Goal: Task Accomplishment & Management: Manage account settings

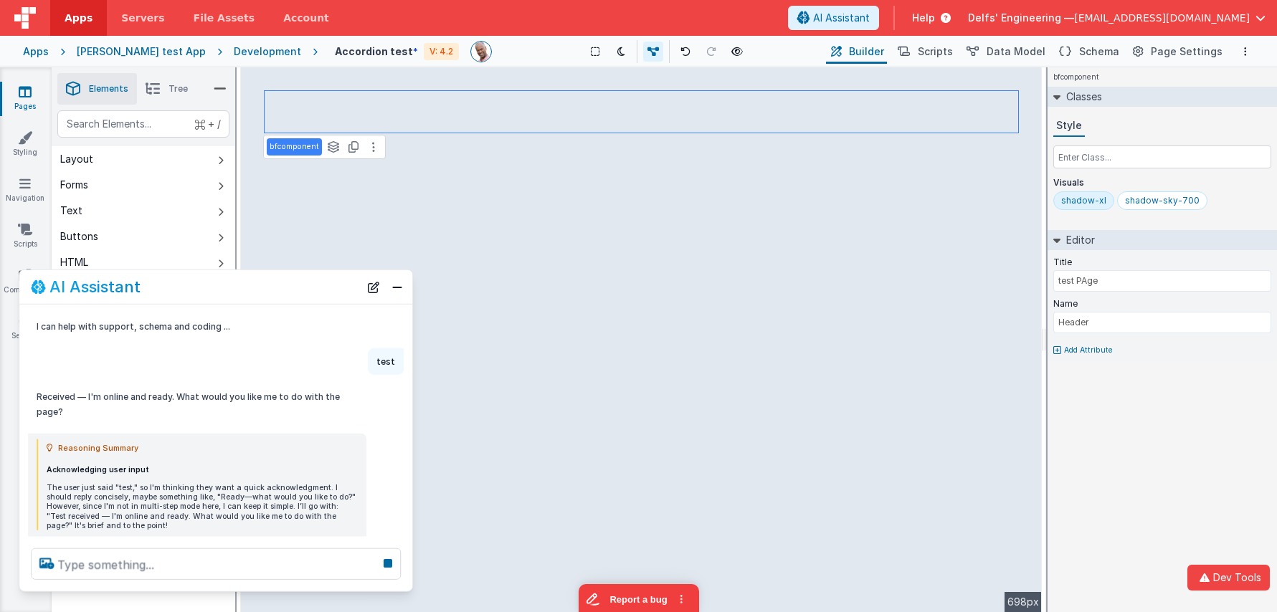
scroll to position [754, 0]
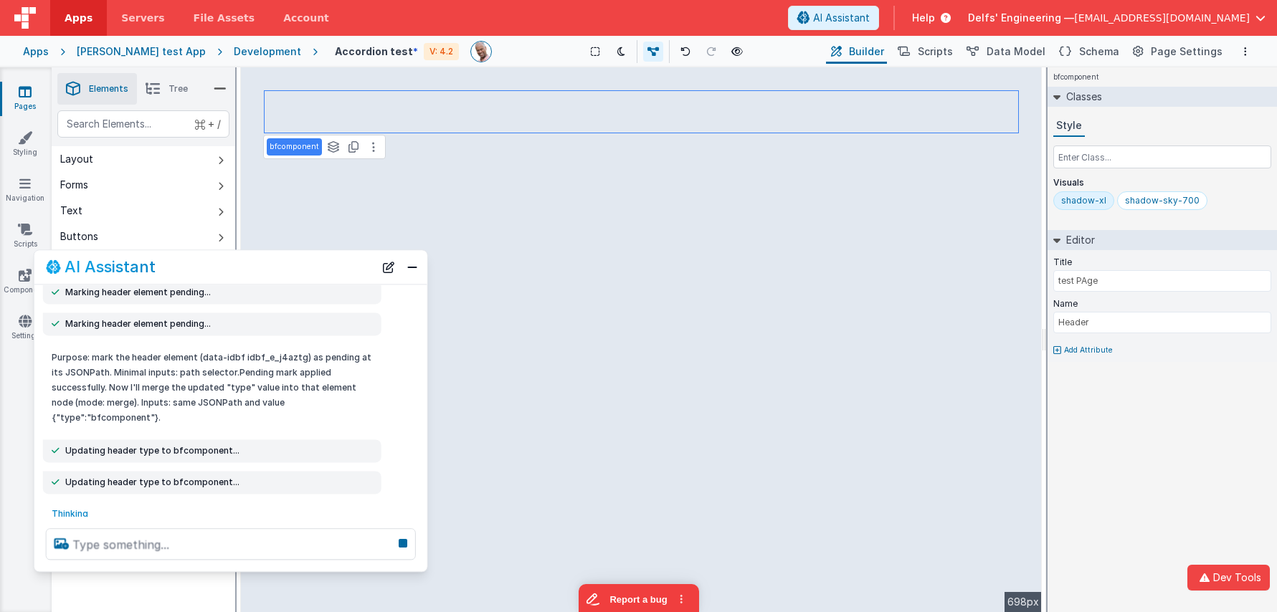
drag, startPoint x: 222, startPoint y: 294, endPoint x: 236, endPoint y: 274, distance: 24.7
click at [236, 275] on div "AI Assistant" at bounding box center [210, 267] width 328 height 17
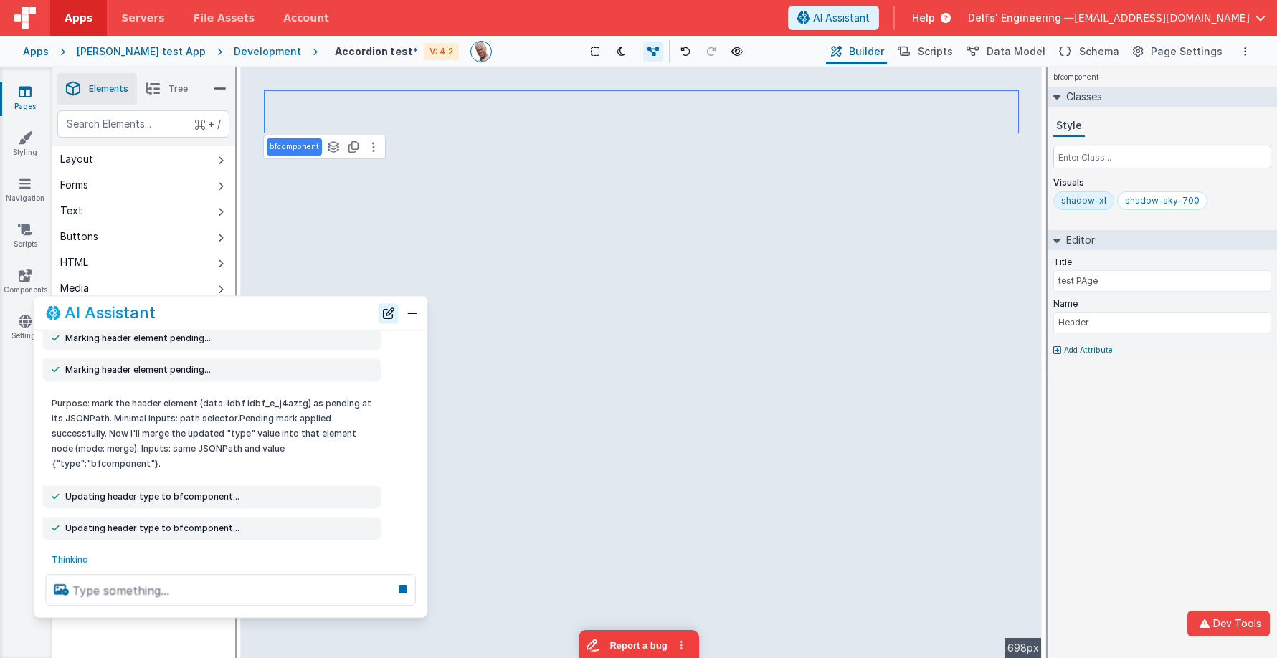
drag, startPoint x: 384, startPoint y: 317, endPoint x: 344, endPoint y: 394, distance: 86.6
click at [379, 323] on button "New Chat" at bounding box center [389, 313] width 20 height 20
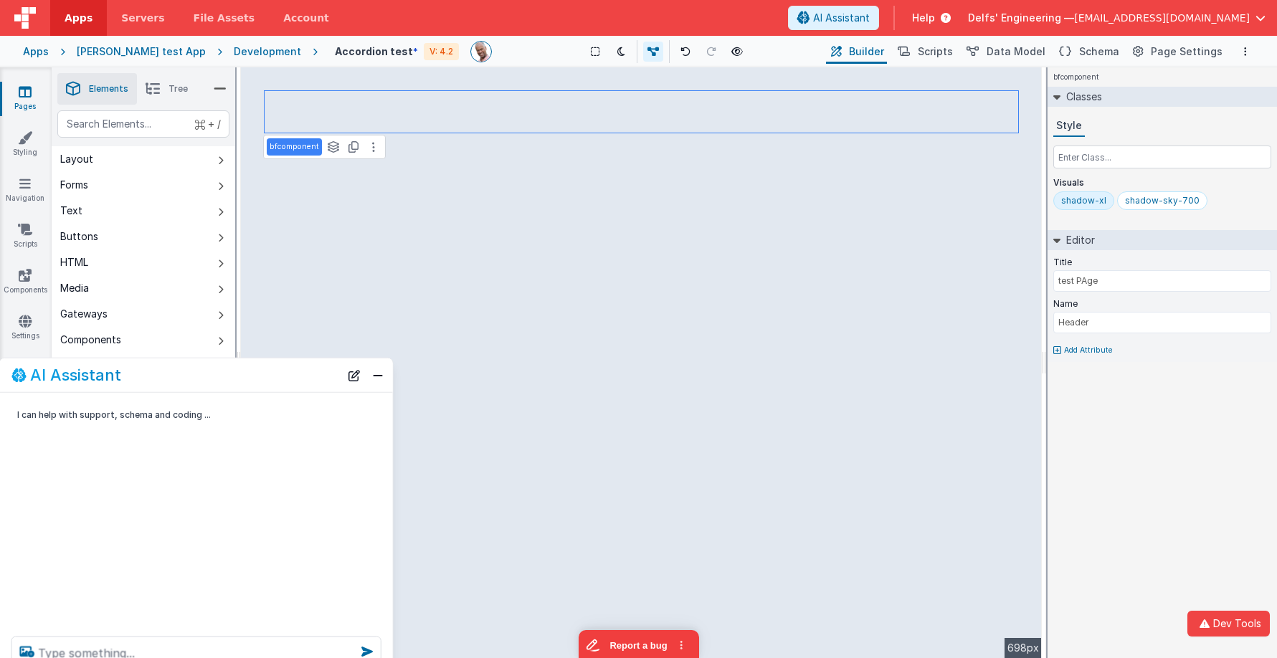
scroll to position [0, 0]
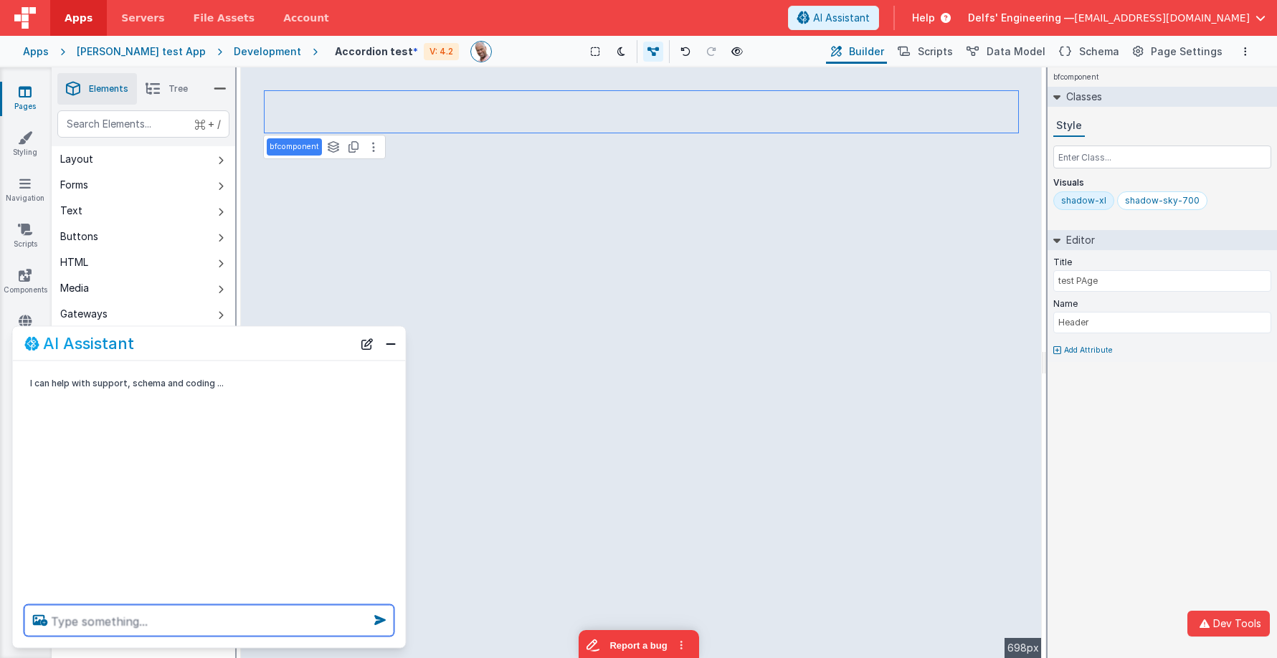
click at [214, 612] on textarea at bounding box center [209, 621] width 370 height 32
type textarea "fix the PAge type in the header"
click at [374, 612] on icon at bounding box center [379, 620] width 23 height 23
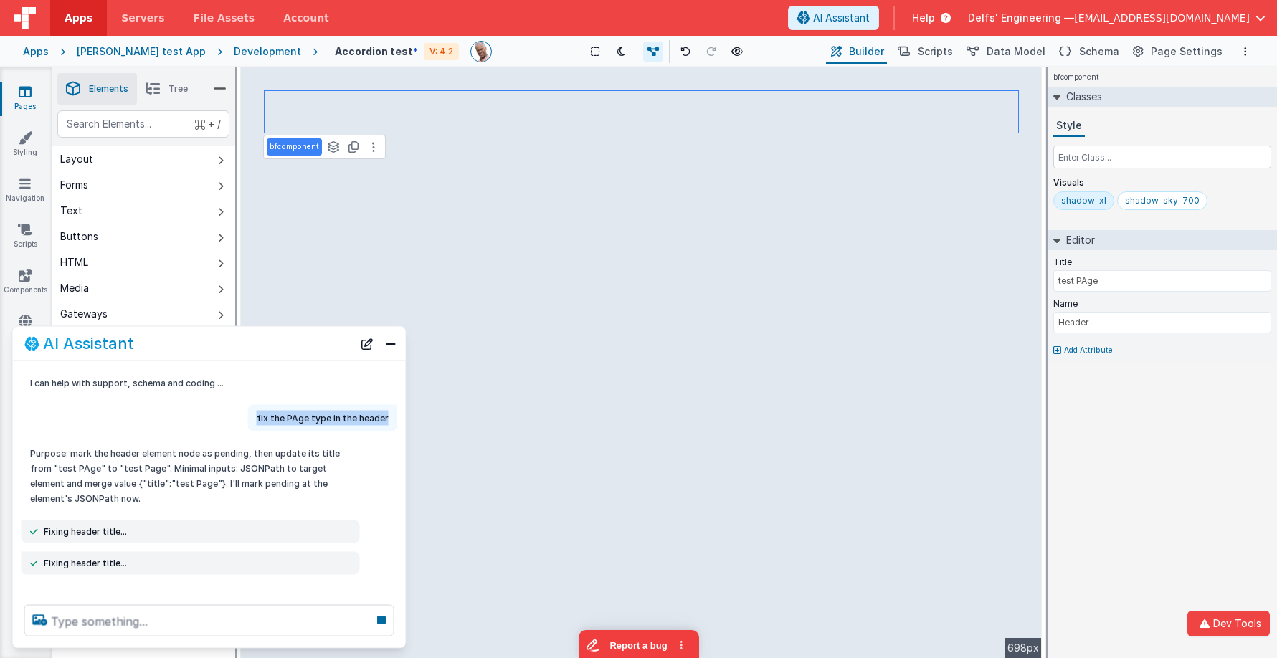
drag, startPoint x: 292, startPoint y: 417, endPoint x: 390, endPoint y: 417, distance: 97.5
click at [391, 417] on div "fix the PAge type in the header" at bounding box center [322, 418] width 149 height 27
copy p "fix the PAge type in the header"
drag, startPoint x: 374, startPoint y: 343, endPoint x: 347, endPoint y: 414, distance: 75.8
click at [374, 343] on button "New Chat" at bounding box center [367, 343] width 20 height 20
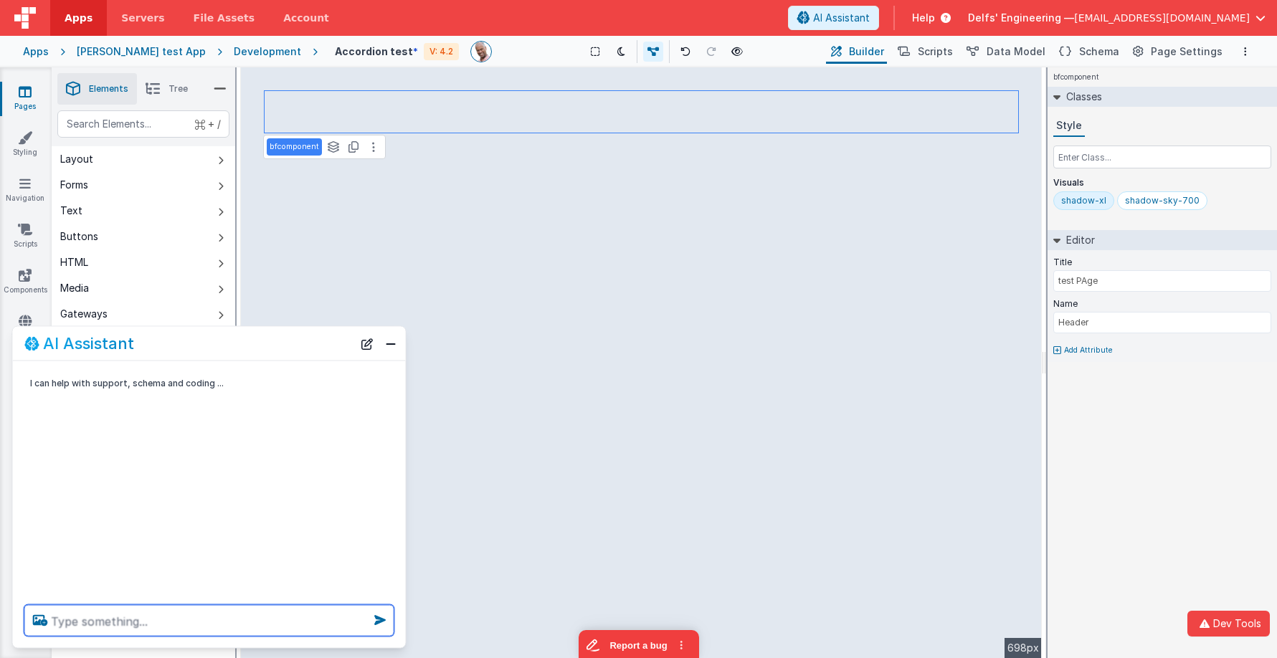
drag, startPoint x: 305, startPoint y: 614, endPoint x: 313, endPoint y: 614, distance: 8.6
click at [310, 612] on textarea at bounding box center [209, 621] width 370 height 32
paste textarea "fix the PAge type in the header"
type textarea "fix the PAge type in the header"
click at [377, 612] on icon at bounding box center [379, 620] width 23 height 23
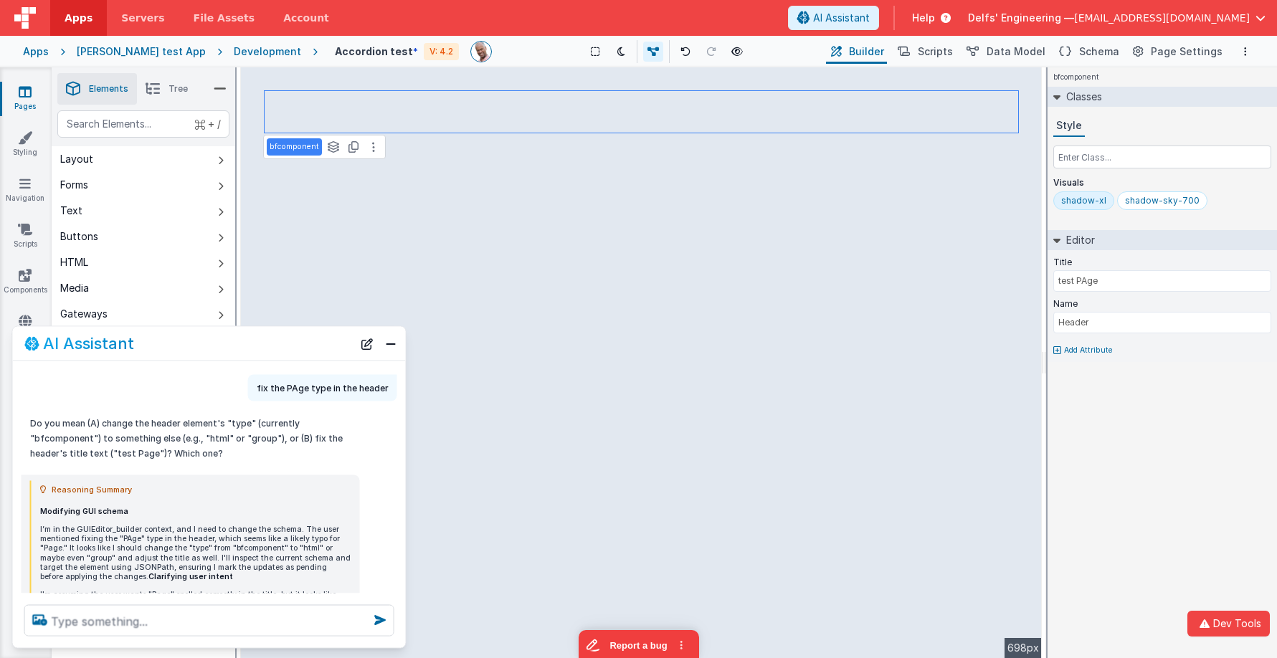
scroll to position [158, 0]
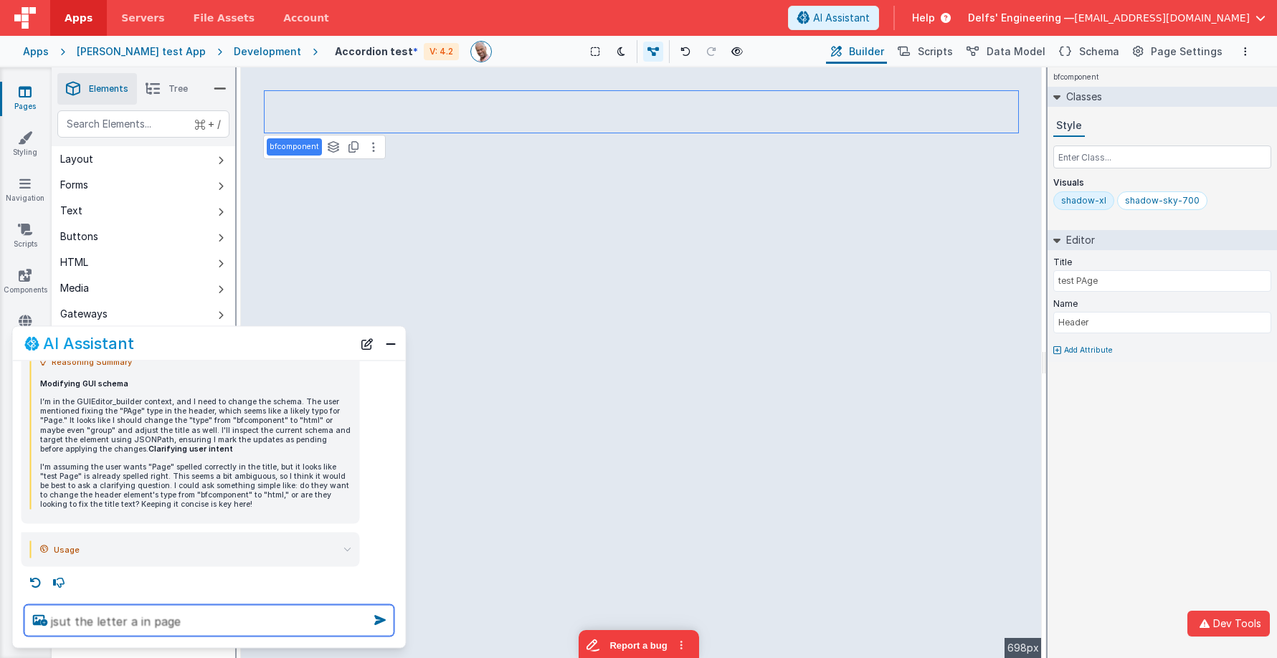
type textarea "jsut the letter a in page"
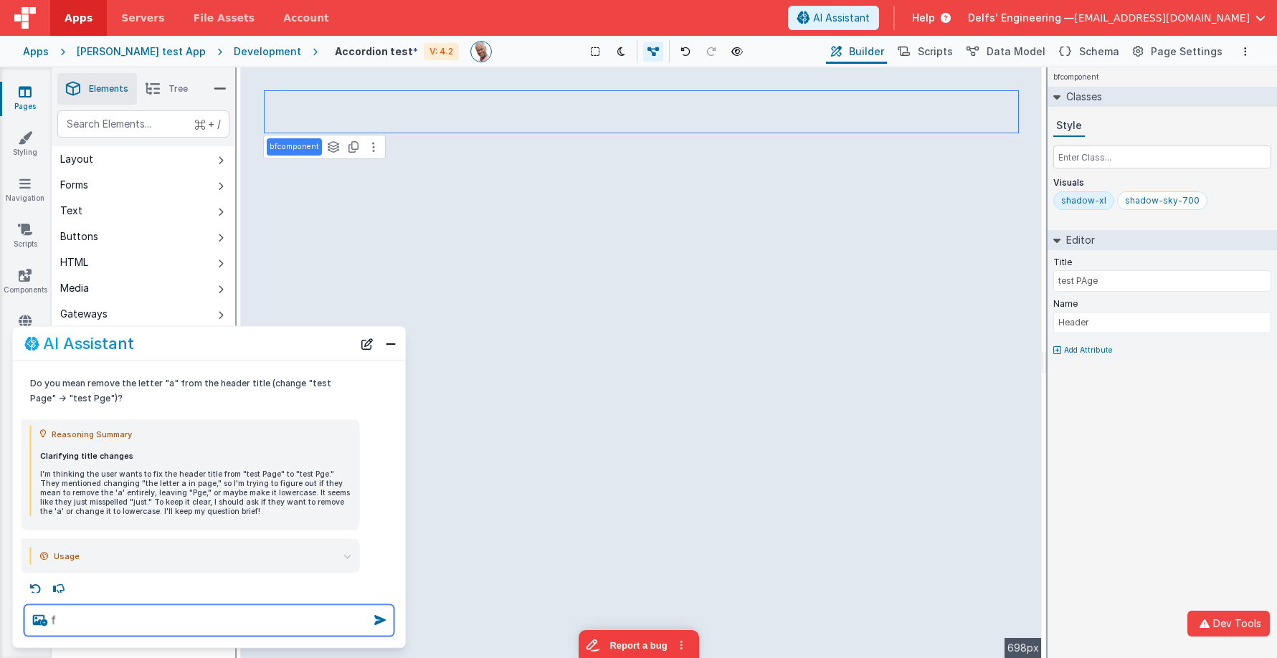
scroll to position [0, 0]
type textarea "fix the type, shoul dnot be capital"
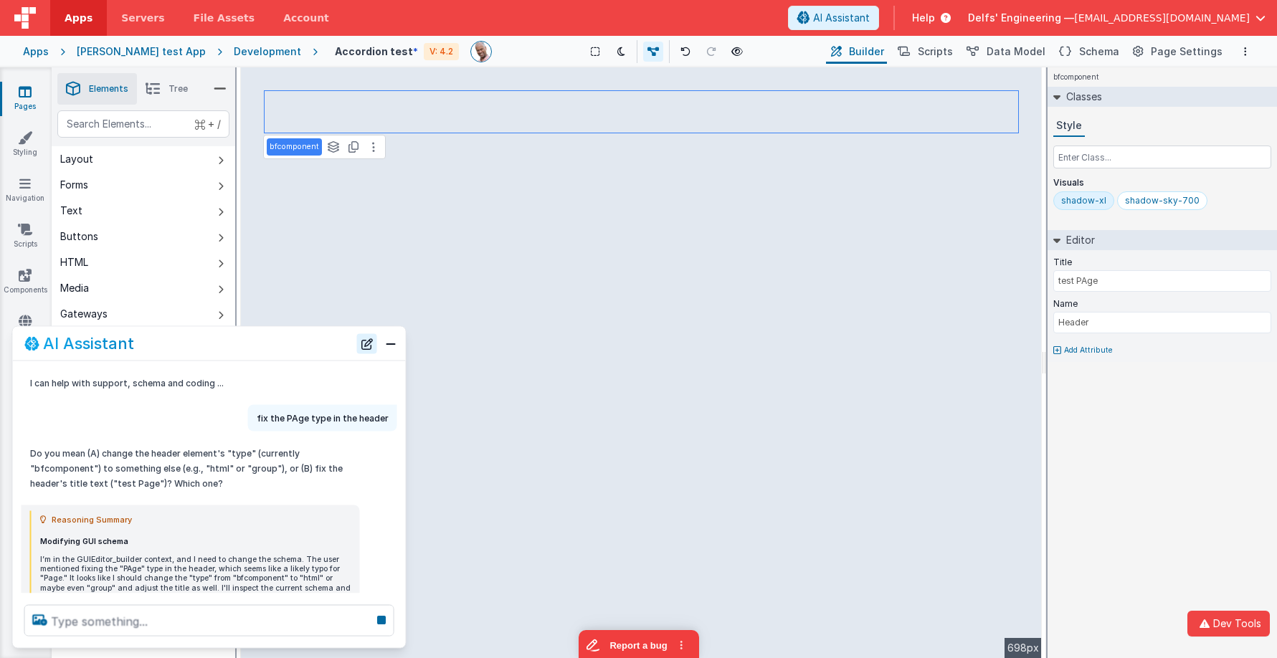
click at [367, 343] on button "New Chat" at bounding box center [367, 343] width 20 height 20
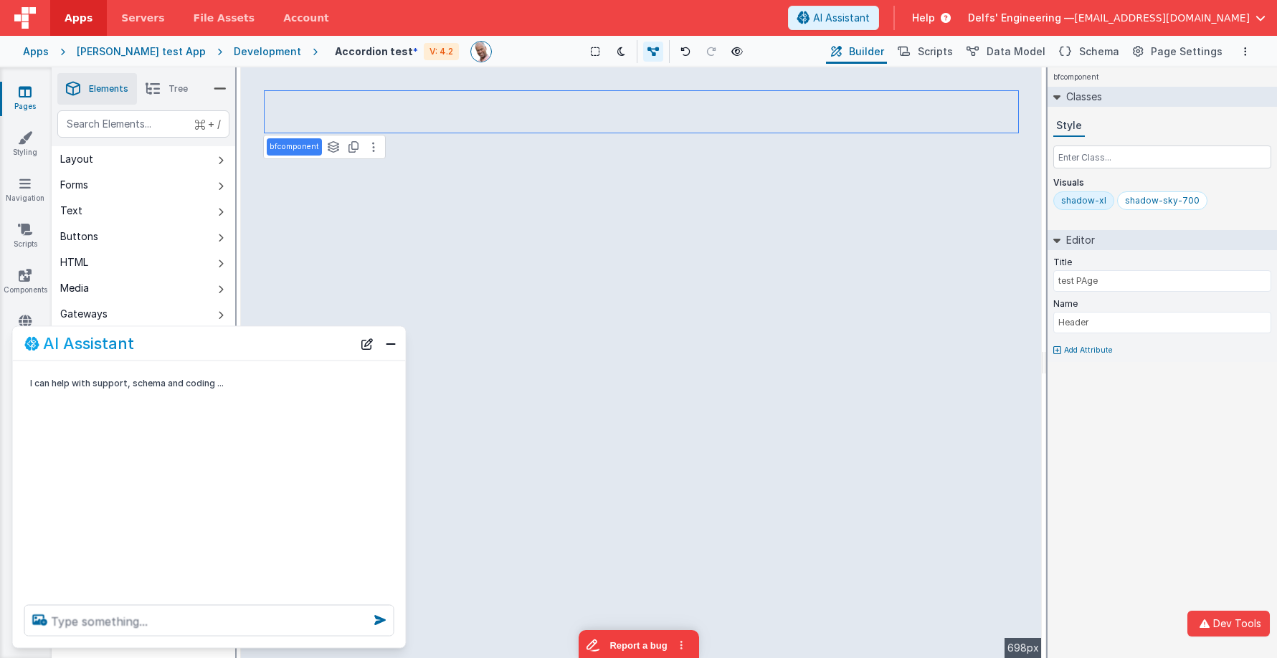
click at [265, 612] on div at bounding box center [209, 621] width 393 height 54
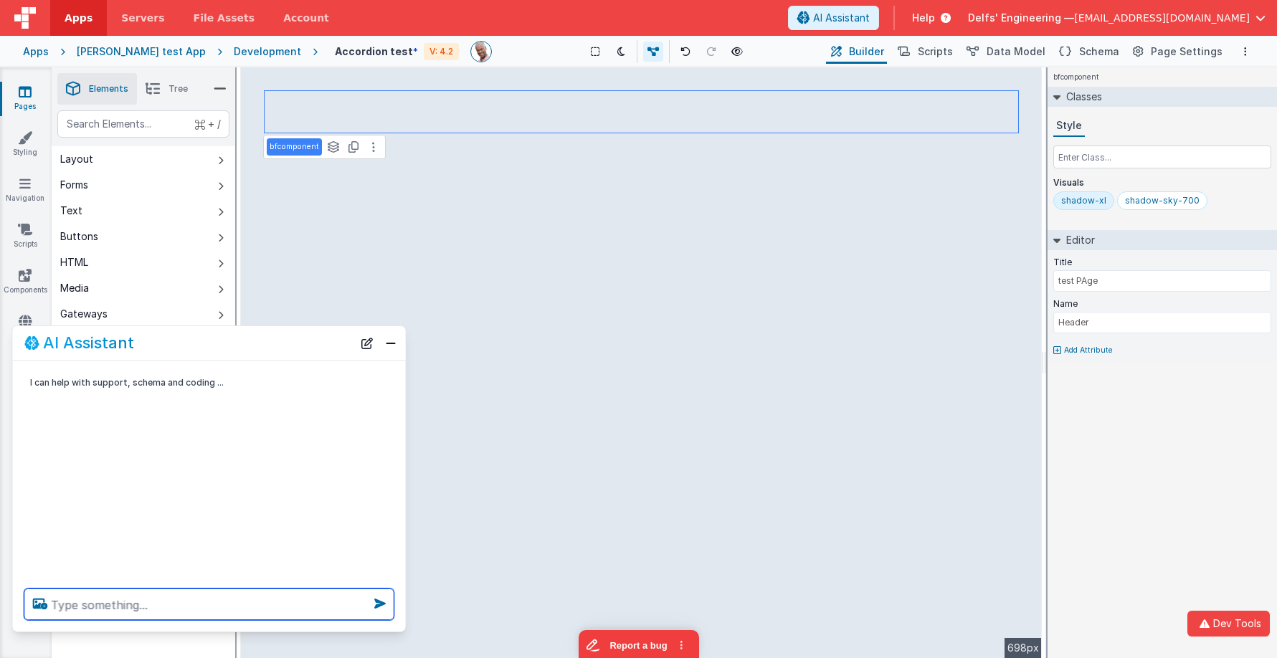
click at [270, 600] on textarea at bounding box center [209, 605] width 370 height 32
type textarea "change page header title to "Charles Test PAge""
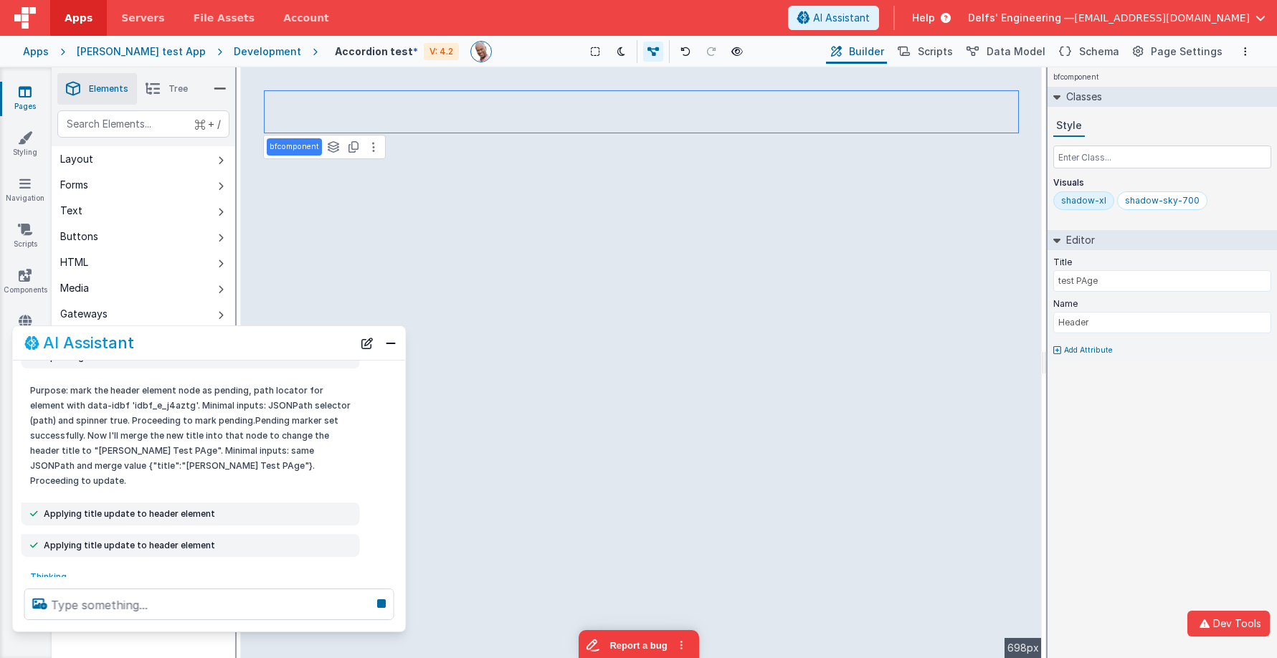
scroll to position [196, 0]
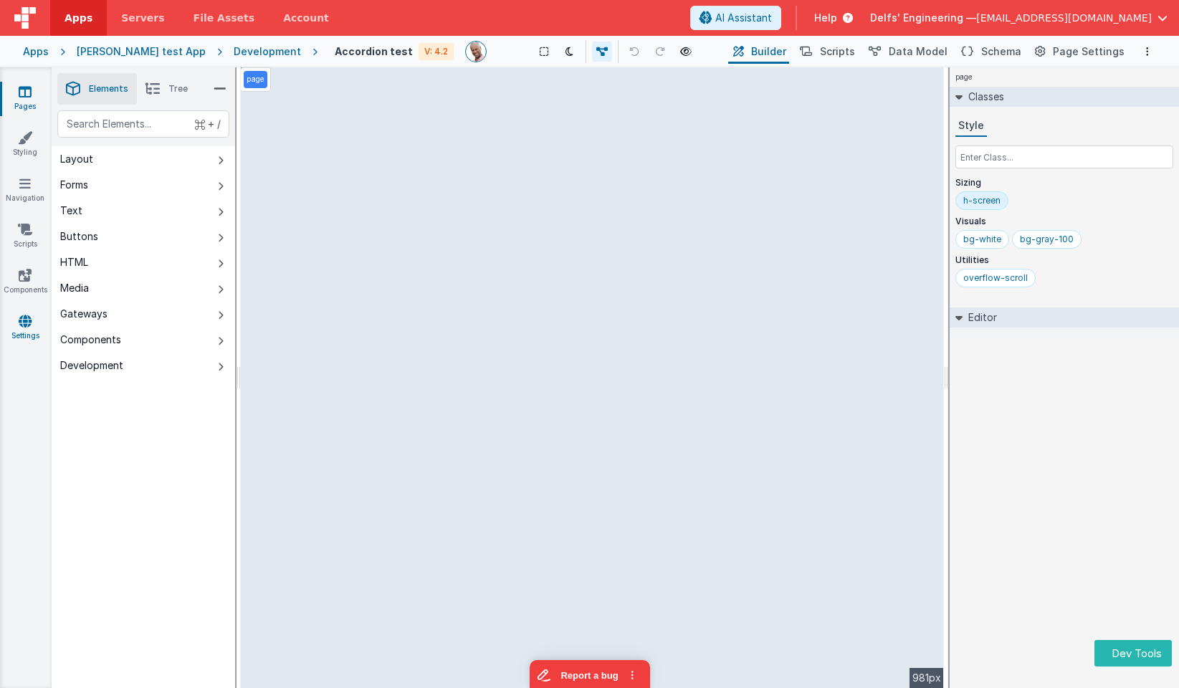
click at [24, 329] on link "Settings" at bounding box center [25, 328] width 52 height 29
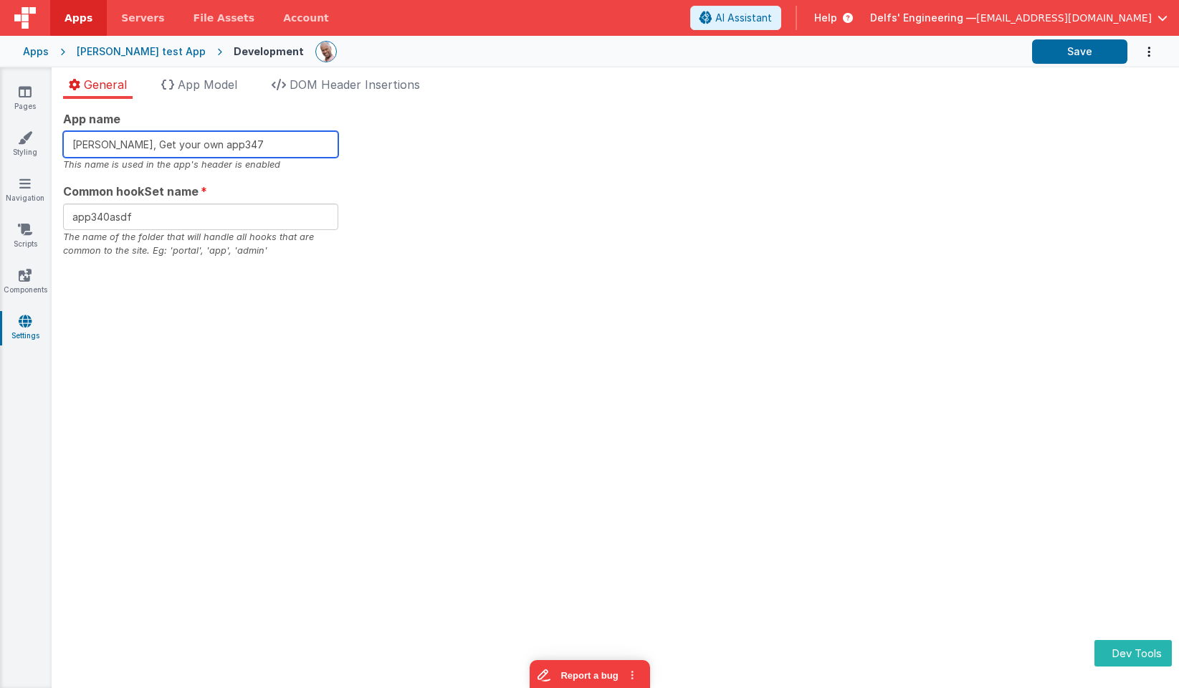
click at [259, 144] on input "Charles GUI, Get your own app347" at bounding box center [200, 144] width 275 height 27
type input "Charles GUI, Get your own app1130"
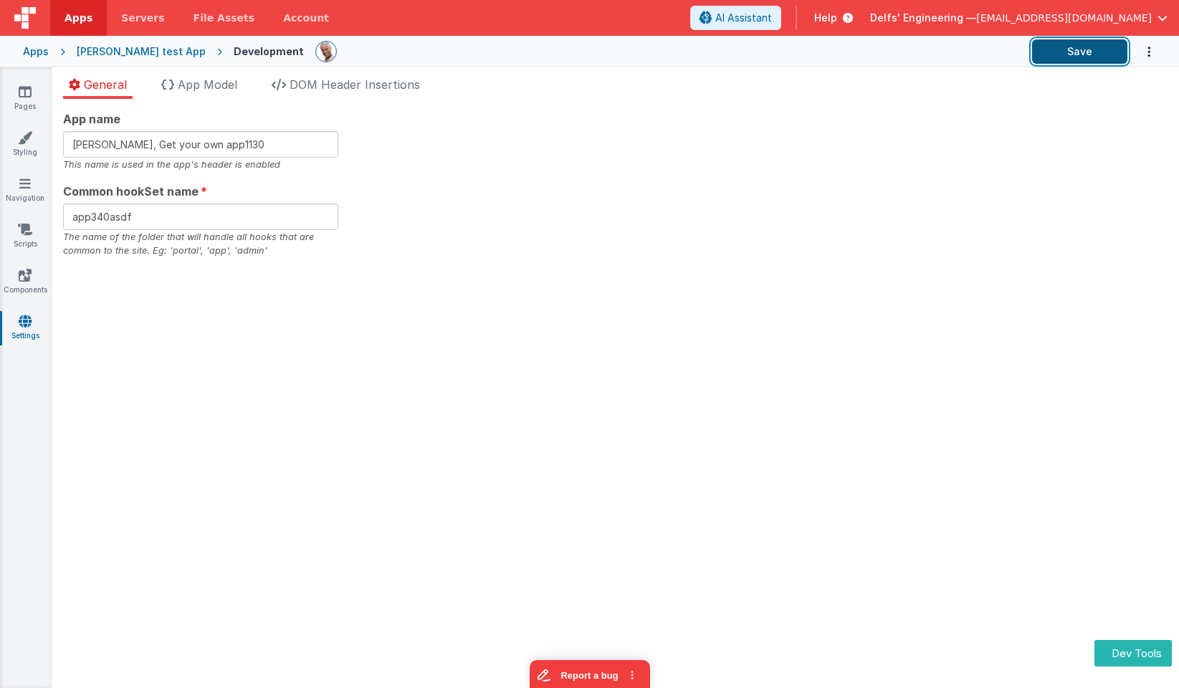
click at [1058, 52] on button "Save" at bounding box center [1079, 51] width 95 height 24
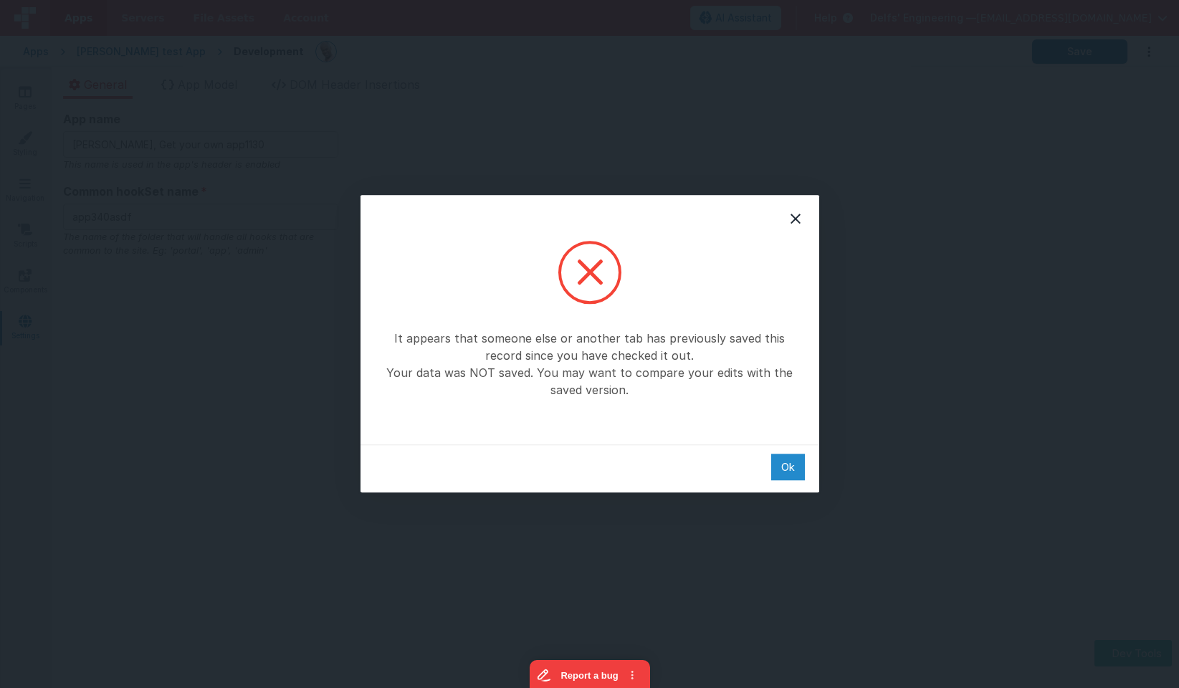
click at [789, 471] on div "Ok" at bounding box center [788, 467] width 34 height 27
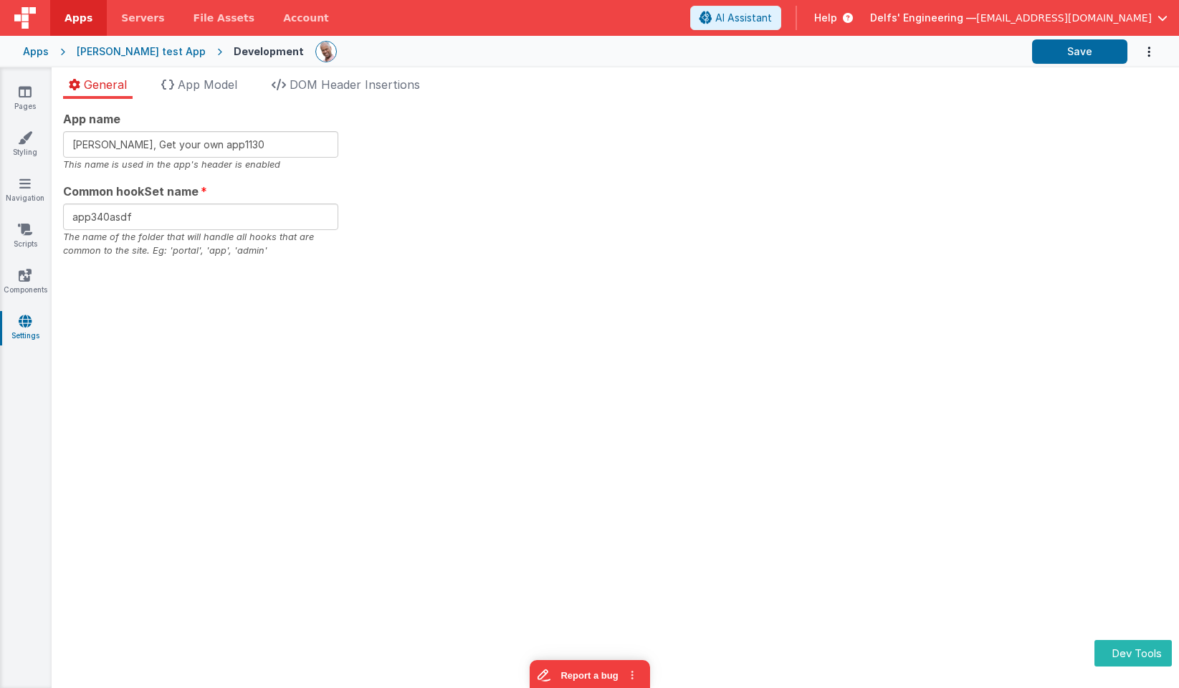
click at [147, 44] on div "[PERSON_NAME] test App" at bounding box center [141, 51] width 129 height 14
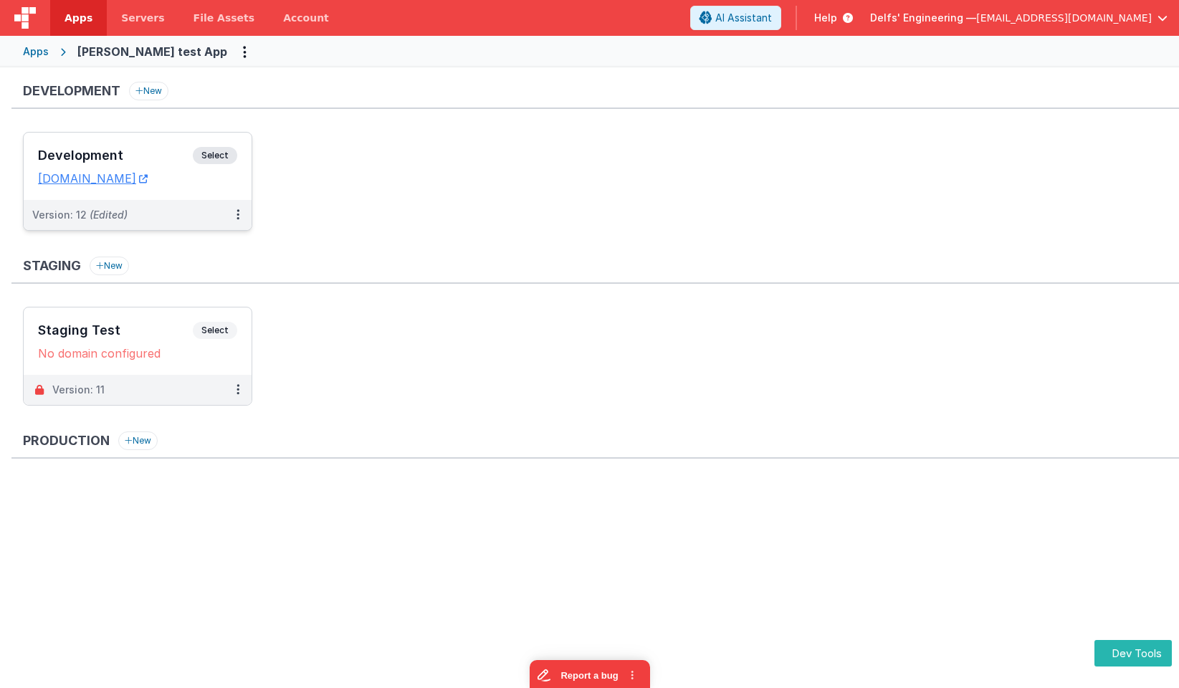
click at [211, 152] on span "Select" at bounding box center [215, 155] width 44 height 17
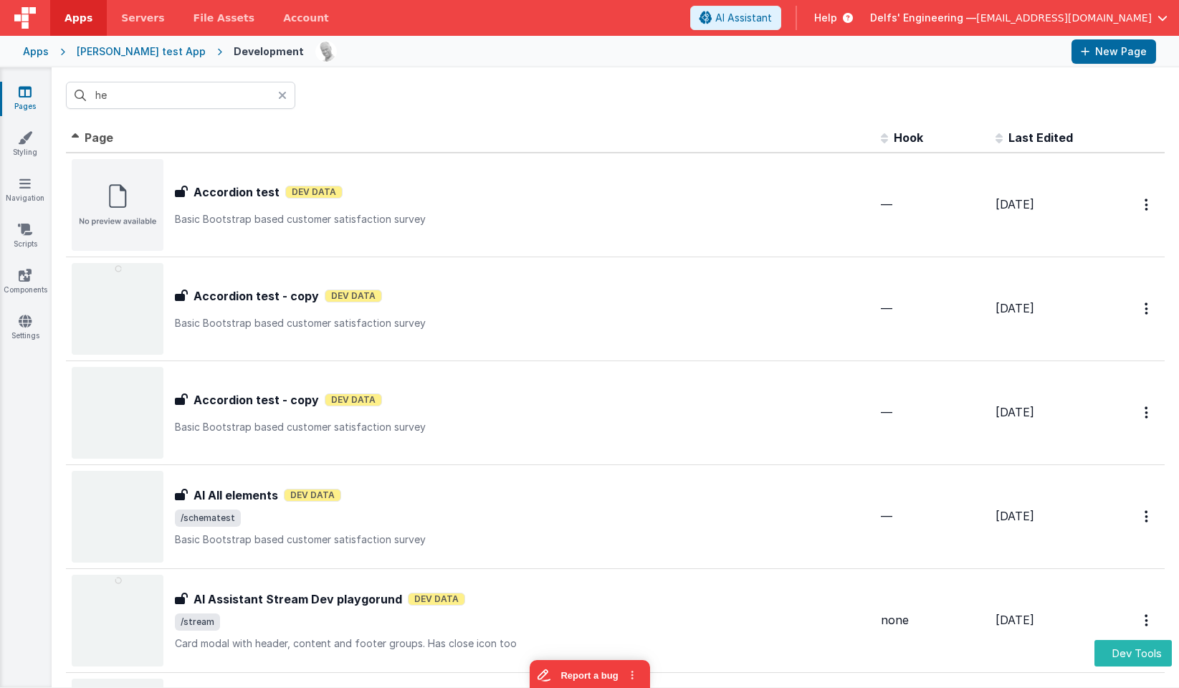
click at [23, 312] on div "Pages Styling Navigation Scripts Components Settings" at bounding box center [26, 377] width 52 height 620
click at [22, 320] on icon at bounding box center [25, 321] width 13 height 14
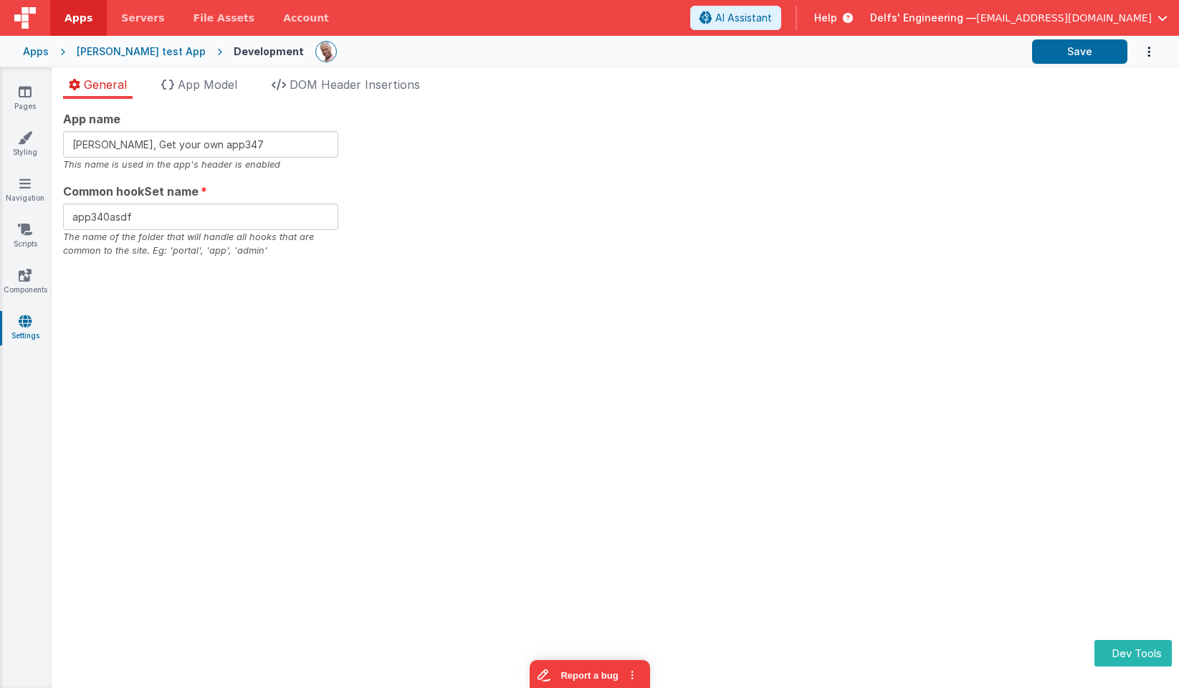
drag, startPoint x: 288, startPoint y: 159, endPoint x: 285, endPoint y: 150, distance: 9.8
click at [288, 159] on div "This name is used in the app's header is enabled" at bounding box center [200, 165] width 275 height 14
click at [284, 149] on input "Charles GUI, Get your own app347" at bounding box center [200, 144] width 275 height 27
type input "[PERSON_NAME], Get your own app1134"
click at [1093, 49] on button "Save" at bounding box center [1079, 51] width 95 height 24
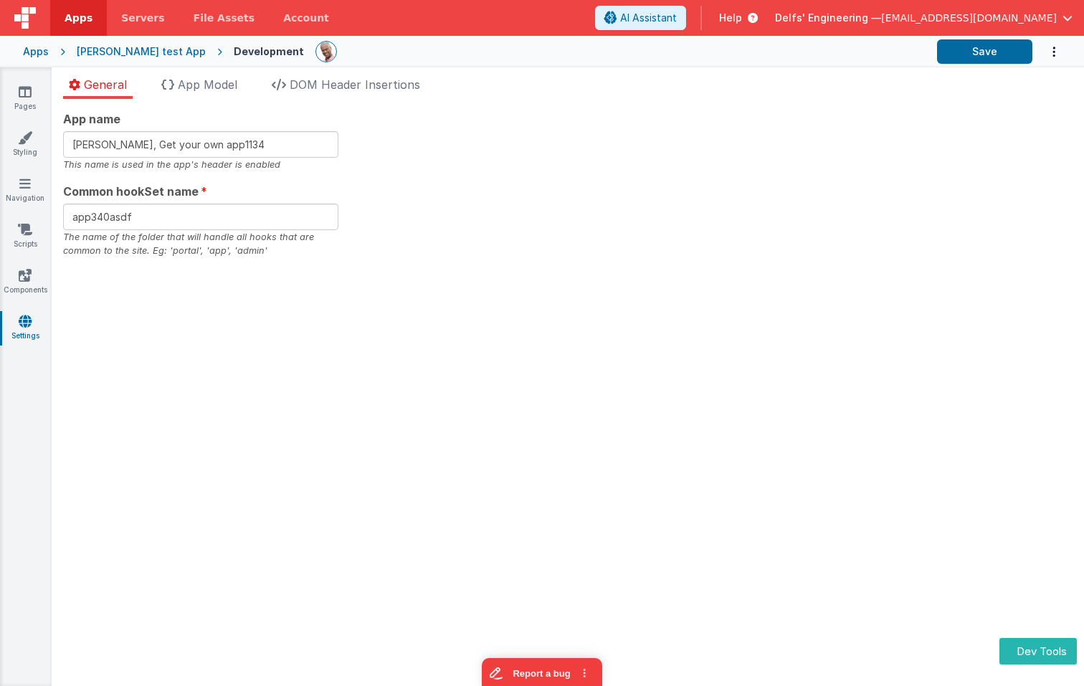
drag, startPoint x: 660, startPoint y: 130, endPoint x: 744, endPoint y: 35, distance: 126.5
click at [660, 130] on div "App name [PERSON_NAME], Get your own app1134 This name is used in the app's hea…" at bounding box center [567, 184] width 1009 height 148
click at [29, 92] on icon at bounding box center [25, 92] width 13 height 14
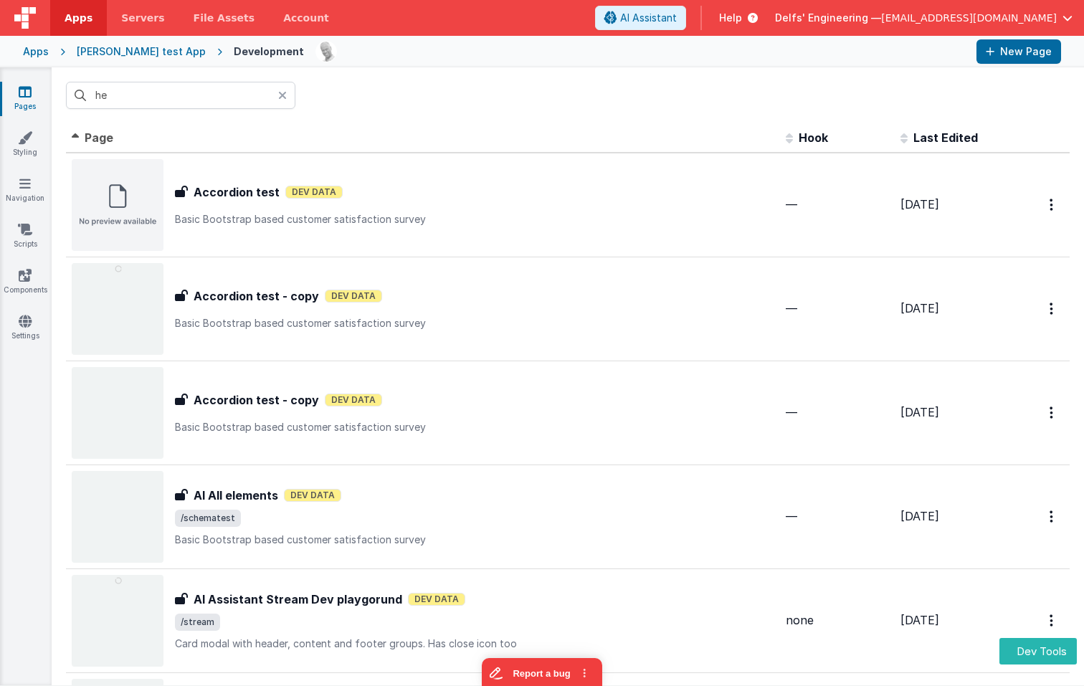
click at [968, 129] on th "Last Edited" at bounding box center [952, 138] width 115 height 29
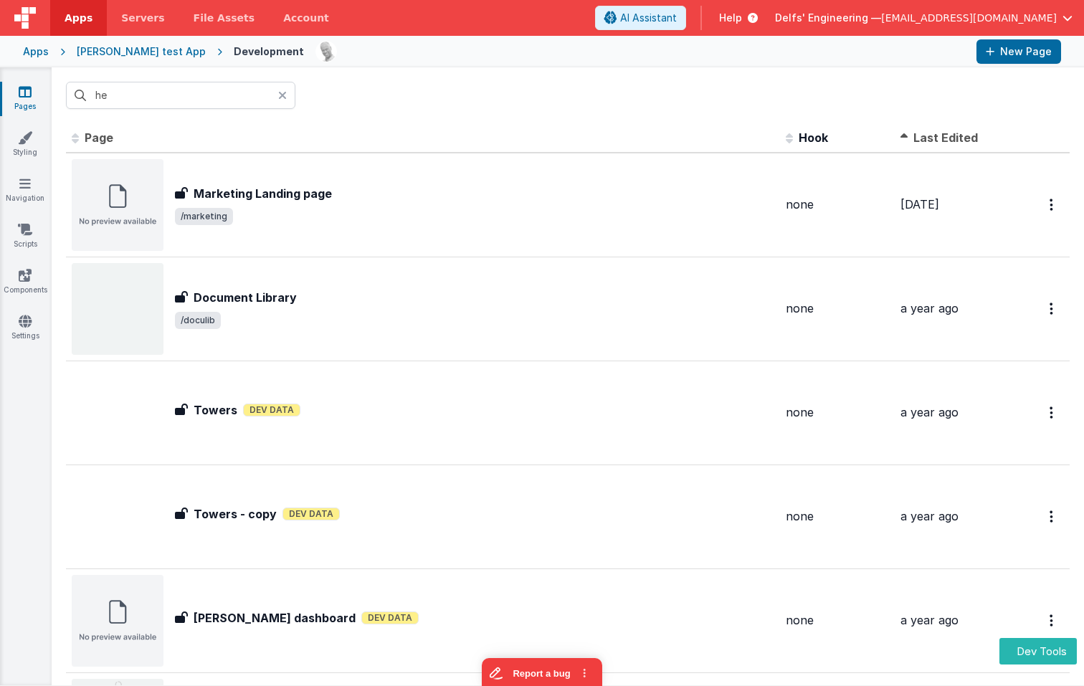
click at [968, 129] on th "Last Edited" at bounding box center [952, 138] width 115 height 29
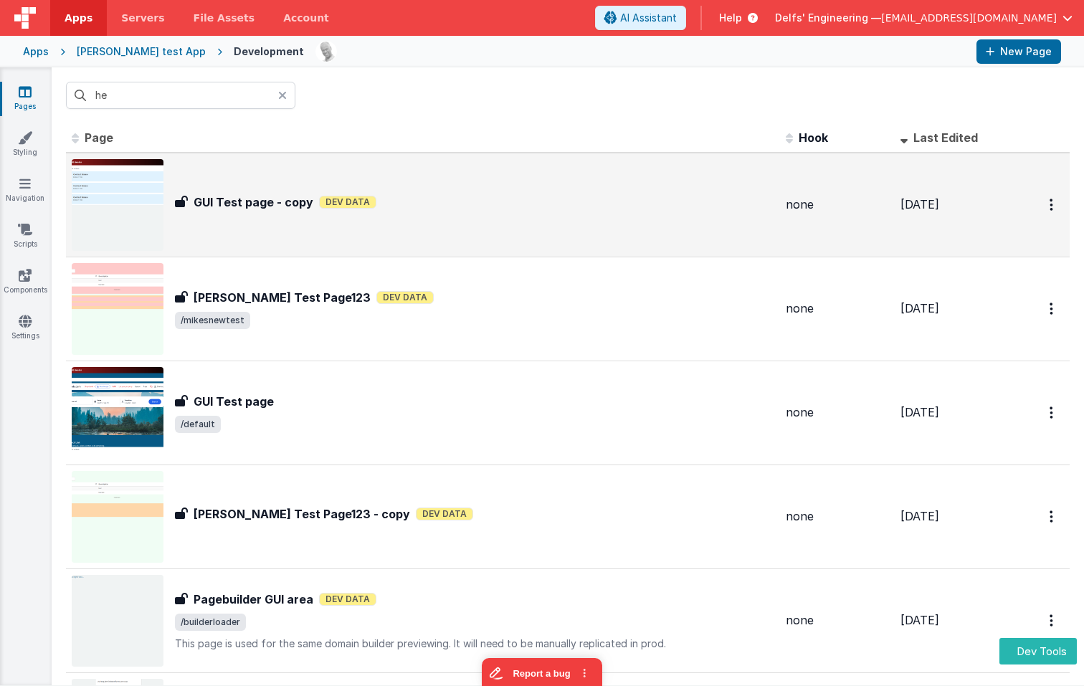
click at [468, 180] on div "GUI Test page - copy GUI Test page - copy Dev Data" at bounding box center [423, 205] width 703 height 92
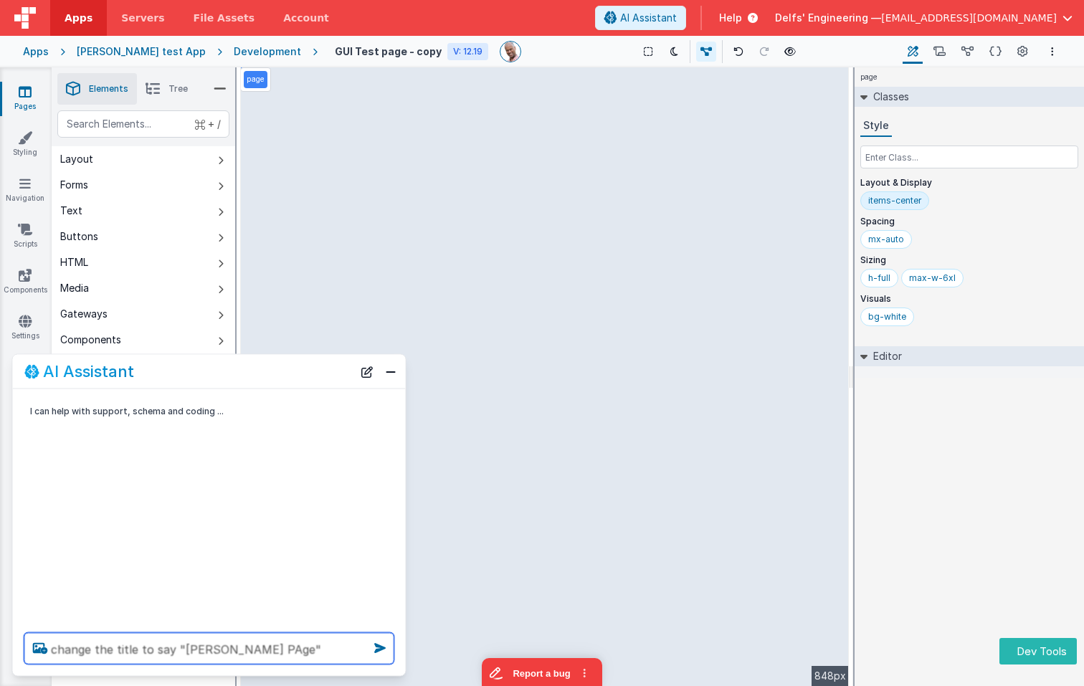
type textarea "change the title to say "Charles Test PAge""
click at [377, 651] on icon at bounding box center [379, 648] width 23 height 23
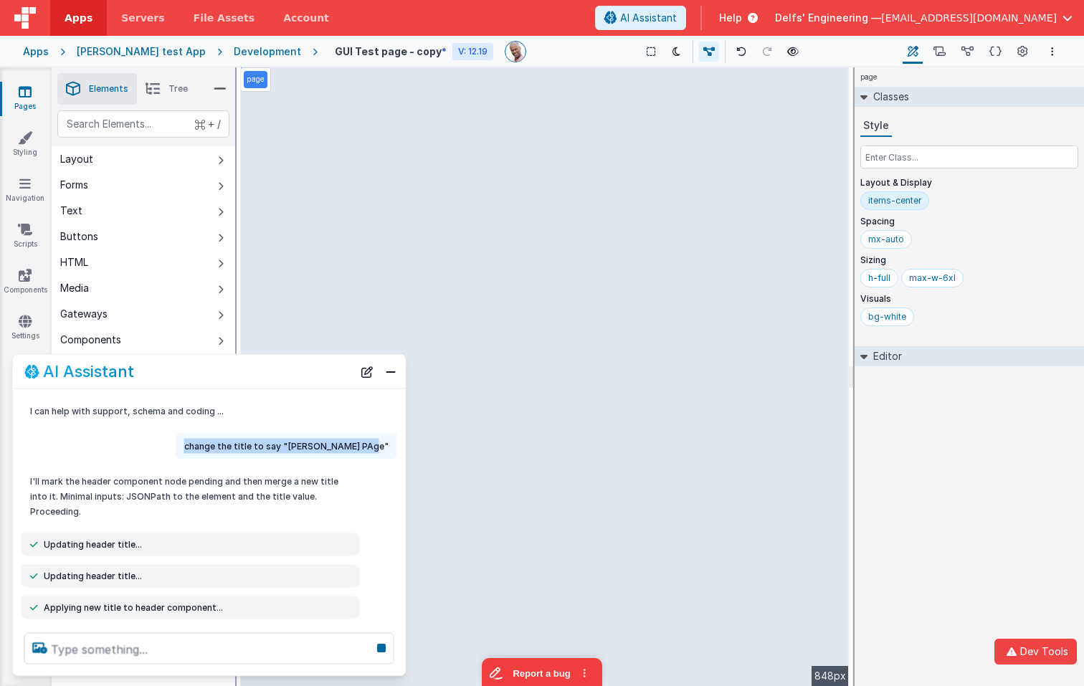
copy p "change the title to say "Charles Test PAge"
drag, startPoint x: 208, startPoint y: 448, endPoint x: 386, endPoint y: 445, distance: 177.8
click at [386, 445] on p "change the title to say "Charles Test PAge"" at bounding box center [286, 446] width 204 height 15
click at [370, 374] on button "New Chat" at bounding box center [367, 371] width 20 height 20
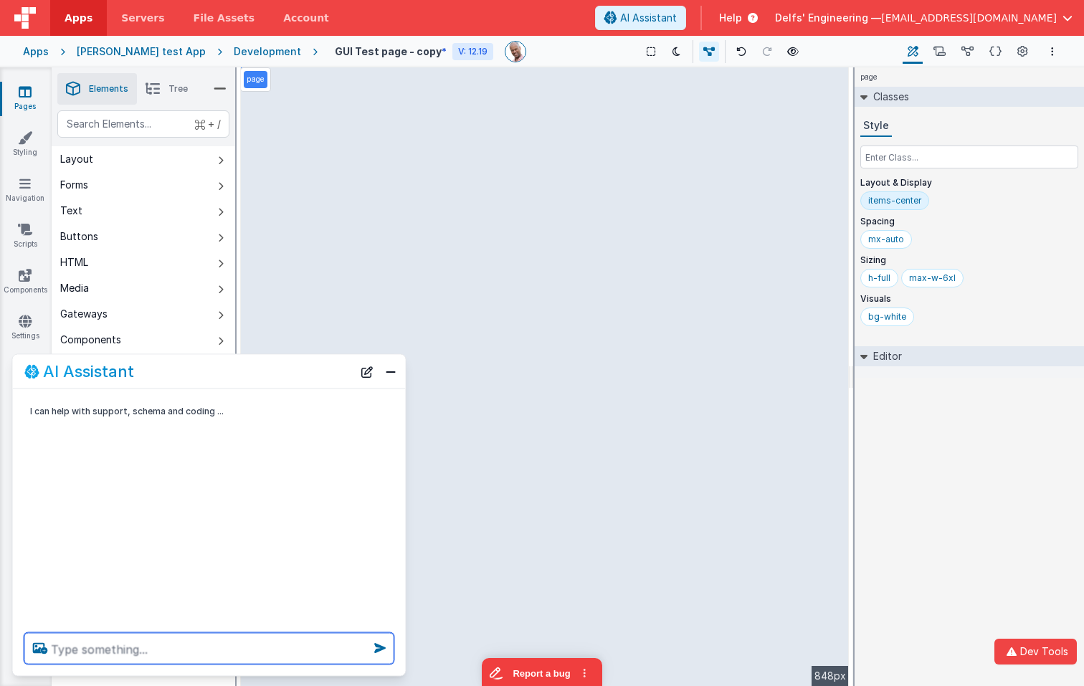
click at [194, 644] on textarea at bounding box center [209, 649] width 370 height 32
paste textarea "change the title to say "Charles Test PAge"
type textarea "change the title to say "Charles Test PAge"
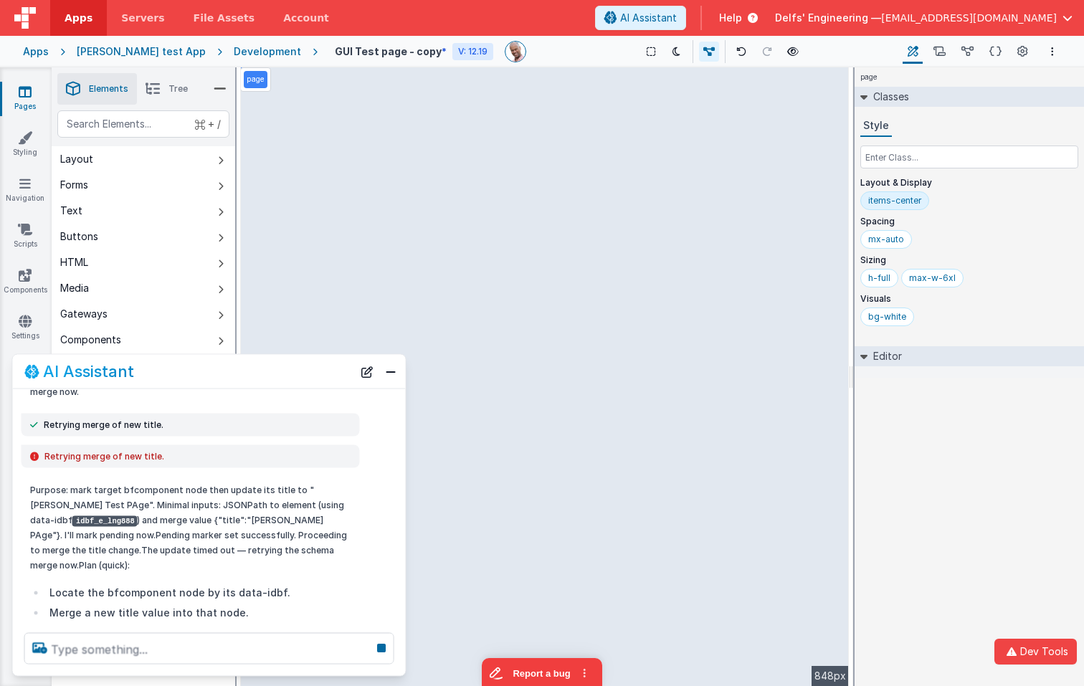
scroll to position [480, 0]
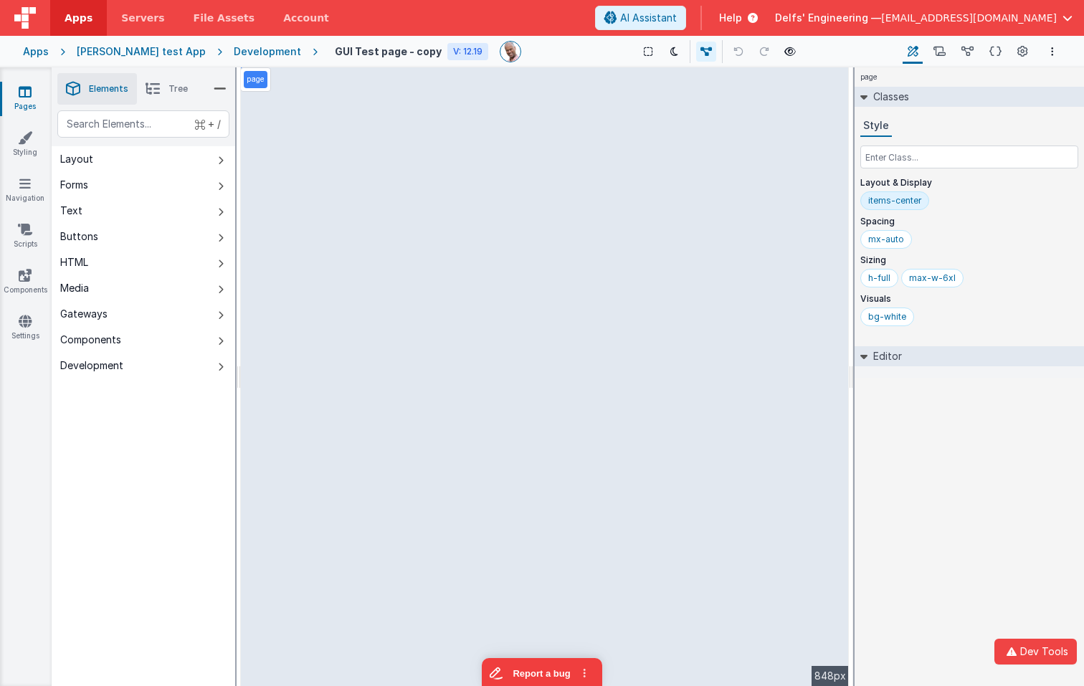
click at [234, 48] on div "Development" at bounding box center [267, 51] width 67 height 14
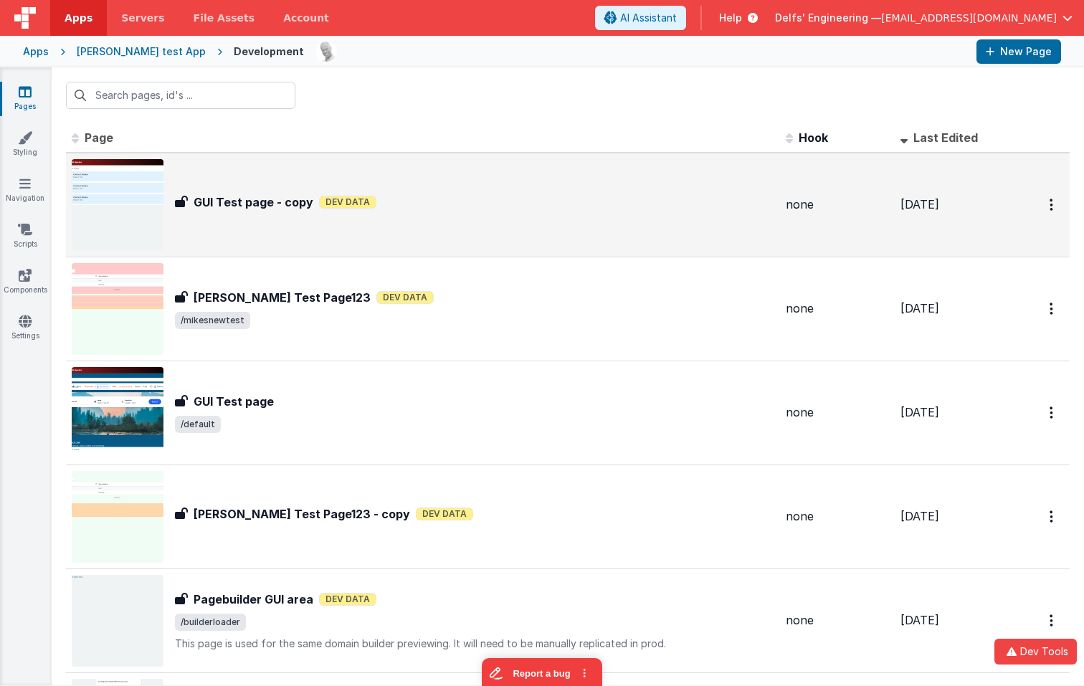
click at [295, 228] on div "GUI Test page - copy GUI Test page - copy Dev Data" at bounding box center [423, 205] width 703 height 92
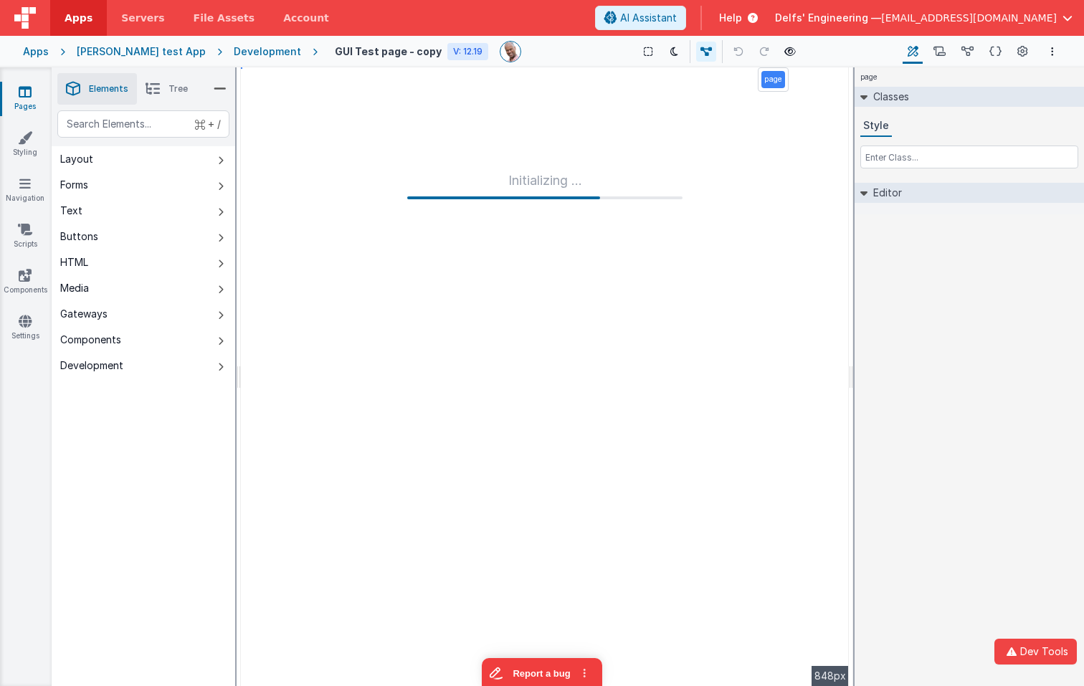
click at [28, 309] on div "Pages Styling Navigation Scripts Components Settings" at bounding box center [26, 376] width 52 height 619
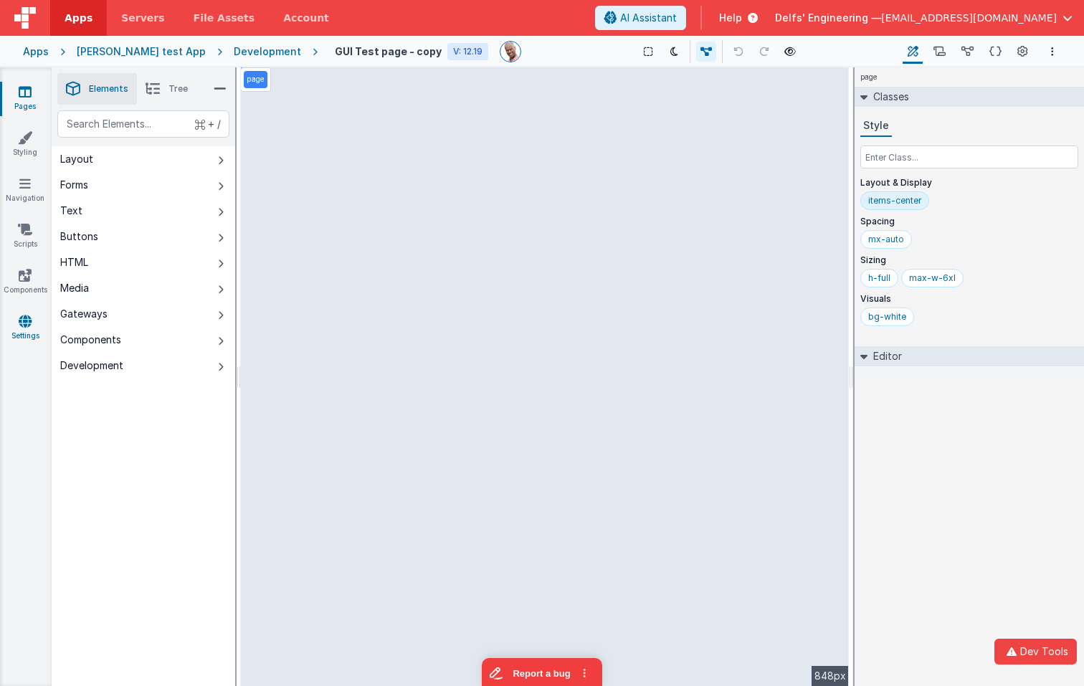
click at [16, 335] on link "Settings" at bounding box center [25, 328] width 52 height 29
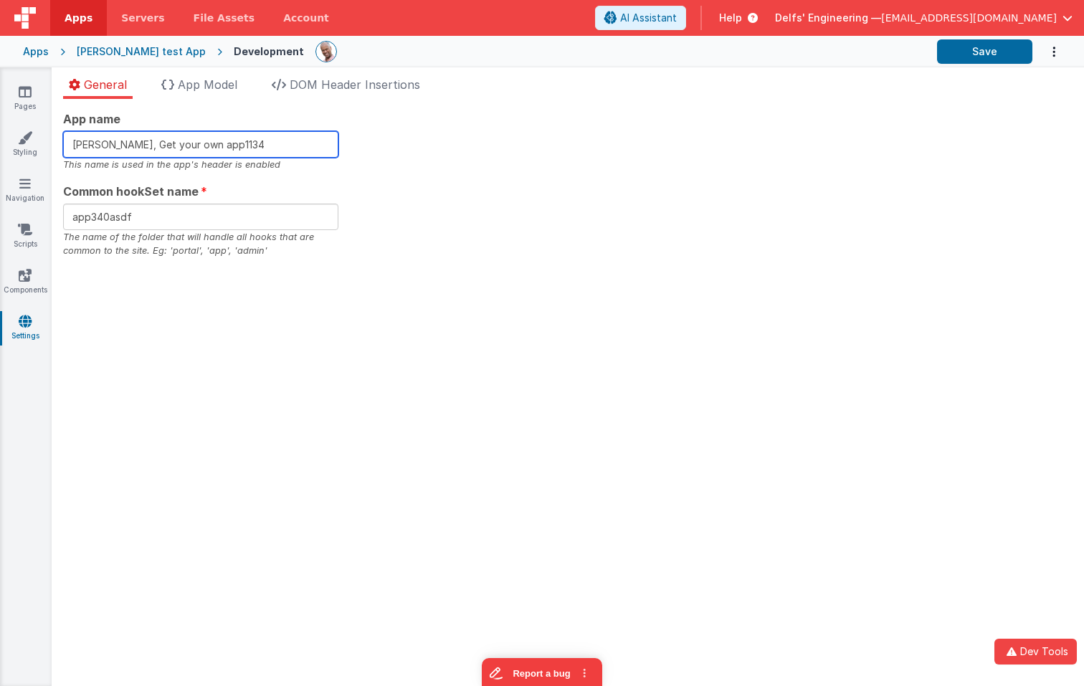
click at [267, 144] on input "Charles GUI, Get your own app1134" at bounding box center [200, 144] width 275 height 27
type input "Charles GUI, Get your own app1149"
click at [871, 173] on div "App name Charles GUI, Get your own app1149 This name is used in the app's heade…" at bounding box center [567, 184] width 1009 height 148
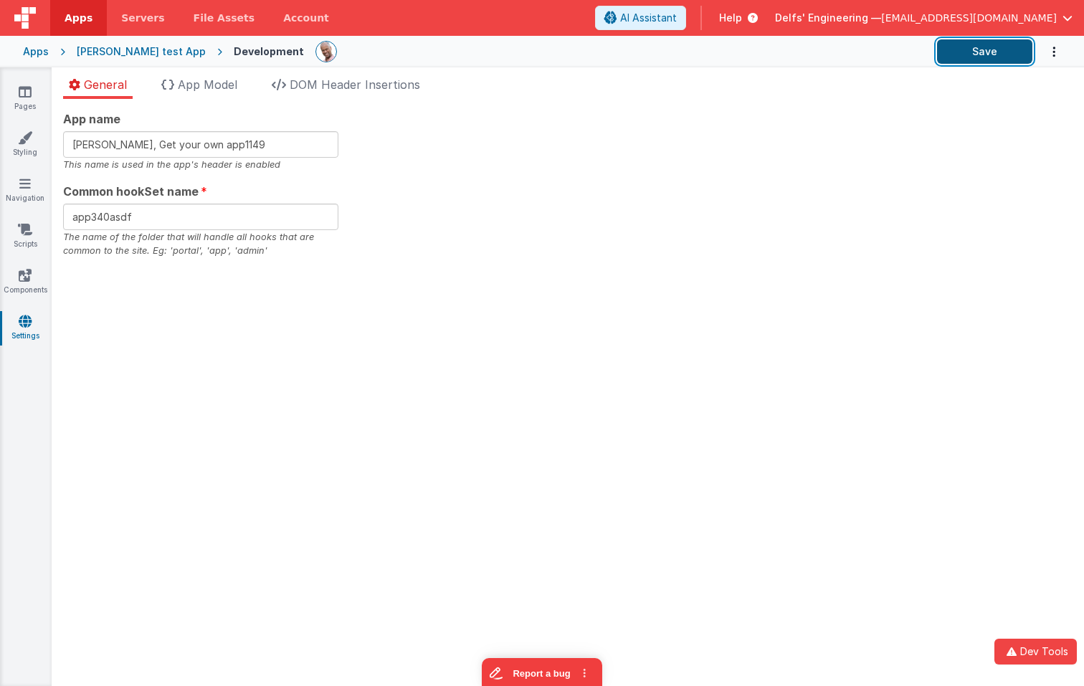
click at [985, 57] on button "Save" at bounding box center [984, 51] width 95 height 24
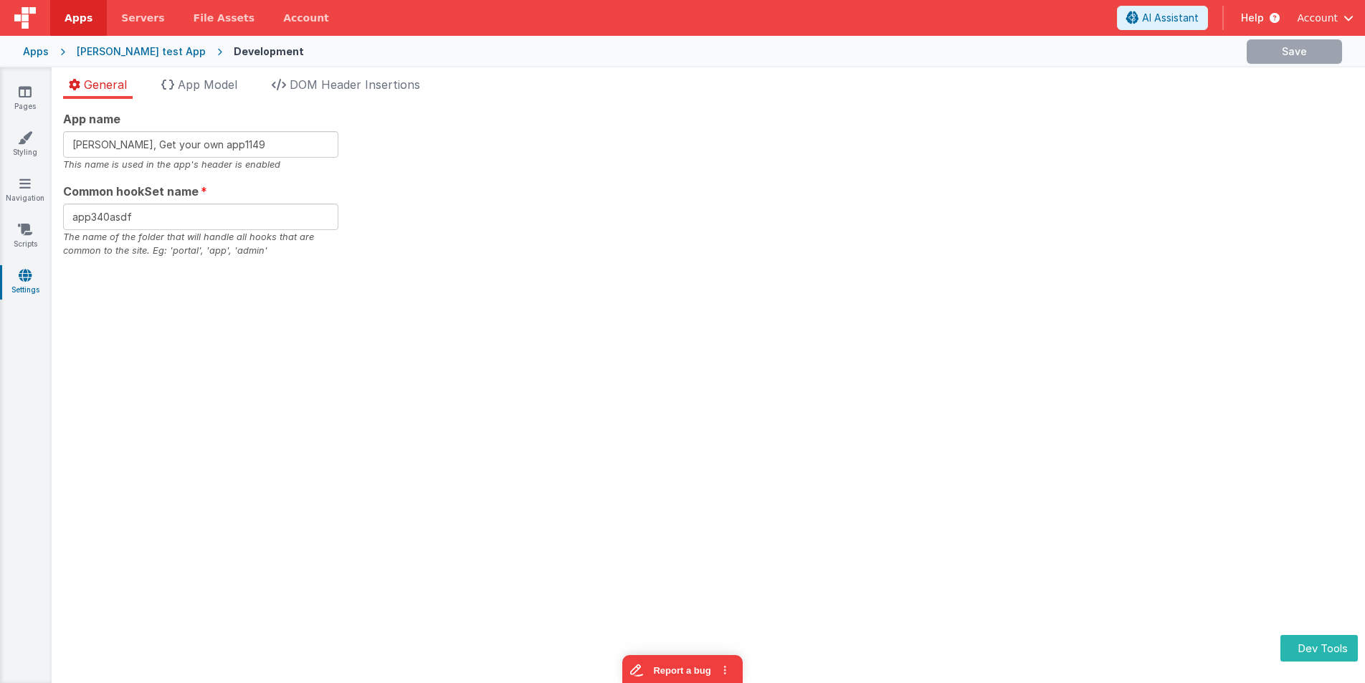
type input "Charles GUI, Get your own app1134"
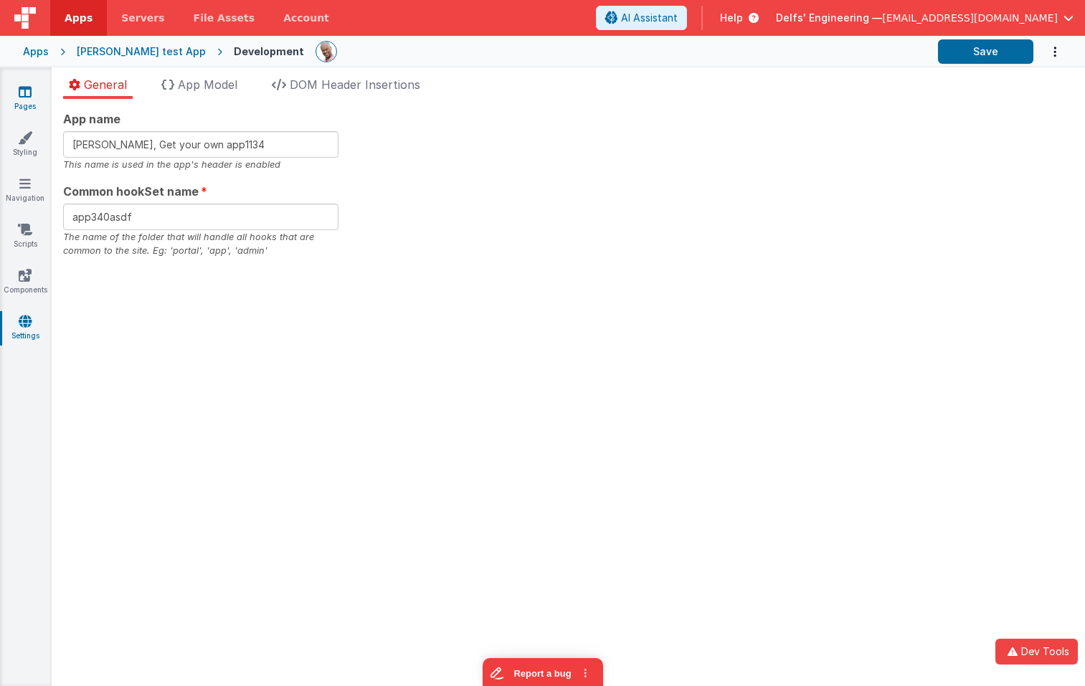
click at [29, 93] on icon at bounding box center [25, 92] width 13 height 14
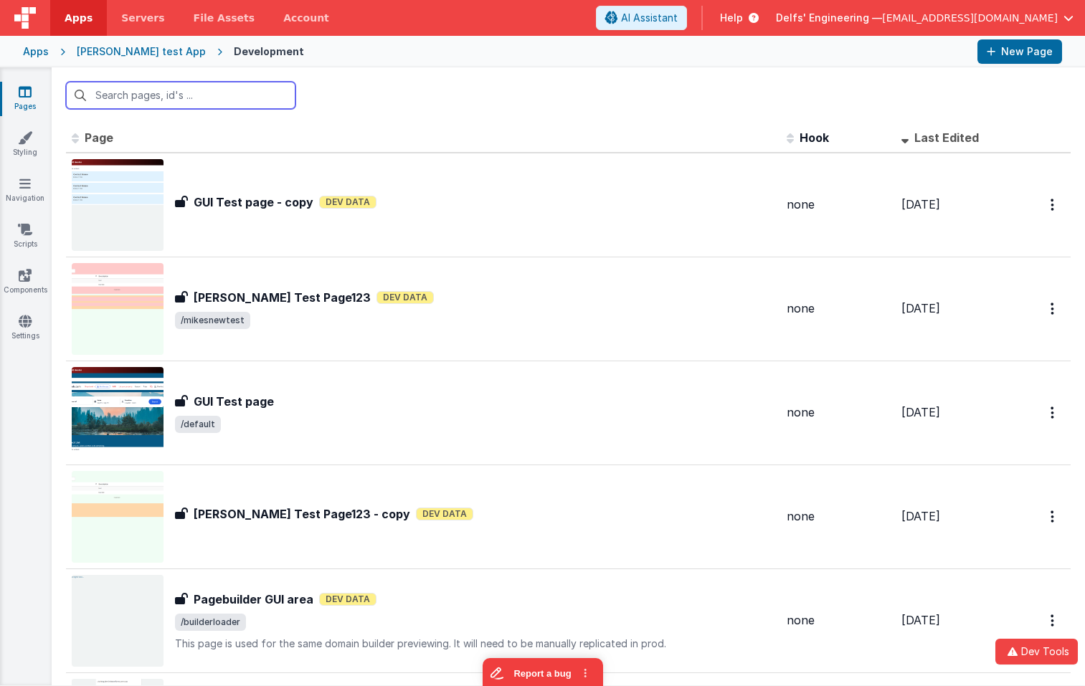
click at [173, 100] on input "text" at bounding box center [180, 95] width 229 height 27
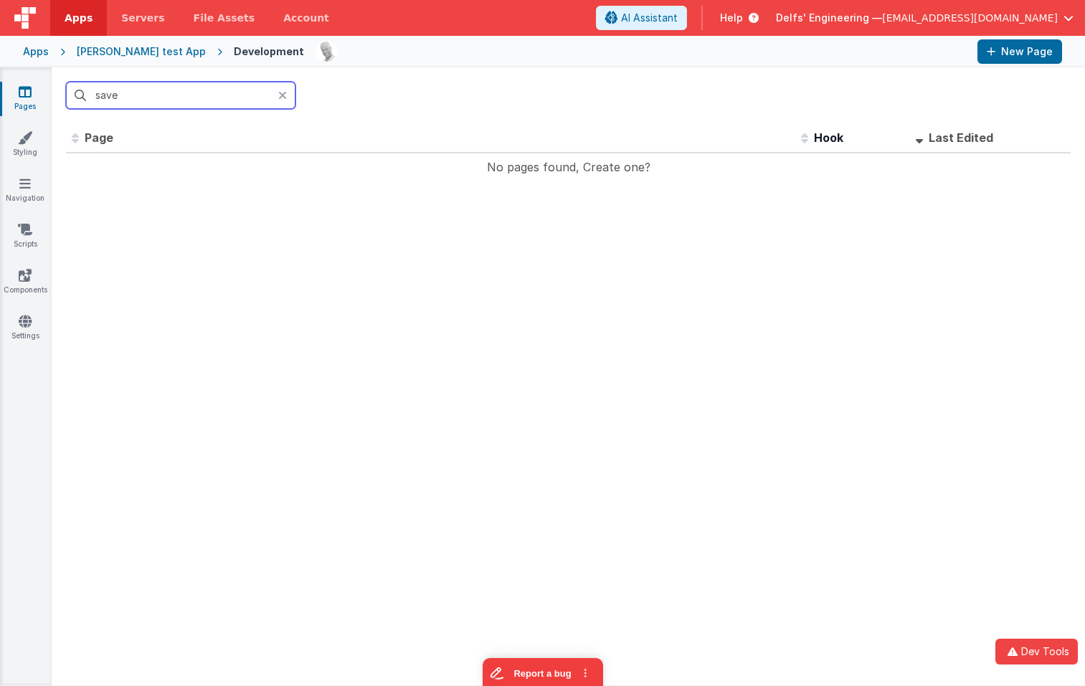
type input "save2"
type input "site"
click at [22, 318] on icon at bounding box center [25, 321] width 13 height 14
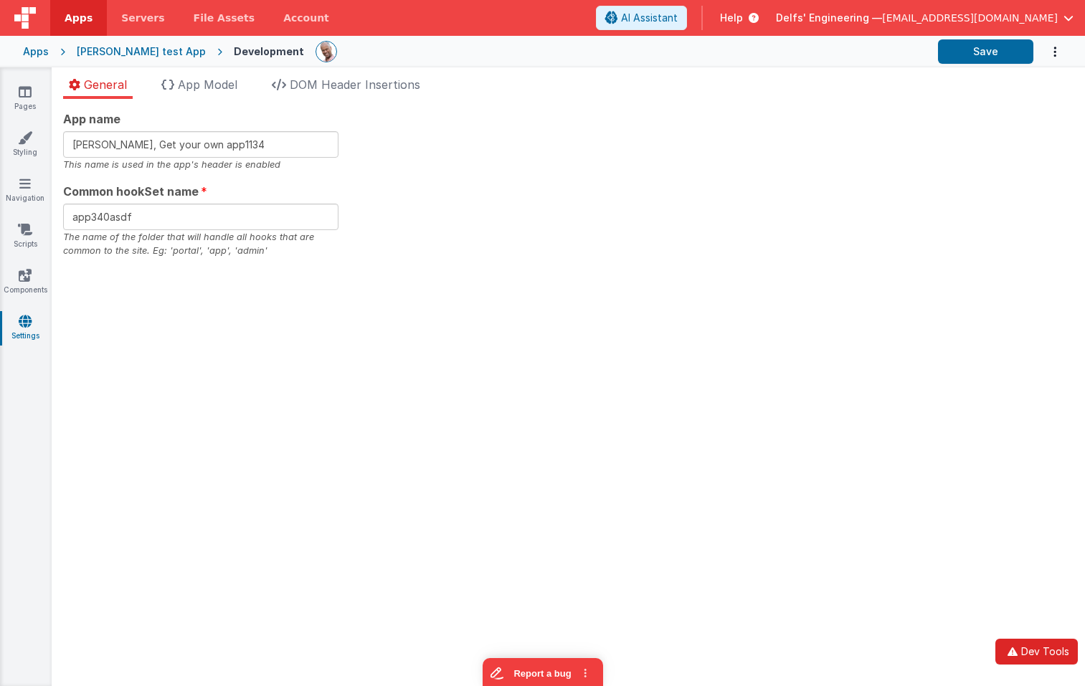
click at [1018, 659] on button "Dev Tools" at bounding box center [1036, 652] width 82 height 26
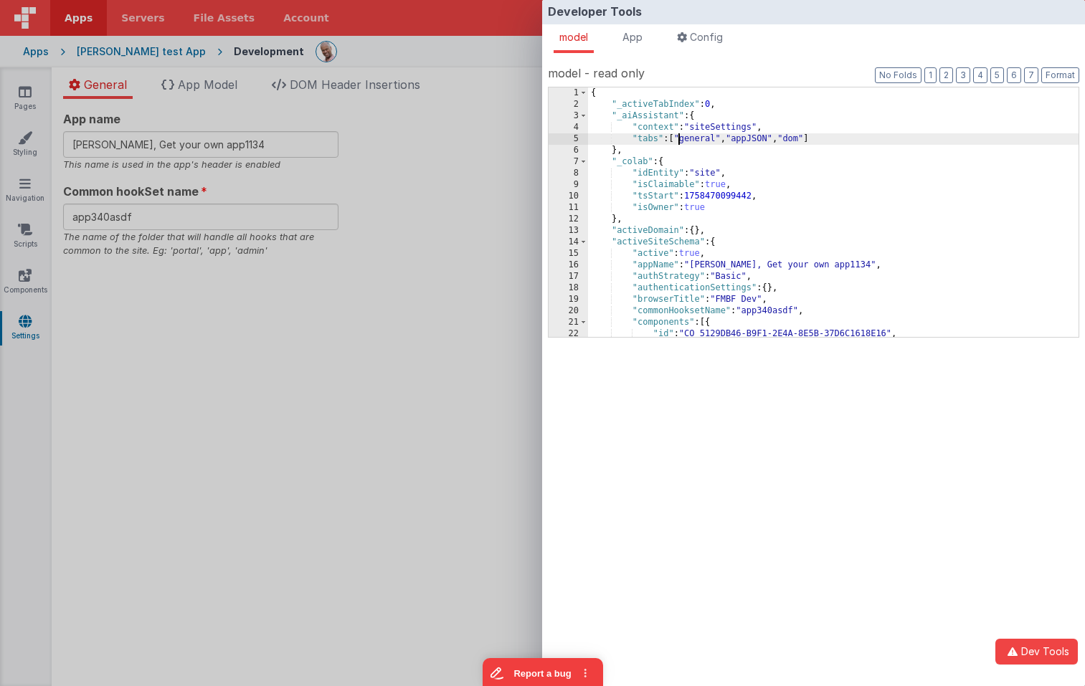
click at [677, 140] on div "{ "_activeTabIndex" : 0 , "_aiAssistant" : { "context" : "siteSettings" , "tabs…" at bounding box center [833, 223] width 490 height 272
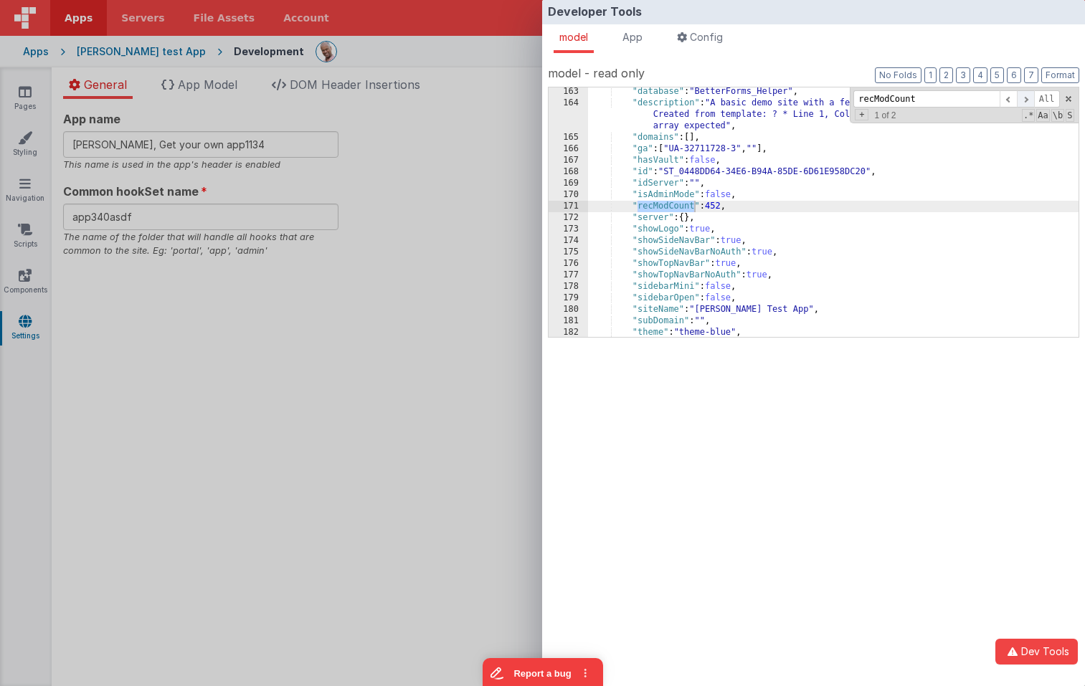
type input "recModCount"
click at [1021, 99] on span at bounding box center [1025, 99] width 17 height 18
click at [1009, 98] on span at bounding box center [1007, 99] width 17 height 18
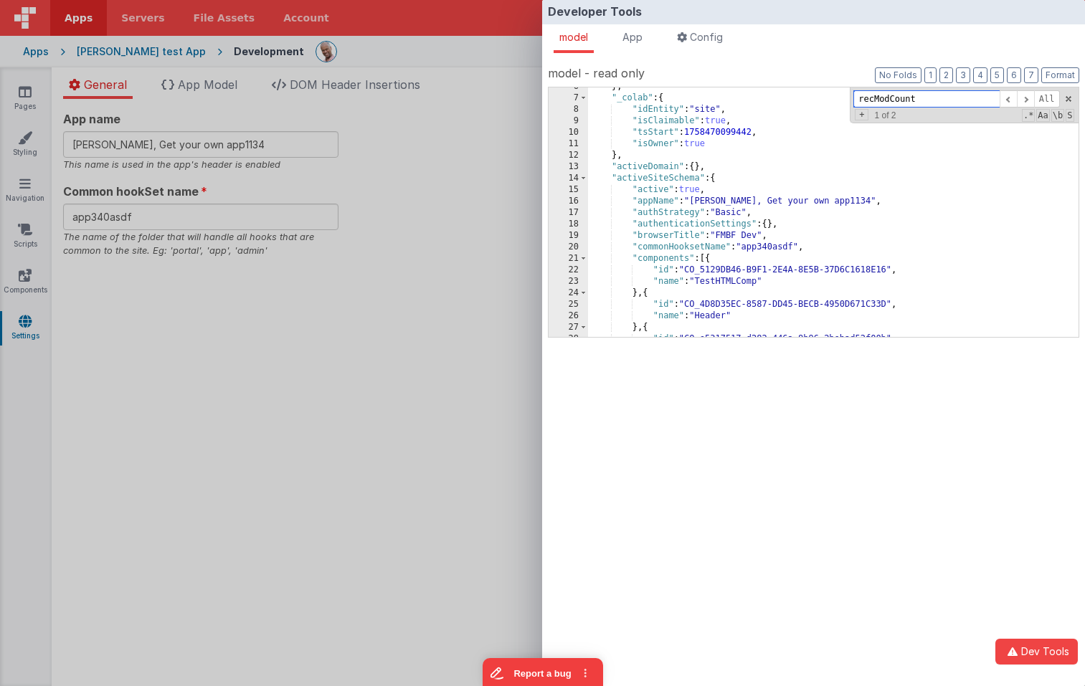
scroll to position [0, 0]
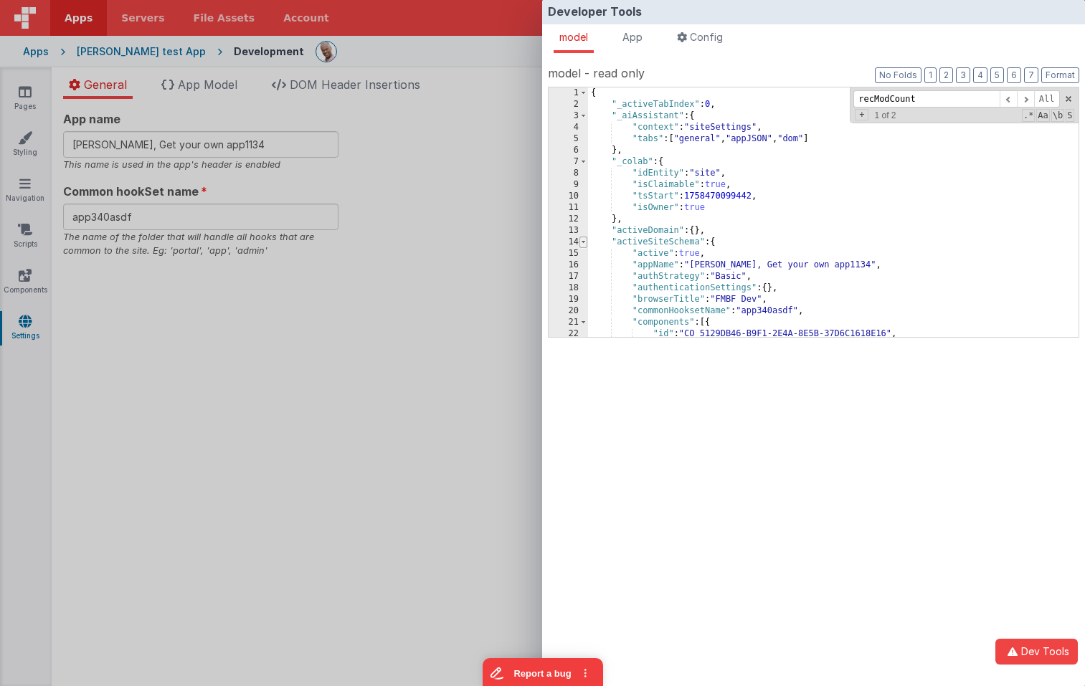
click at [583, 243] on span at bounding box center [583, 242] width 8 height 11
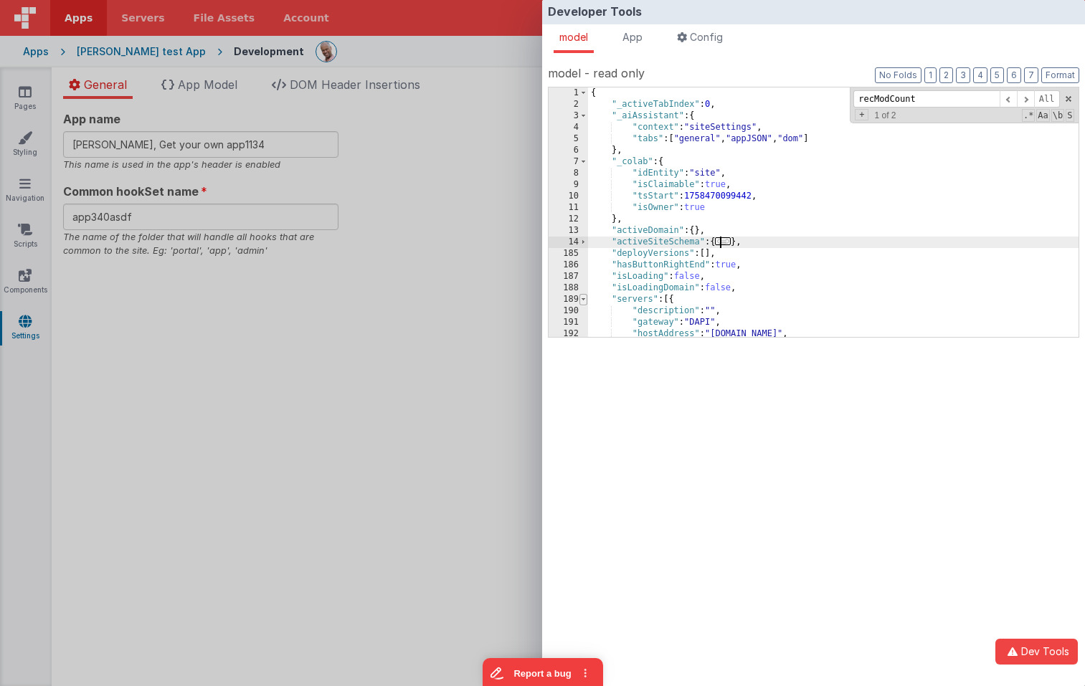
click at [581, 300] on span at bounding box center [583, 299] width 8 height 11
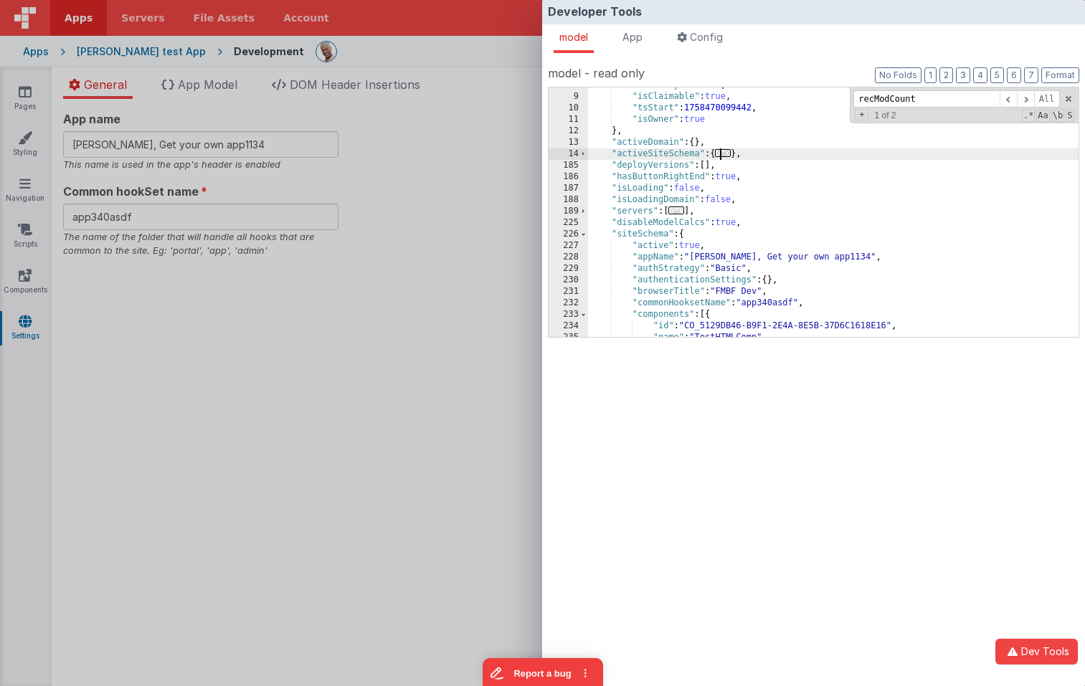
scroll to position [89, 0]
click at [675, 151] on div ""idEntity" : "site" , "isClaimable" : true , "tsStart" : 1758470099442 , "isOwn…" at bounding box center [833, 215] width 490 height 272
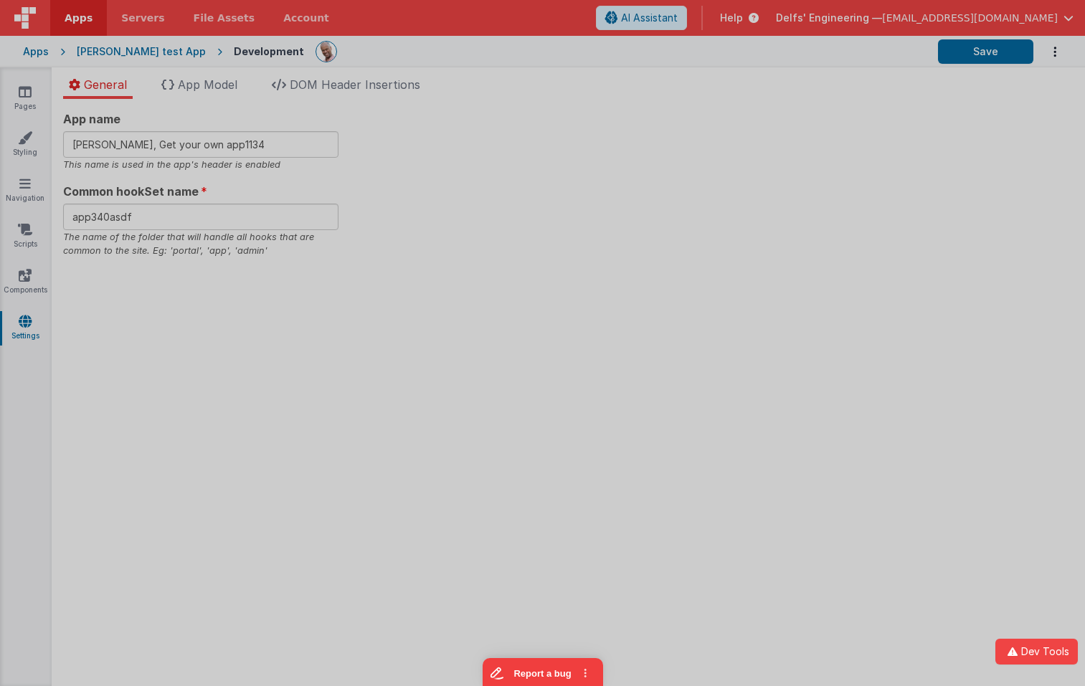
click at [432, 196] on div "Developer Tools model App Params Log (2) Misc Windows Config model - read only …" at bounding box center [542, 343] width 1085 height 686
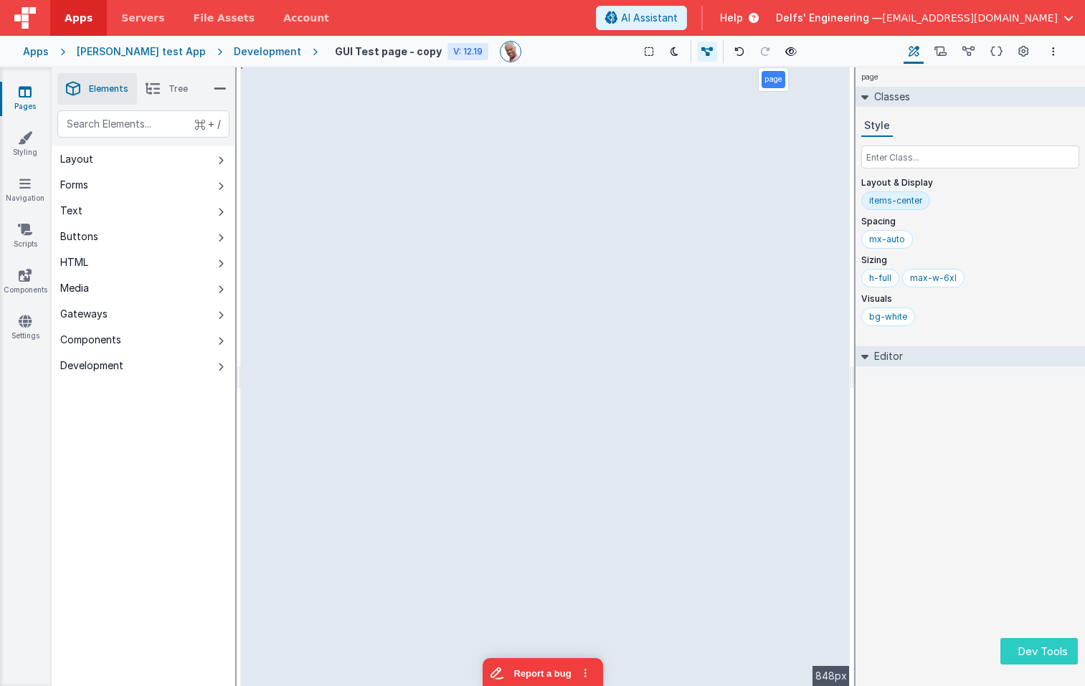
click at [1034, 651] on button "Dev Tools" at bounding box center [1038, 651] width 77 height 27
click at [493, 412] on div "Developer Tools model App Params Log (1) Misc Windows Config model - read only …" at bounding box center [542, 343] width 1085 height 686
drag, startPoint x: 1032, startPoint y: 655, endPoint x: 772, endPoint y: 42, distance: 665.9
click at [850, 80] on div "Dev Tools Apps Servers File Assets Account Some FUTURE Slot AI Assistant Help […" at bounding box center [542, 343] width 1085 height 686
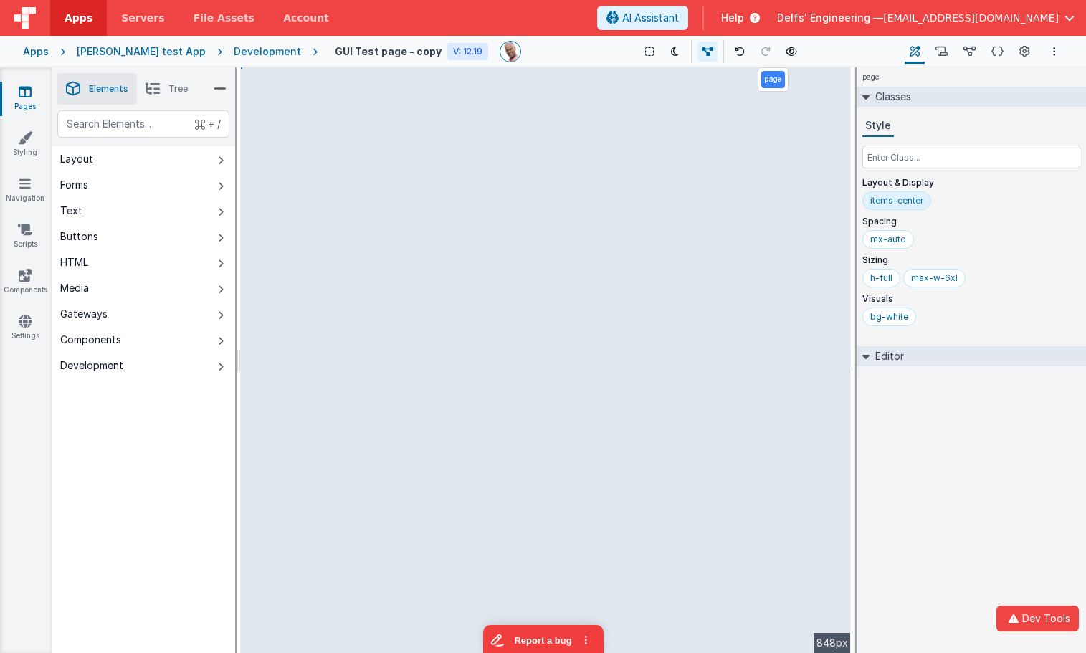
drag, startPoint x: 938, startPoint y: 532, endPoint x: 940, endPoint y: 523, distance: 9.4
click at [938, 532] on div "page Classes Style Layout & Display items-center Spacing mx-auto Sizing h-full …" at bounding box center [971, 360] width 229 height 586
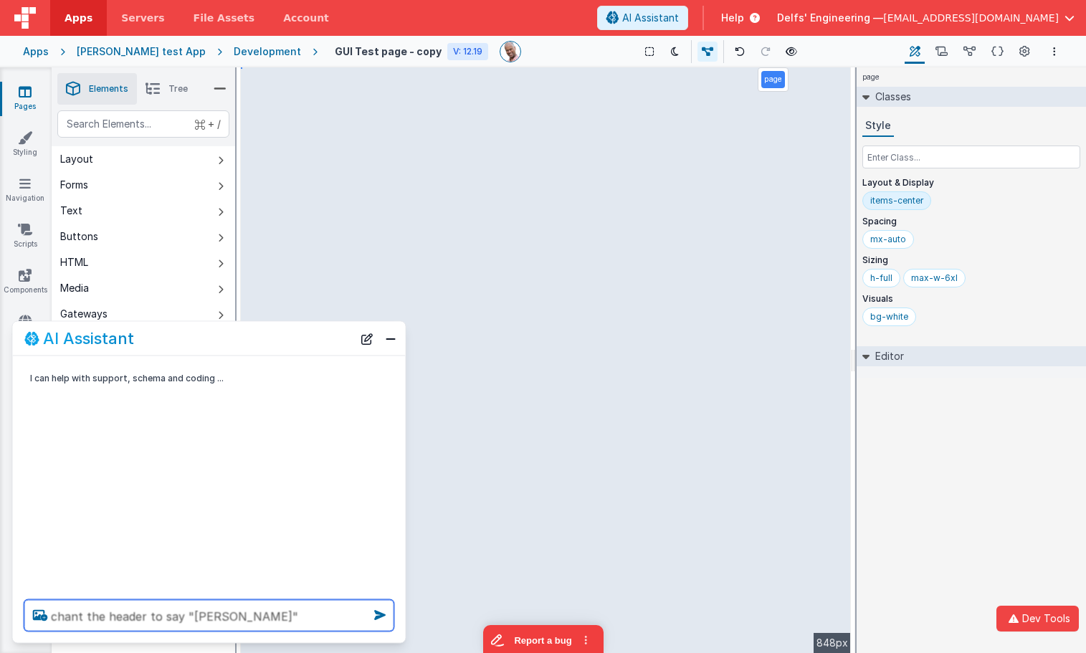
click at [298, 619] on textarea "chant the header to say "[PERSON_NAME]"" at bounding box center [209, 616] width 370 height 32
click at [241, 614] on textarea "chant the header to say "Charles PAge"" at bounding box center [209, 616] width 370 height 32
type textarea "chant the header to say "Charles Pa ge""
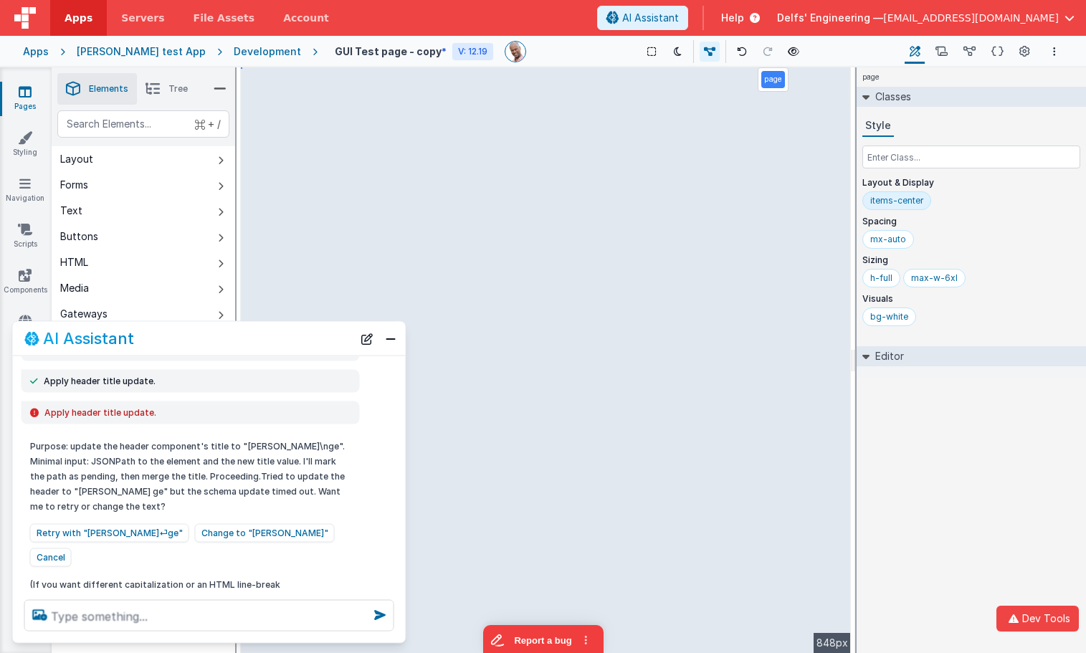
scroll to position [280, 0]
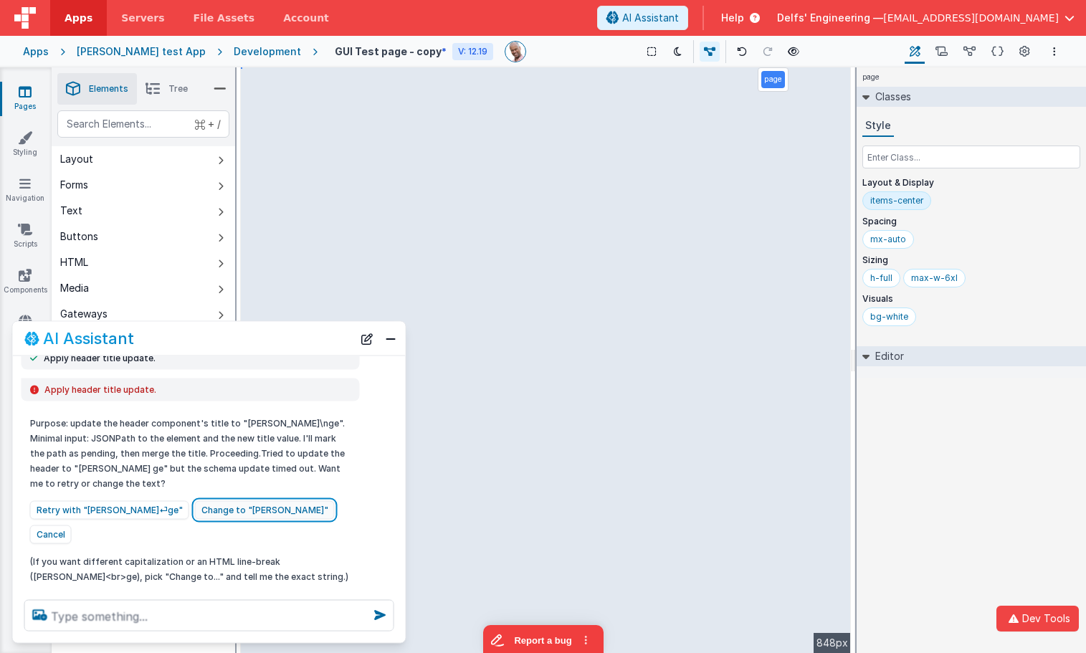
click at [219, 508] on button "Change to "Charles Page"" at bounding box center [265, 510] width 140 height 19
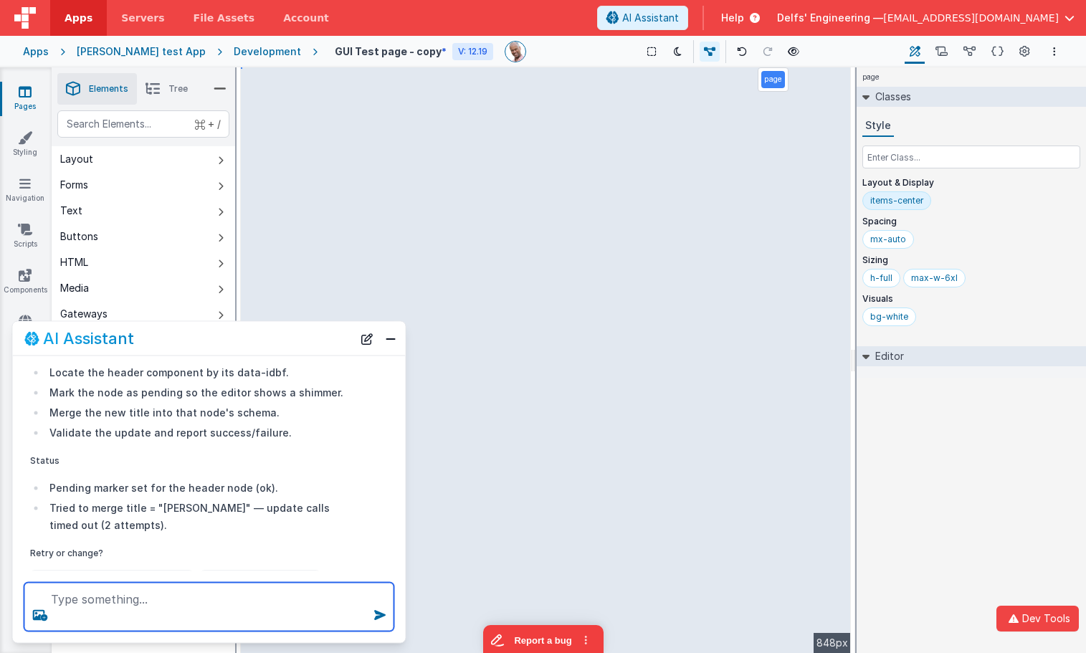
scroll to position [1082, 0]
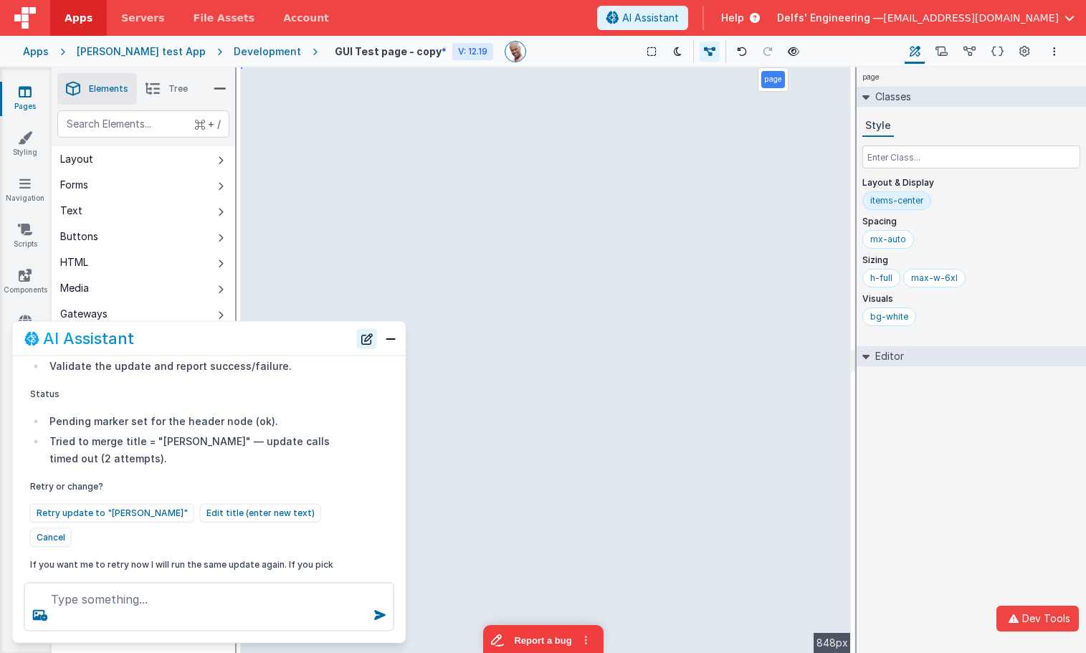
click at [361, 343] on button "New Chat" at bounding box center [367, 338] width 20 height 20
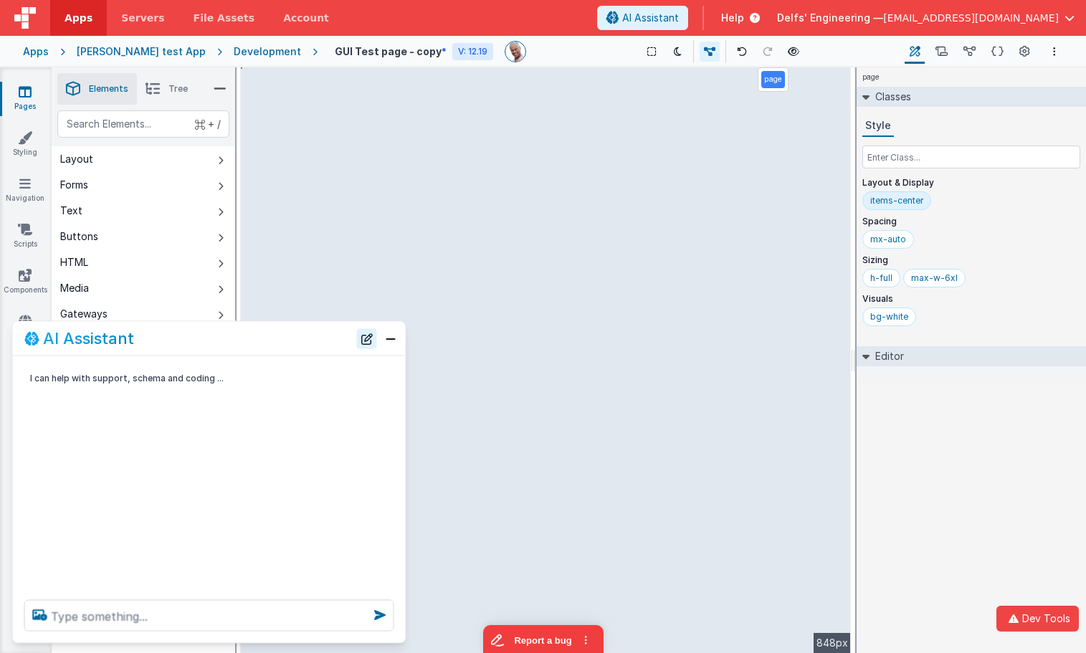
scroll to position [0, 0]
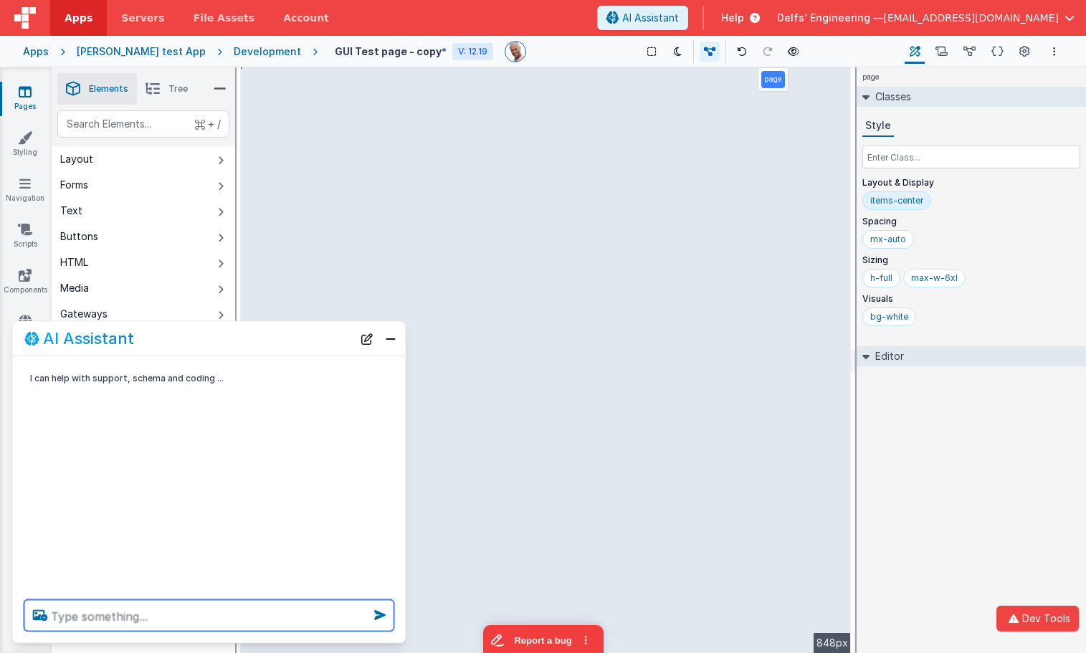
click at [187, 607] on textarea at bounding box center [209, 616] width 370 height 32
type textarea "change header bg colour to blue"
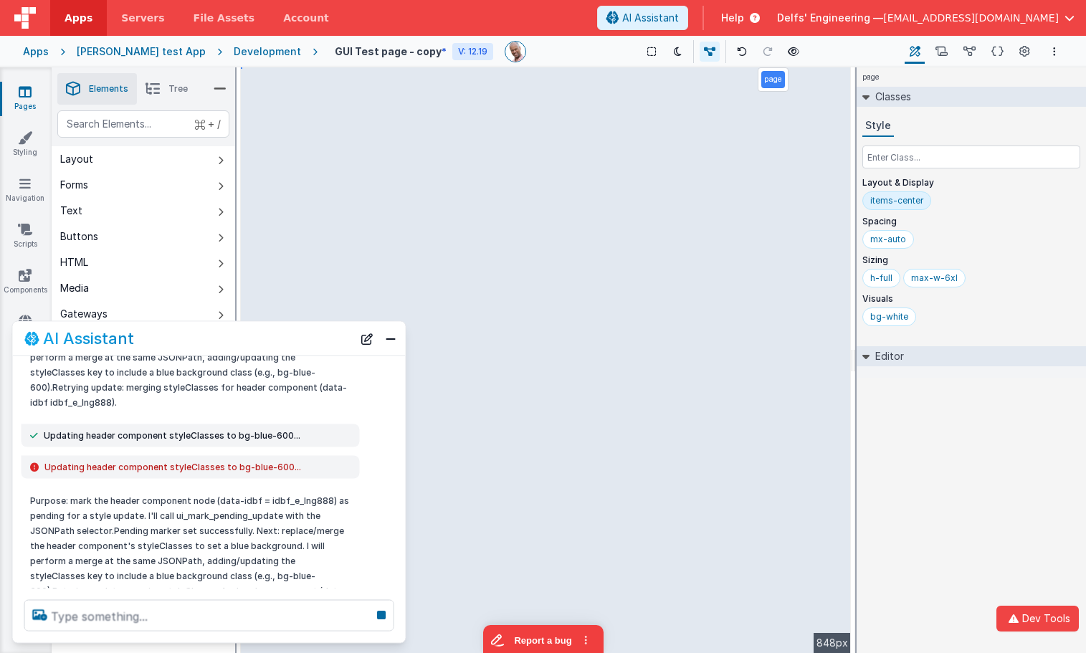
scroll to position [500, 0]
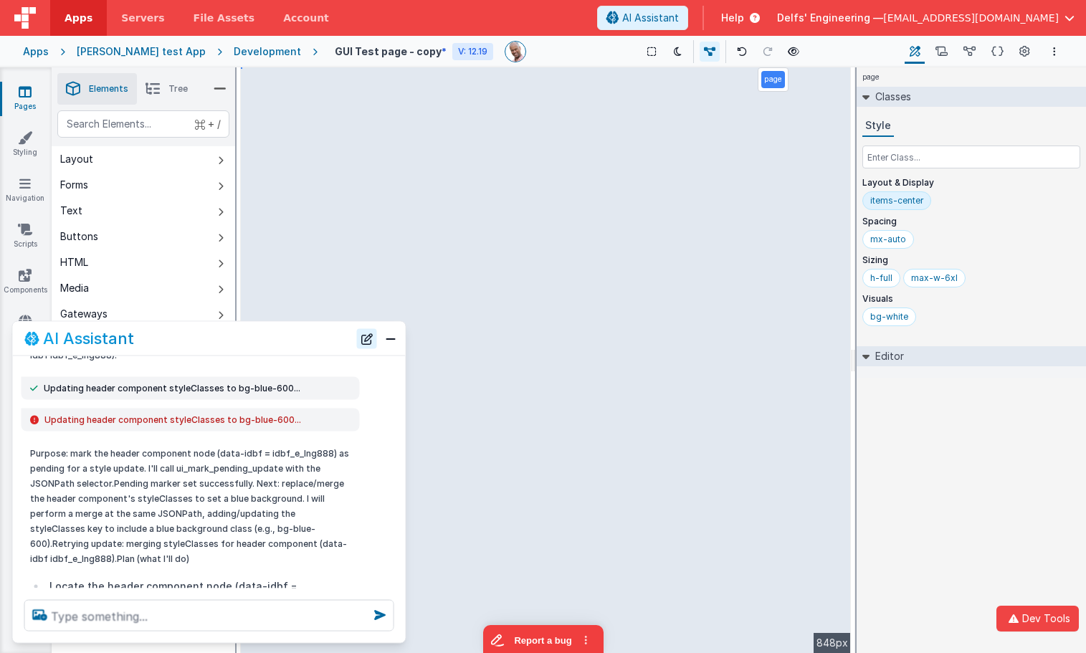
click at [363, 337] on button "New Chat" at bounding box center [367, 338] width 20 height 20
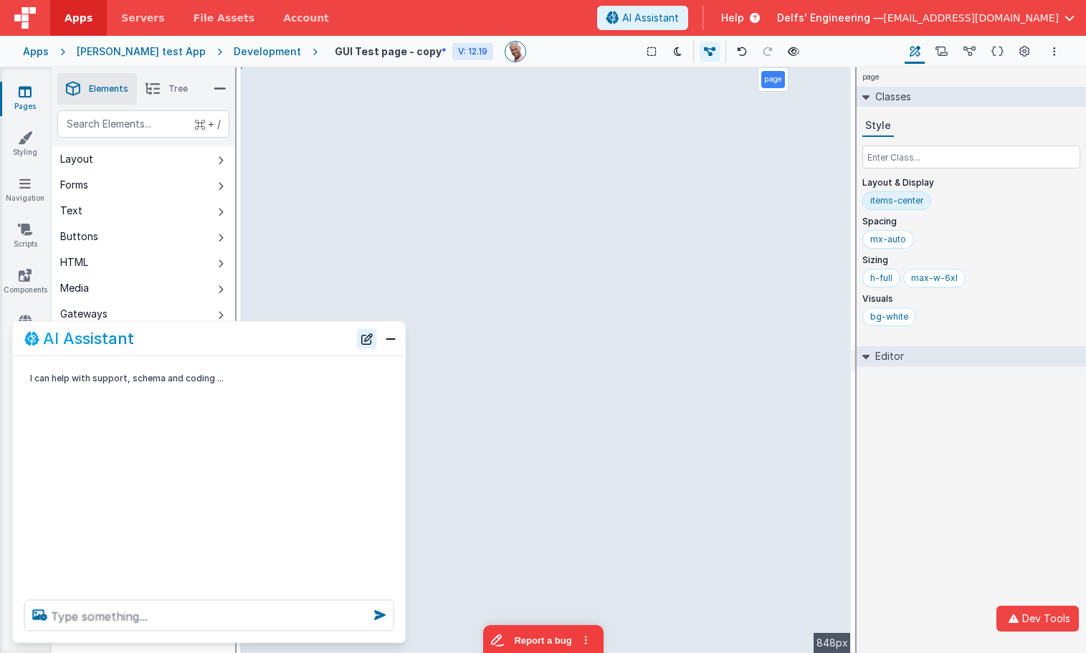
scroll to position [0, 0]
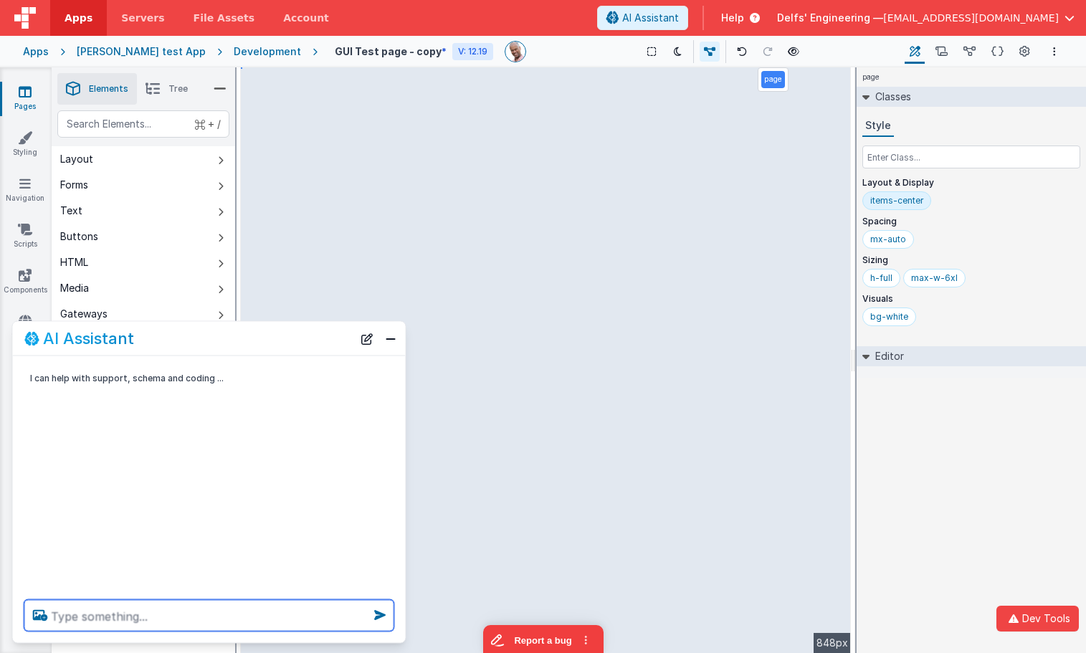
click at [252, 620] on textarea at bounding box center [209, 616] width 370 height 32
type textarea "chant the header to blue background"
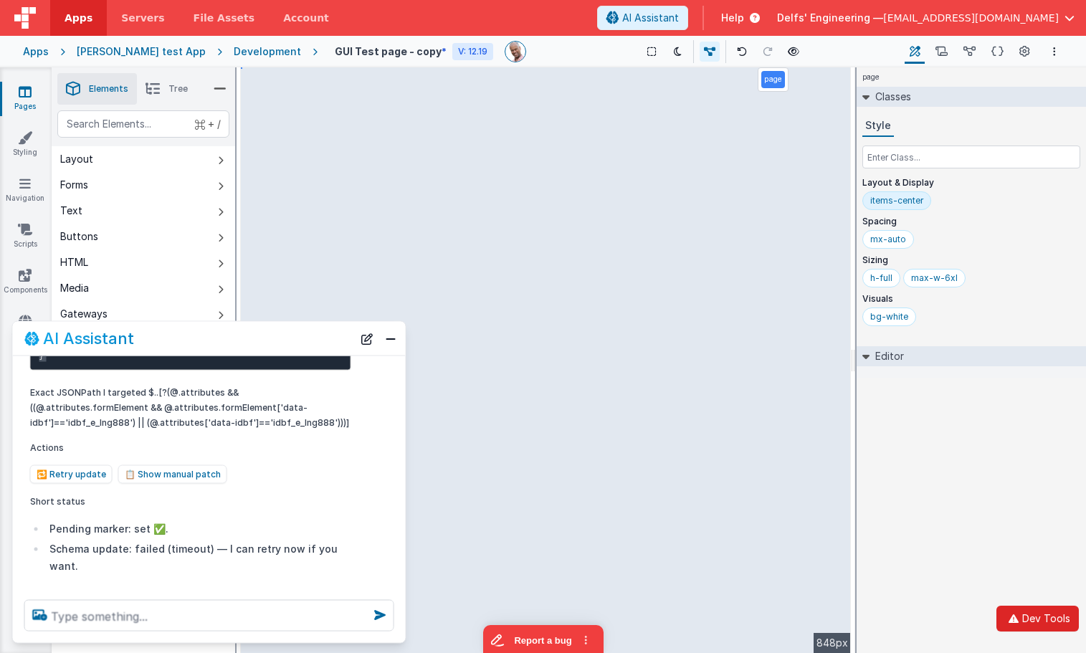
scroll to position [1119, 0]
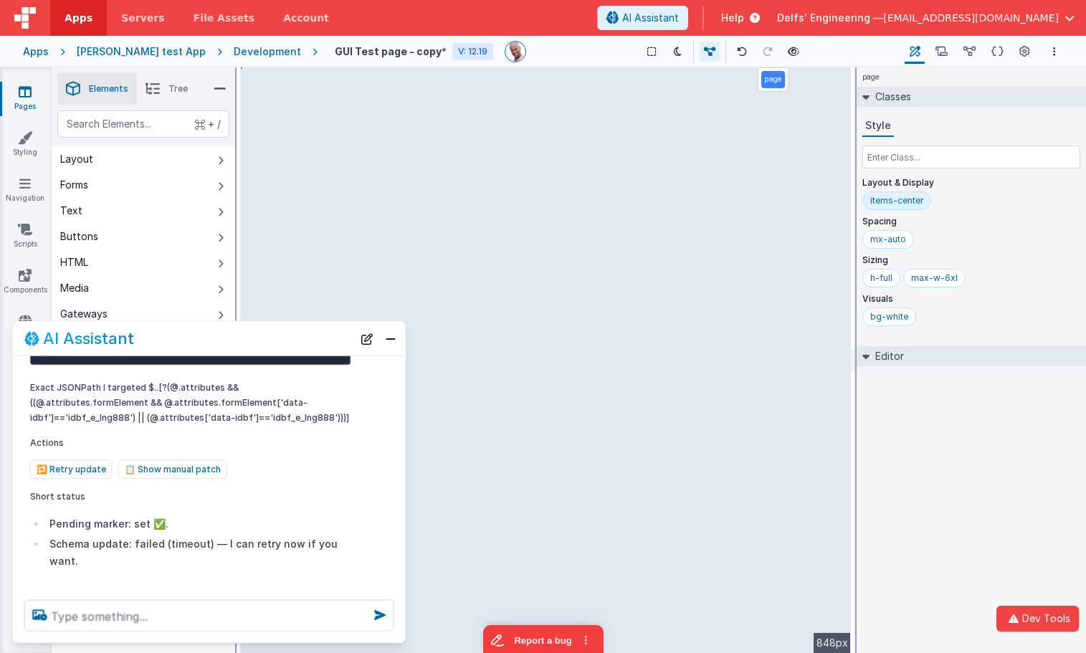
click at [282, 525] on li "Pending marker: set ✅." at bounding box center [198, 523] width 305 height 17
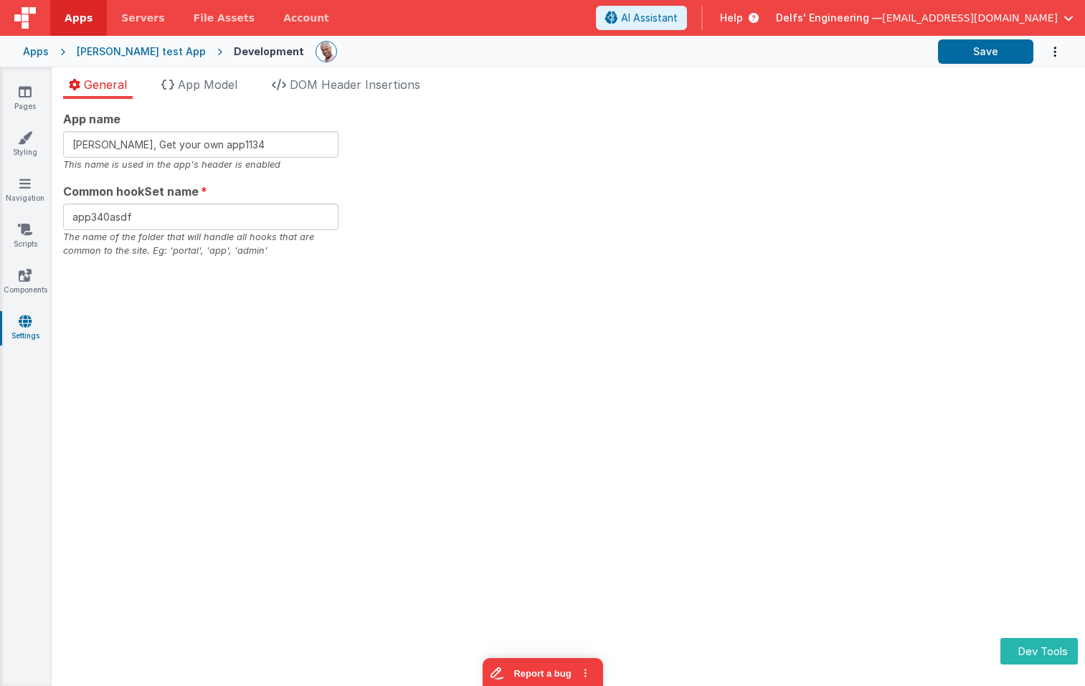
drag, startPoint x: 469, startPoint y: 127, endPoint x: 371, endPoint y: 156, distance: 102.5
click at [468, 127] on div "App name [PERSON_NAME], Get your own app1134 This name is used in the app's hea…" at bounding box center [568, 184] width 1010 height 148
click at [282, 136] on input "[PERSON_NAME], Get your own app1134" at bounding box center [200, 144] width 275 height 27
click at [270, 145] on input "[PERSON_NAME], Get your own app1134" at bounding box center [200, 144] width 275 height 27
type input "[PERSON_NAME], Get your own app1215"
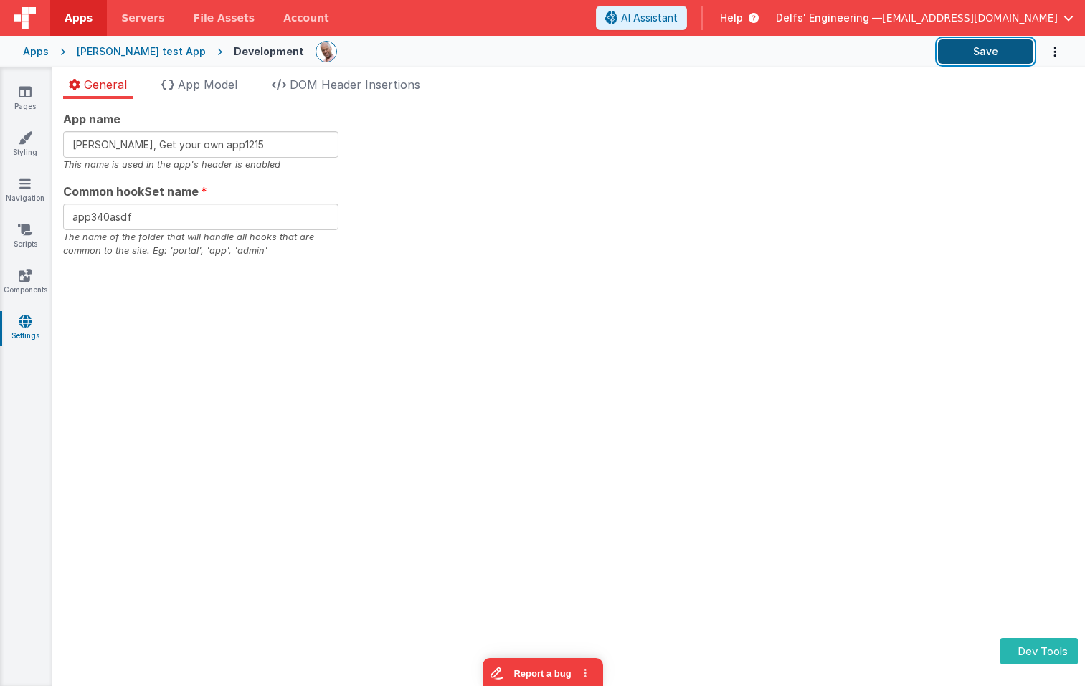
click at [966, 58] on button "Save" at bounding box center [985, 51] width 95 height 24
click at [705, 173] on div "App name [PERSON_NAME], Get your own app1215 This name is used in the app's hea…" at bounding box center [568, 184] width 1010 height 148
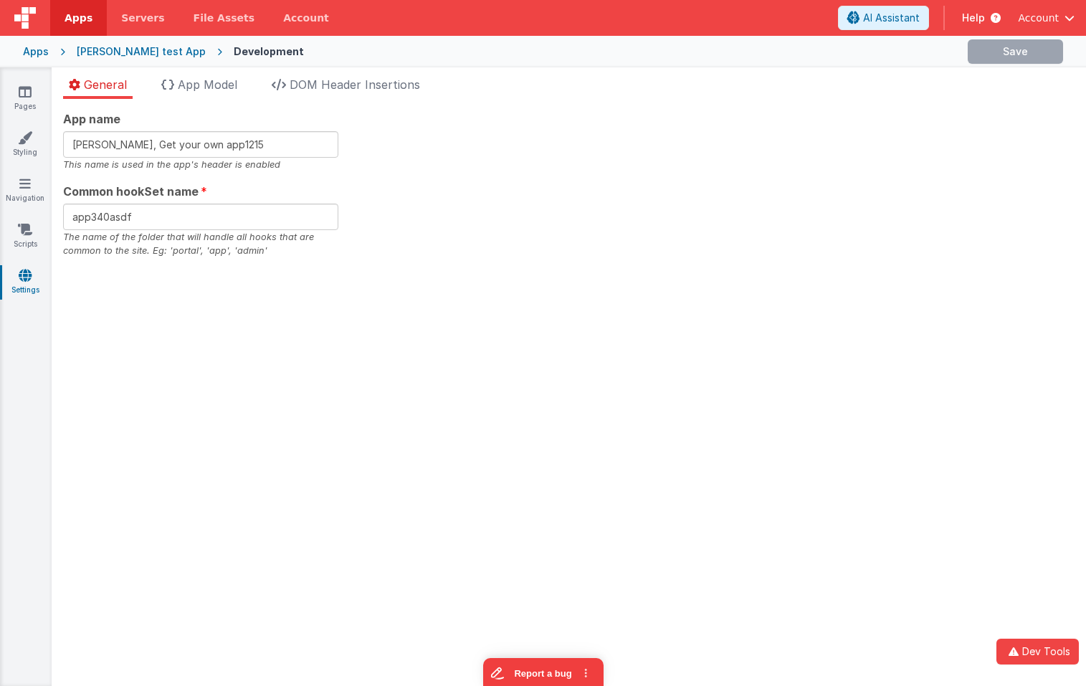
click at [768, 126] on div "App name [PERSON_NAME], Get your own app1215 This name is used in the app's hea…" at bounding box center [569, 184] width 1012 height 148
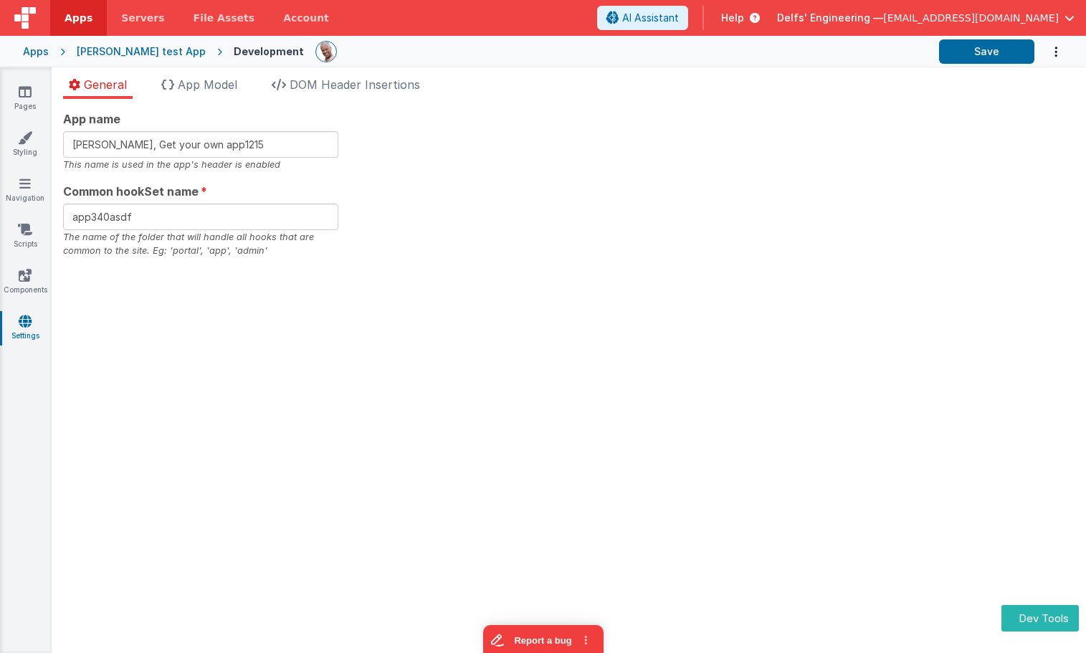
click at [460, 125] on div "App name Charles GUI, Get your own app1215 This name is used in the app's heade…" at bounding box center [569, 184] width 1012 height 148
click at [282, 147] on input "Charles GUI, Get your own app1215" at bounding box center [200, 144] width 275 height 27
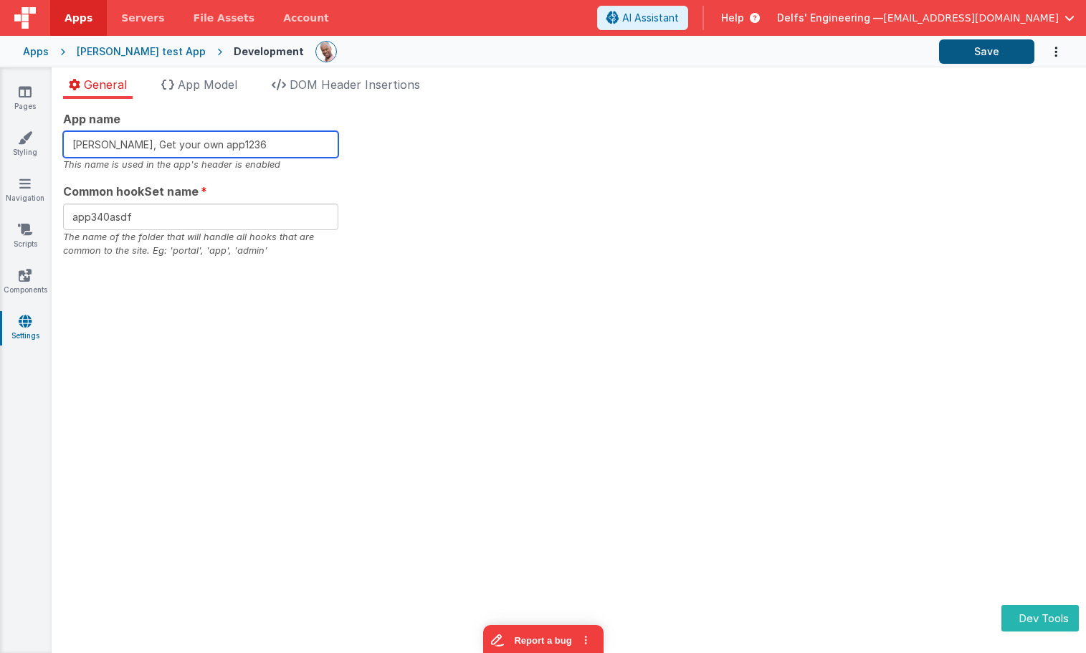
type input "Charles GUI, Get your own app1236"
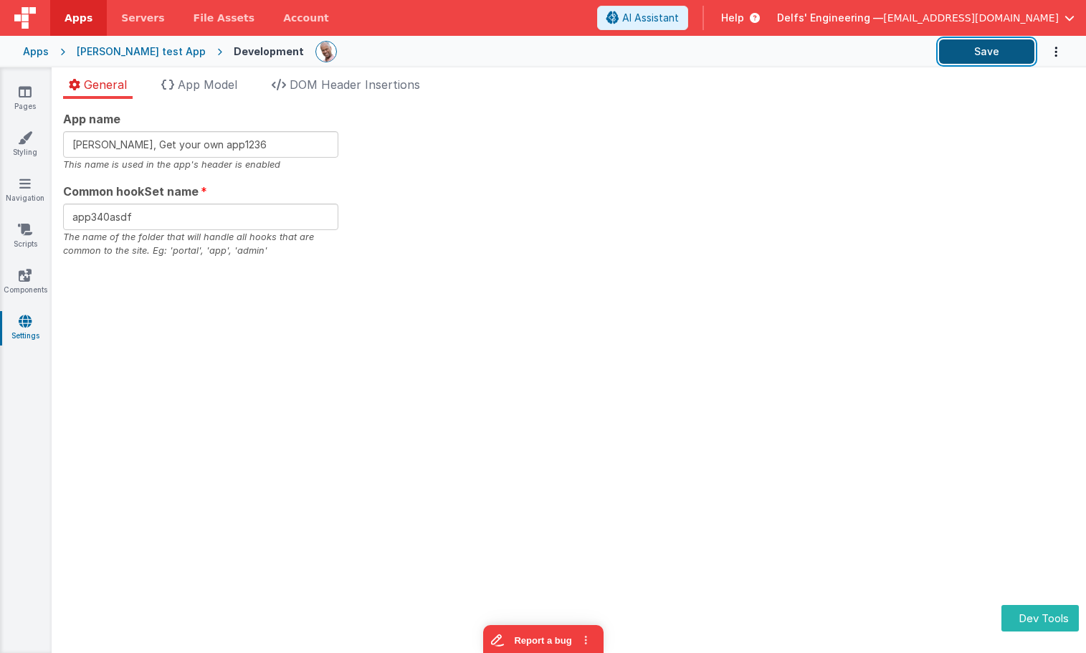
click at [977, 51] on button "Save" at bounding box center [986, 51] width 95 height 24
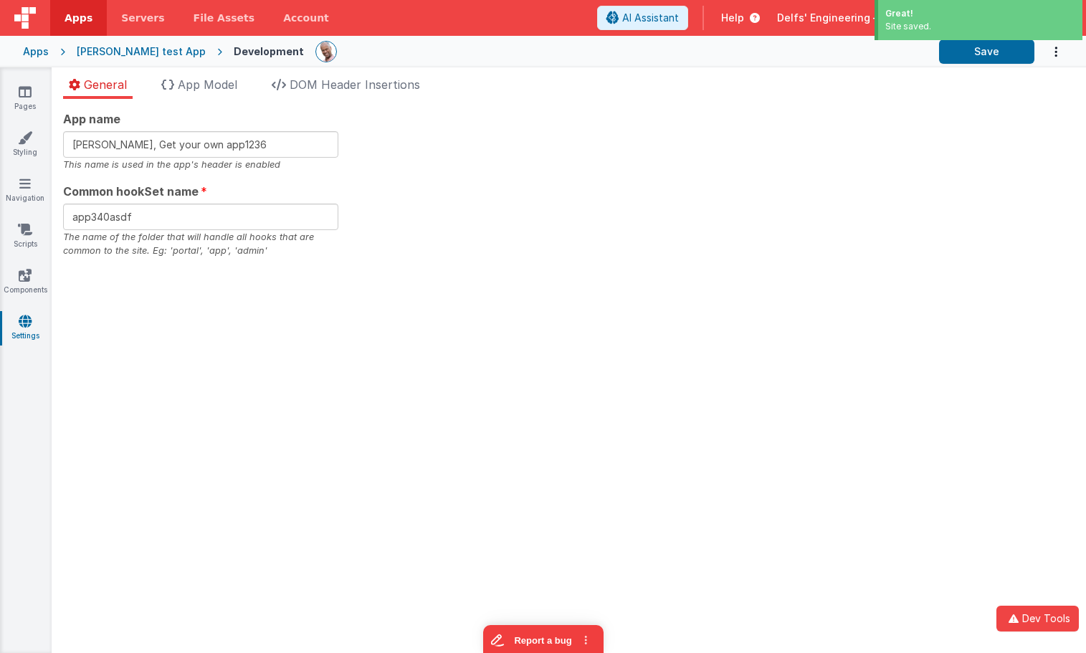
click at [819, 113] on div "App name Charles GUI, Get your own app1236 This name is used in the app's heade…" at bounding box center [569, 184] width 1012 height 148
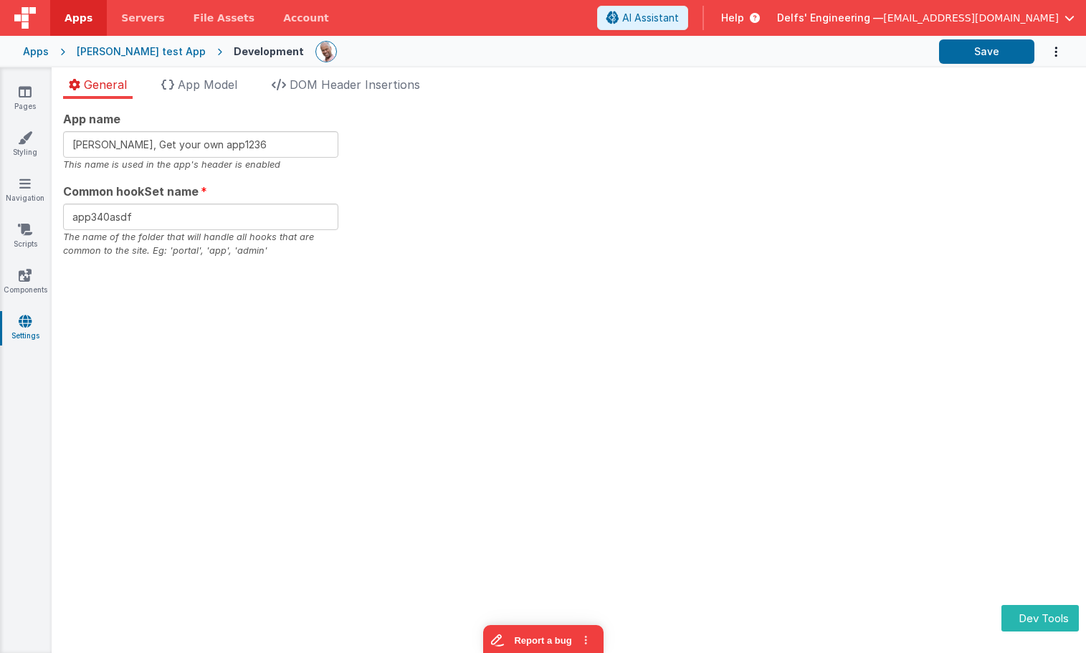
click at [819, 113] on div "App name [PERSON_NAME], Get your own app1236 This name is used in the app's hea…" at bounding box center [569, 184] width 1012 height 148
click at [1019, 52] on button "Save" at bounding box center [986, 51] width 95 height 24
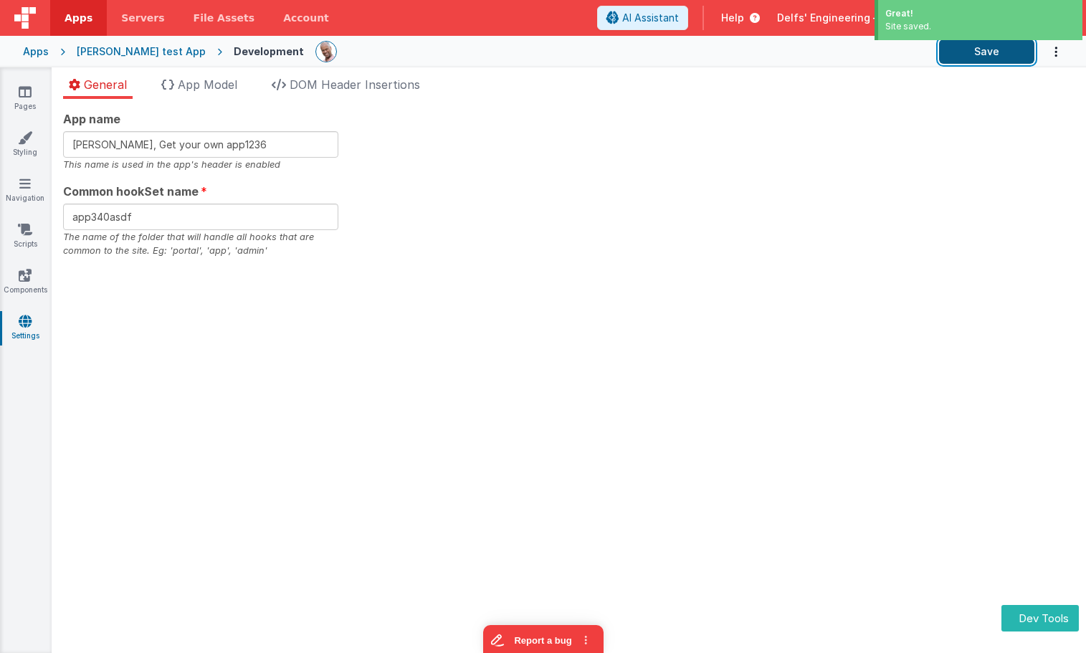
click at [1019, 52] on button "Save" at bounding box center [986, 51] width 95 height 24
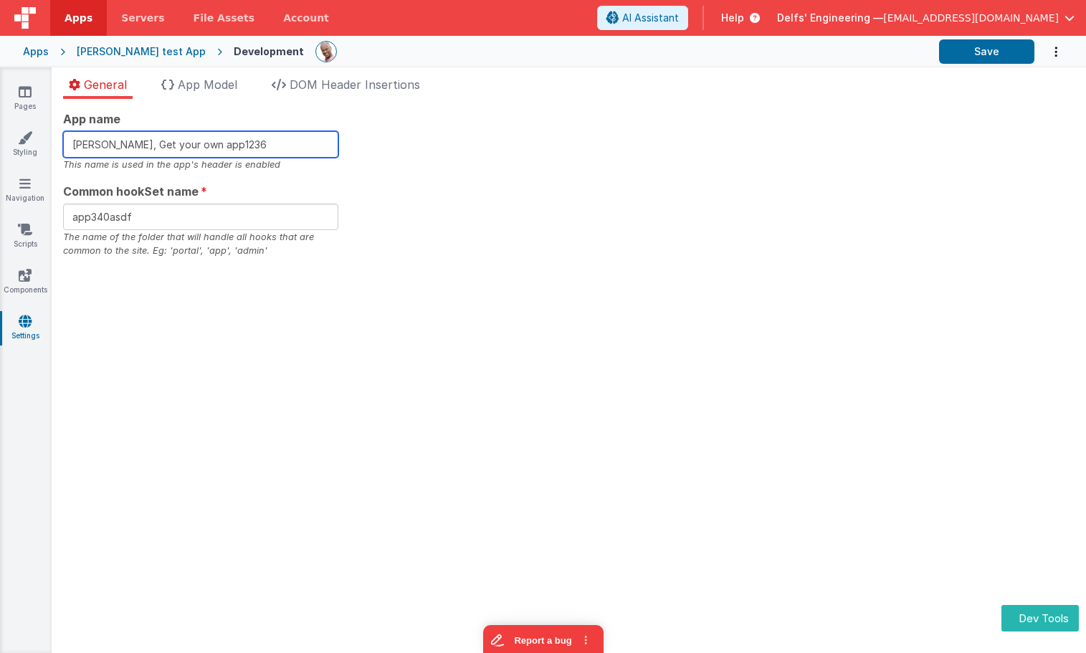
drag, startPoint x: 248, startPoint y: 146, endPoint x: 280, endPoint y: 146, distance: 31.5
click at [247, 146] on input "[PERSON_NAME], Get your own app1236" at bounding box center [200, 144] width 275 height 27
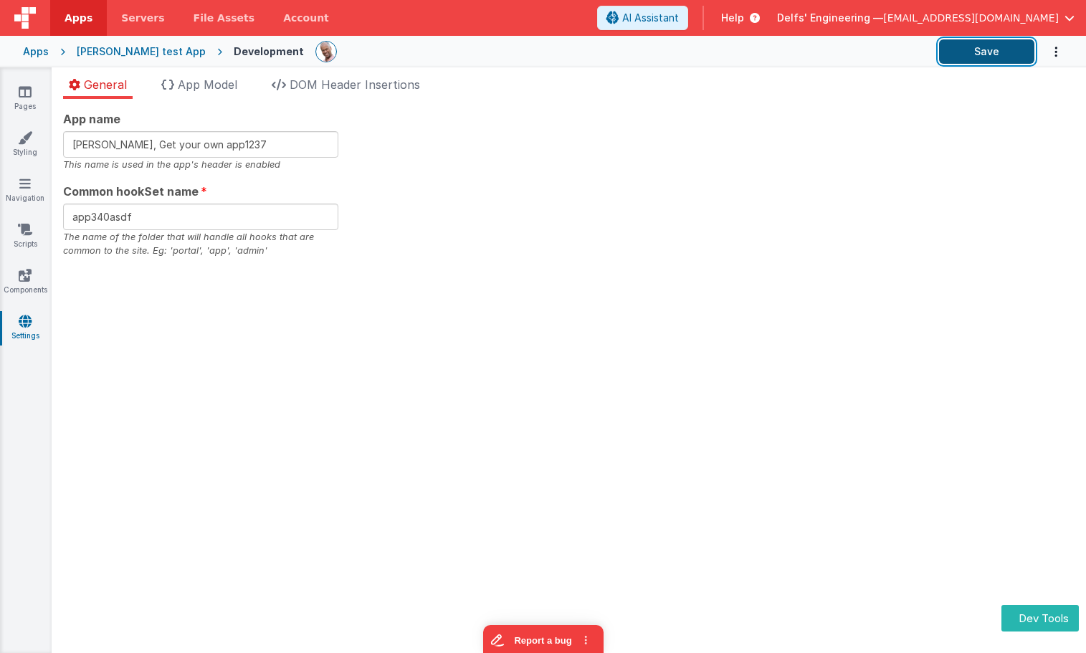
click at [989, 45] on button "Save" at bounding box center [986, 51] width 95 height 24
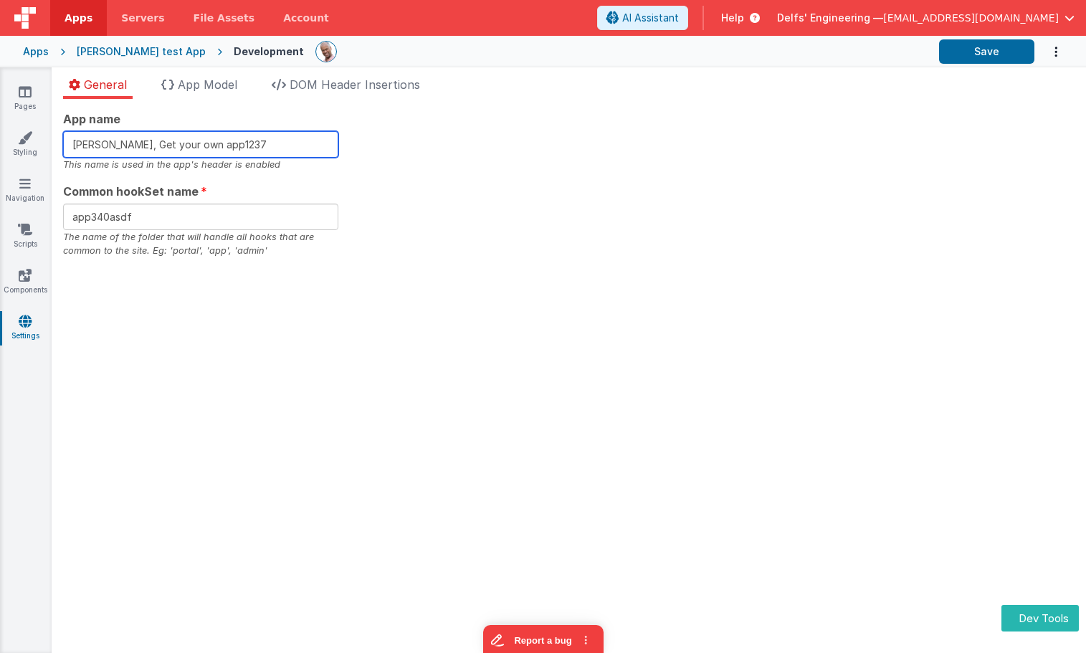
click at [275, 141] on input "Charles GUI, Get your own app1237" at bounding box center [200, 144] width 275 height 27
type input "Charles GUI, Get your own app1238"
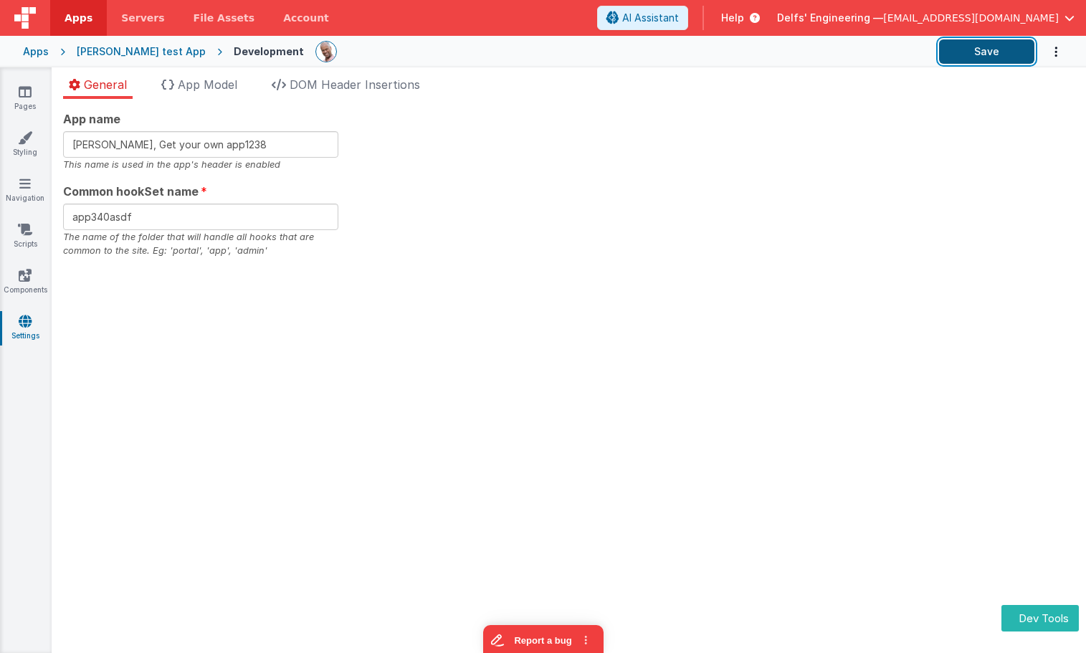
drag, startPoint x: 1004, startPoint y: 55, endPoint x: 987, endPoint y: 62, distance: 18.0
click at [1004, 55] on button "Save" at bounding box center [986, 51] width 95 height 24
click at [975, 61] on button "Save" at bounding box center [986, 51] width 95 height 24
click at [976, 59] on button "Save" at bounding box center [986, 51] width 95 height 24
drag, startPoint x: 541, startPoint y: 201, endPoint x: 385, endPoint y: 204, distance: 156.3
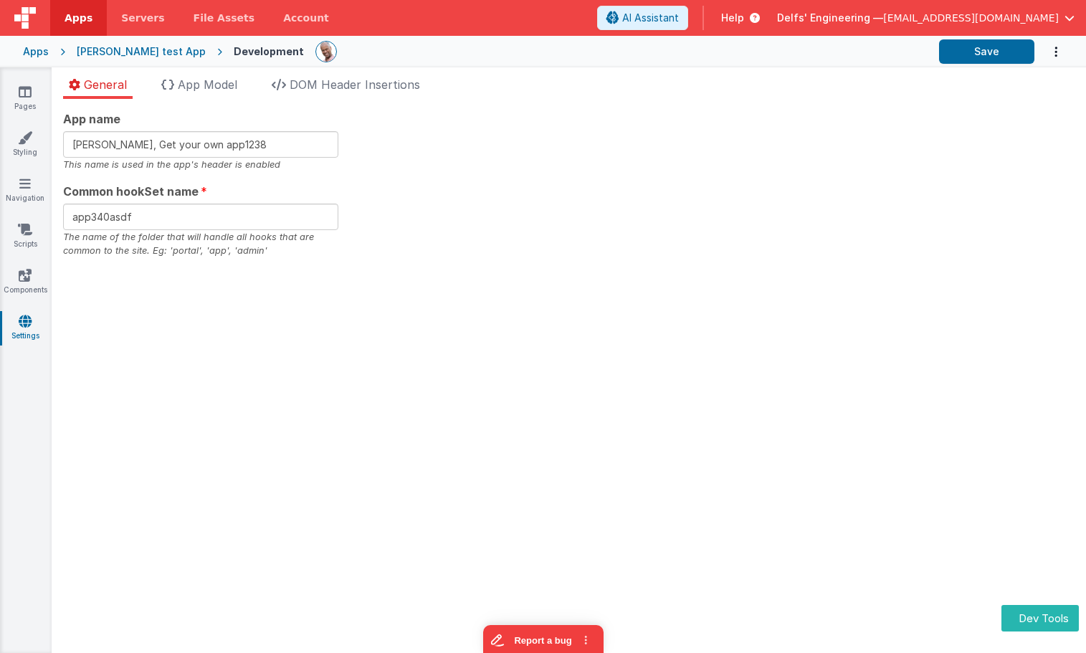
click at [541, 201] on div "App name Charles GUI, Get your own app1238 This name is used in the app's heade…" at bounding box center [569, 184] width 1012 height 148
click at [358, 77] on span "DOM Header Insertions" at bounding box center [355, 84] width 130 height 14
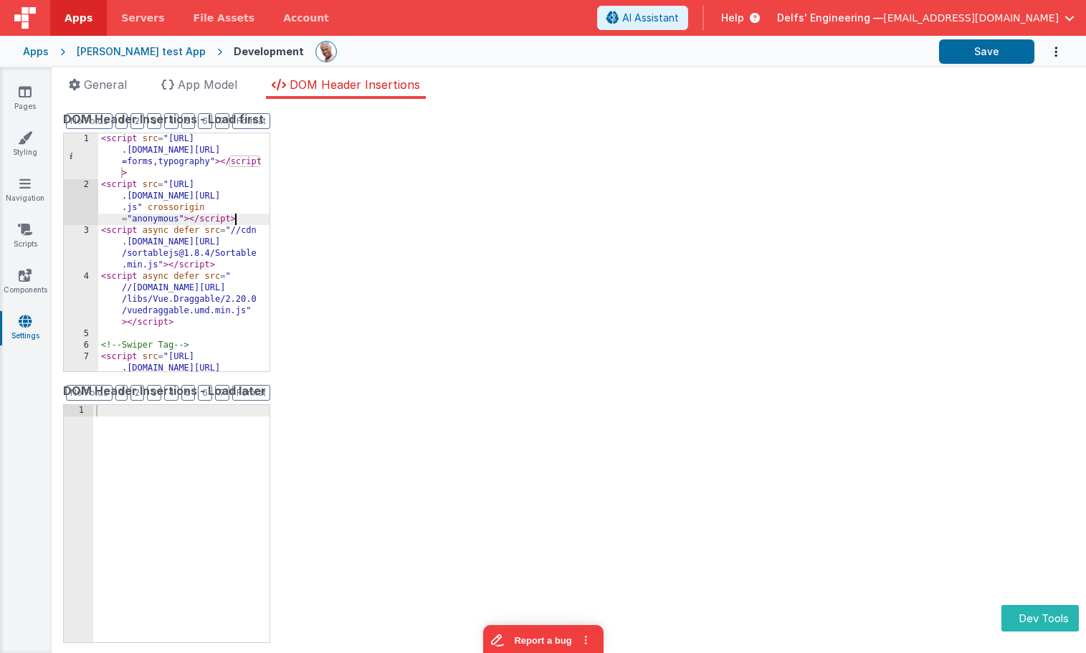
click at [246, 219] on div "< script src = "https://cdn .tailwindcss.com?plugins =forms,typography" > </ sc…" at bounding box center [183, 298] width 171 height 330
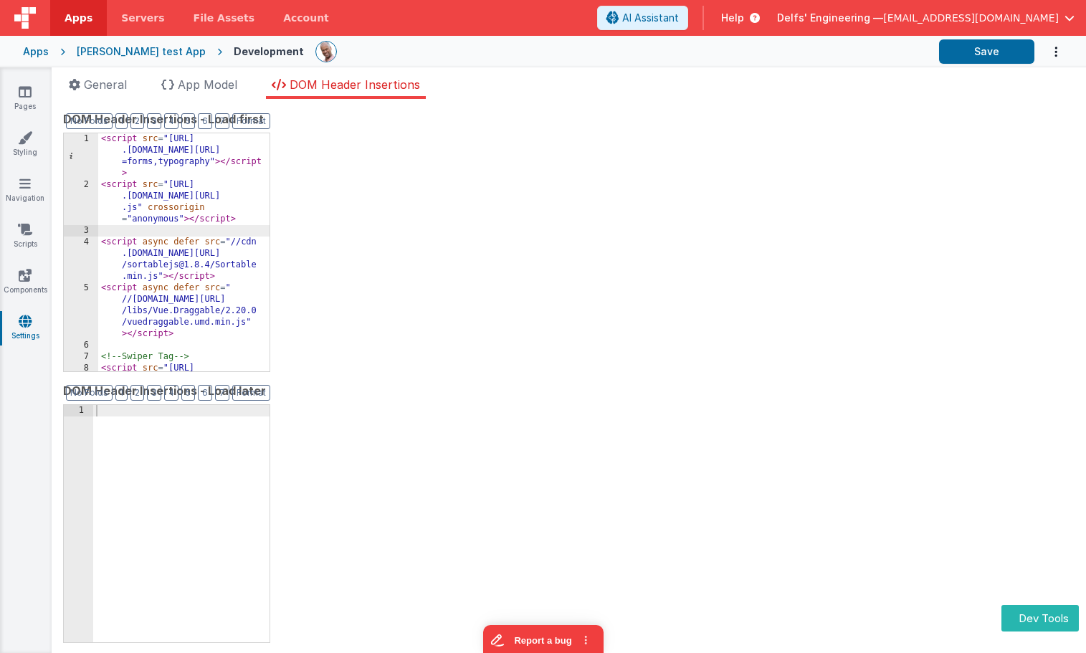
click at [928, 143] on div "DOM Header Insertions - Load first Format 7 6 5 4 3 2 1 No Folds 1 2 3 4 5 6 7 …" at bounding box center [569, 375] width 1012 height 531
click at [994, 52] on button "Save" at bounding box center [986, 51] width 95 height 24
click at [518, 374] on div "DOM Header Insertions - Load first Format 7 6 5 4 3 2 1 No Folds 1 2 3 4 5 6 7 …" at bounding box center [569, 375] width 1012 height 531
click at [205, 82] on span "App Model" at bounding box center [208, 84] width 60 height 14
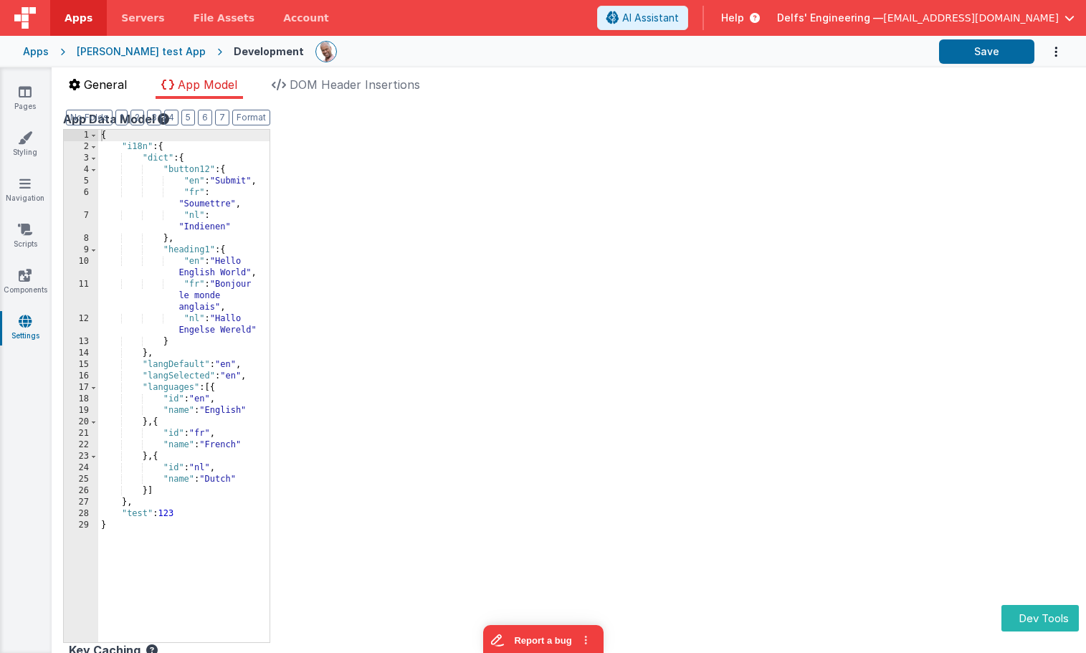
click at [114, 84] on span "General" at bounding box center [105, 84] width 43 height 14
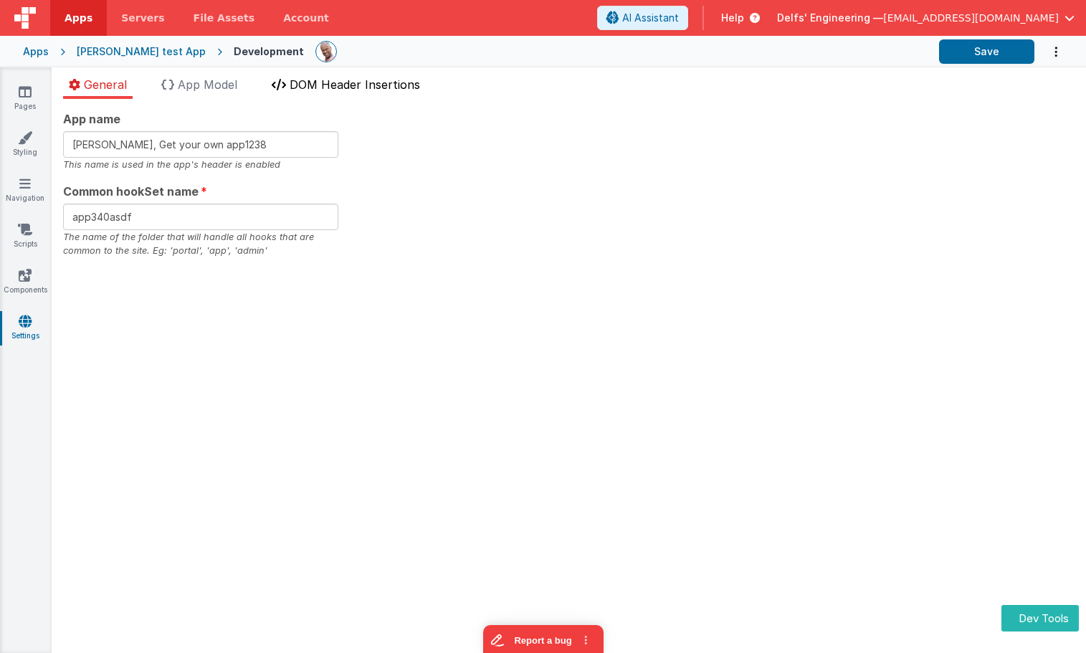
click at [358, 90] on span "DOM Header Insertions" at bounding box center [355, 84] width 130 height 14
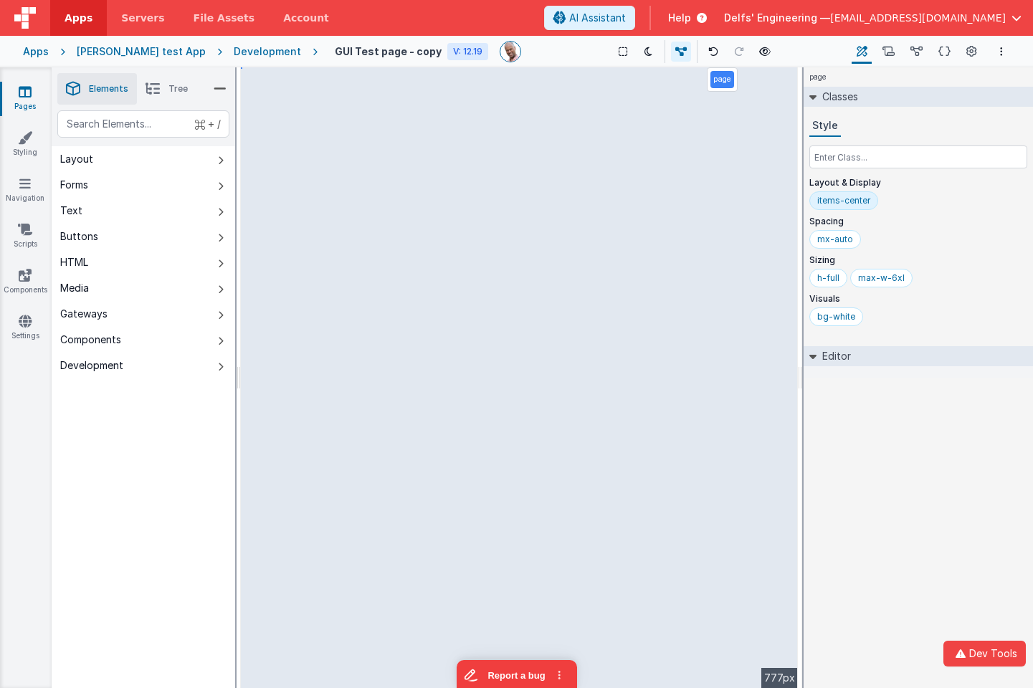
click at [953, 538] on div "page Classes Style Layout & Display items-center Spacing mx-auto Sizing h-full …" at bounding box center [918, 377] width 229 height 621
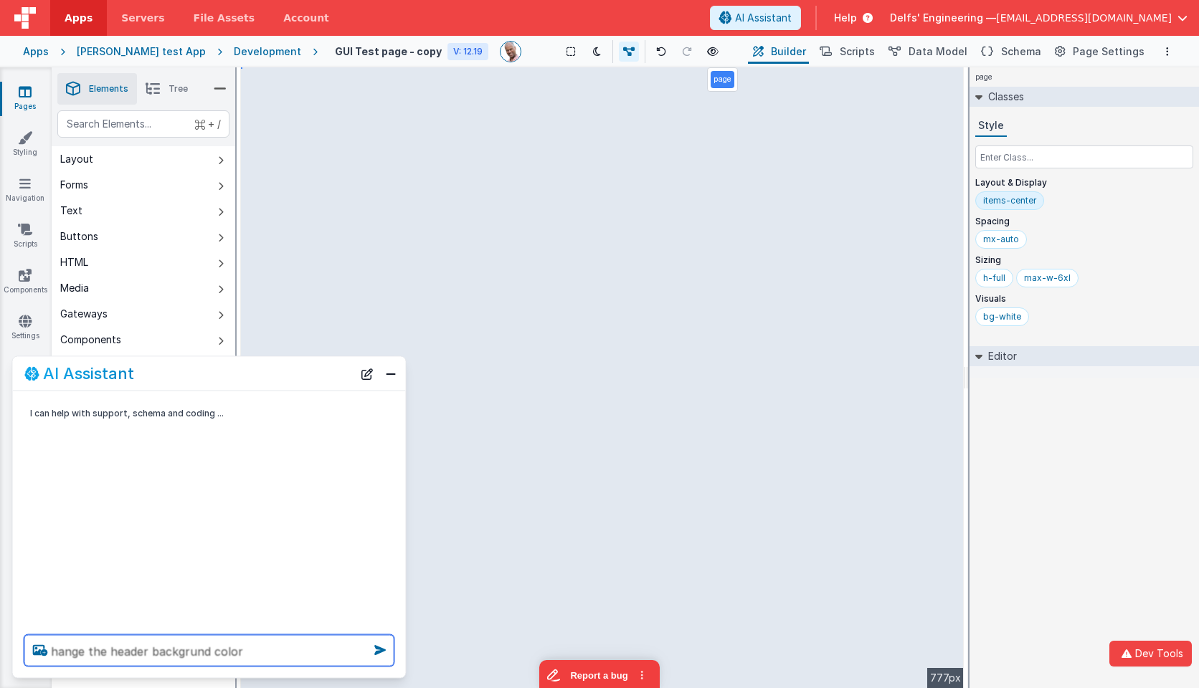
click at [205, 647] on textarea "hange the header backgrund color" at bounding box center [209, 651] width 370 height 32
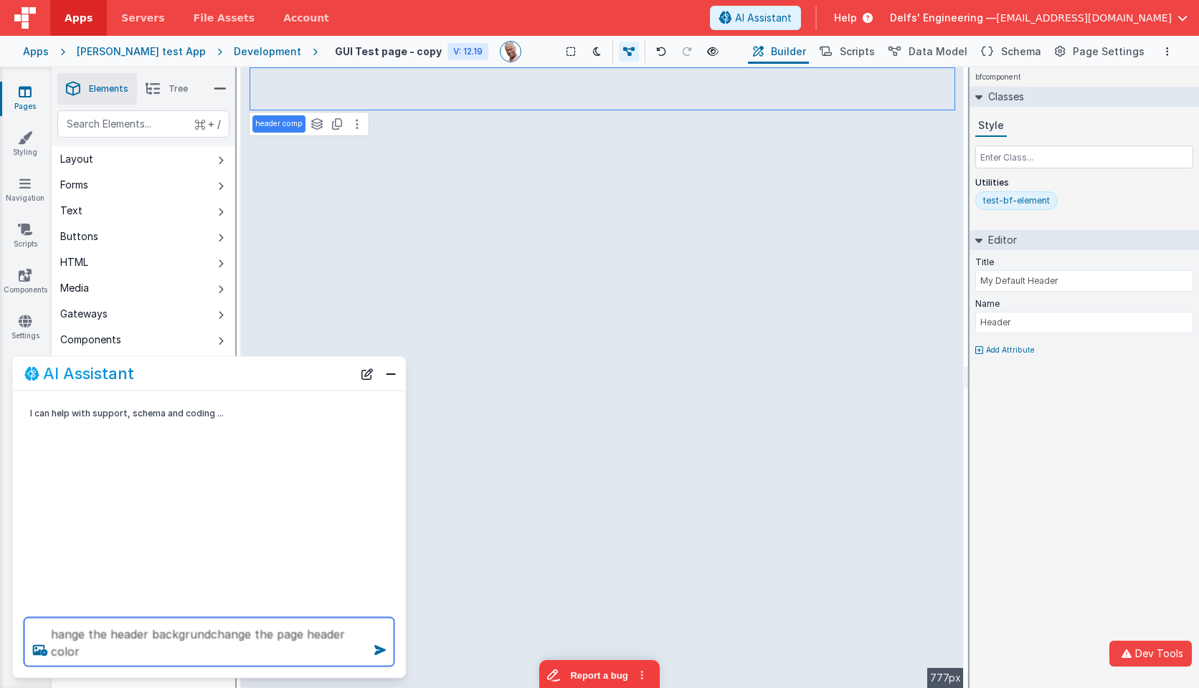
click at [261, 652] on textarea "hange the header backgrundchange the page header color" at bounding box center [209, 642] width 370 height 49
click at [192, 635] on textarea "hange the header backgrundchange the page header color" at bounding box center [209, 642] width 370 height 49
click at [191, 635] on textarea "hange the header backgrundchange the page header color" at bounding box center [209, 642] width 370 height 49
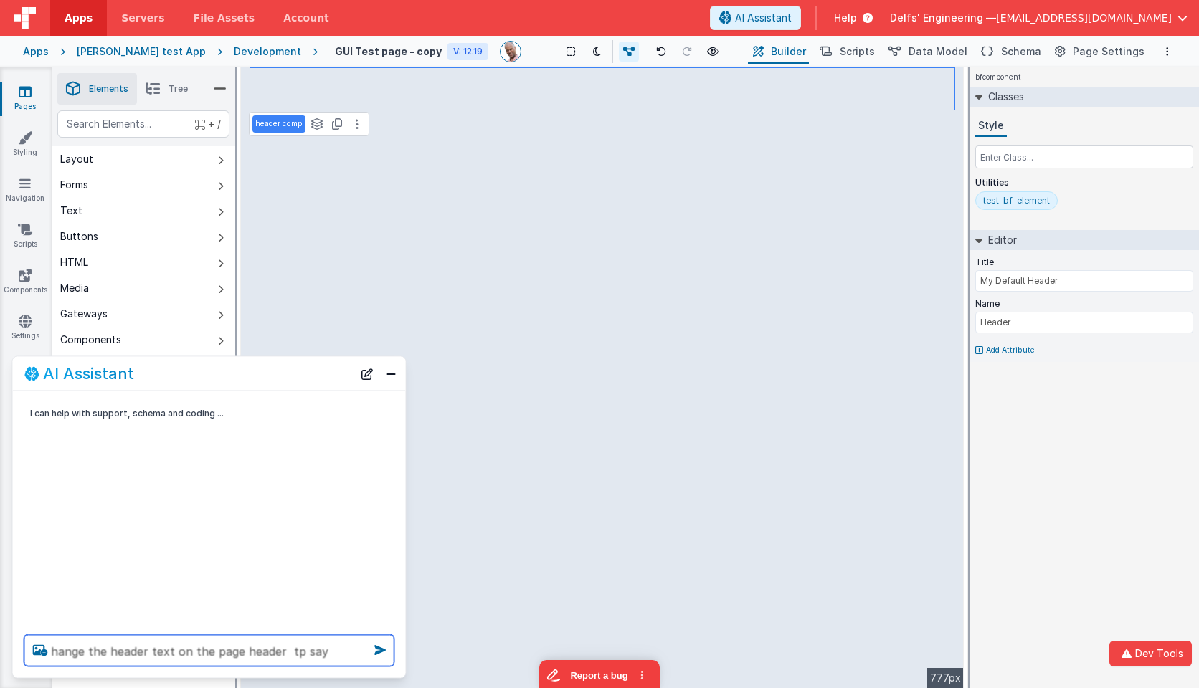
type textarea "hange the header text on the page header tp say"
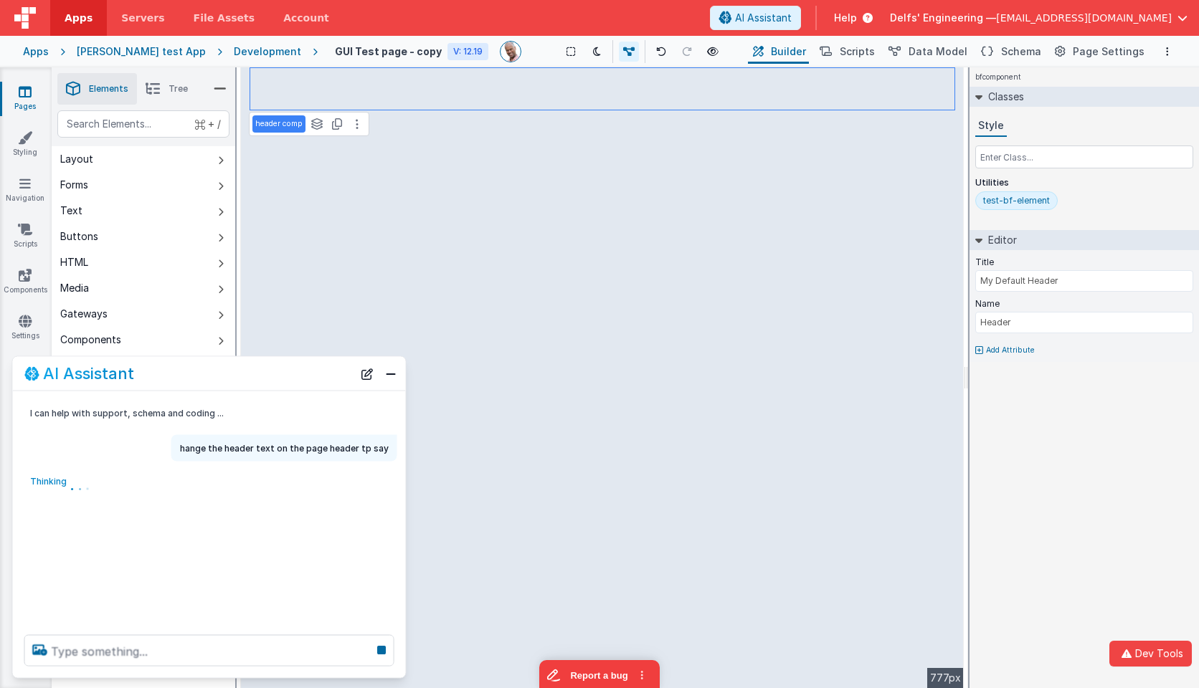
scroll to position [1, 0]
click at [376, 646] on icon at bounding box center [381, 650] width 20 height 23
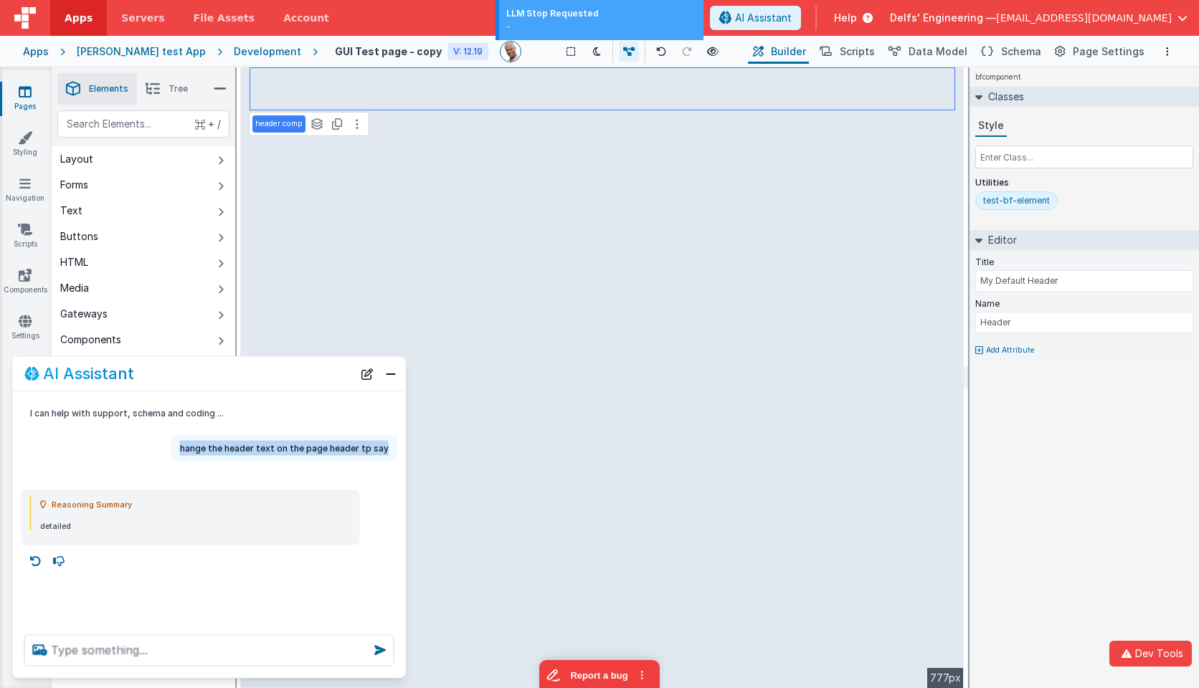
drag, startPoint x: 390, startPoint y: 449, endPoint x: 181, endPoint y: 449, distance: 208.6
click at [181, 449] on div "hange the header text on the page header tp say" at bounding box center [284, 448] width 226 height 27
copy p "hange the header text on the page header tp say"
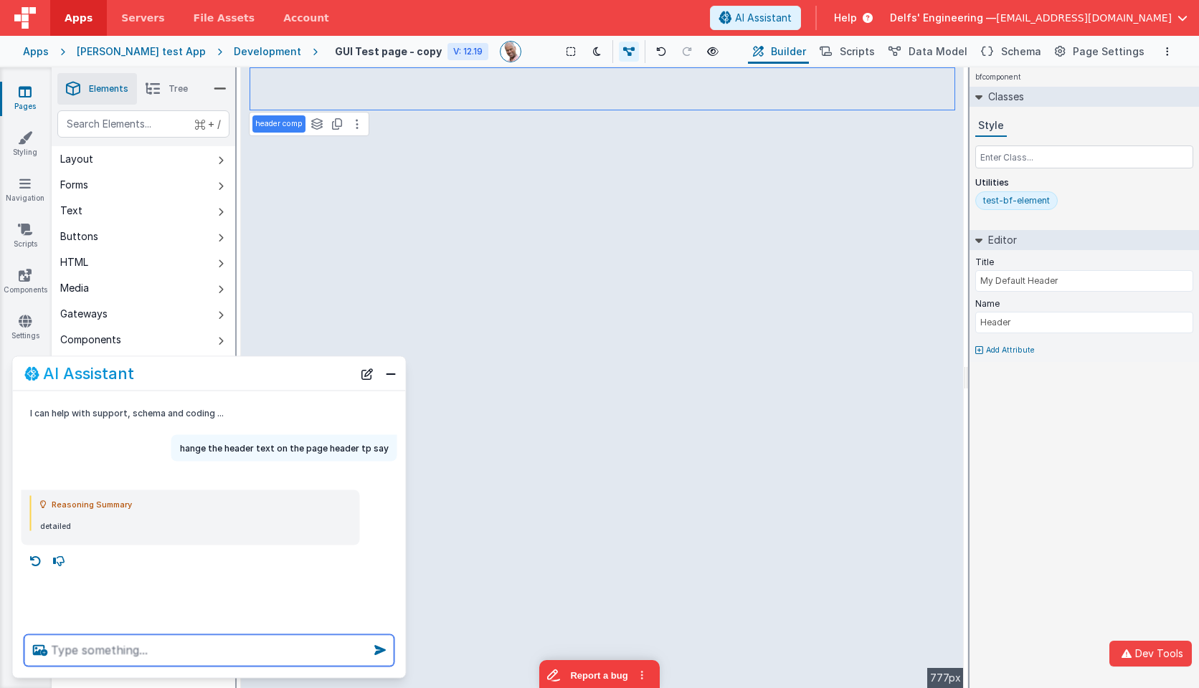
click at [134, 660] on textarea at bounding box center [209, 651] width 370 height 32
paste textarea "hange the header text on the page header tp say"
click at [346, 653] on textarea "Change the header text on the page header to say" at bounding box center [209, 651] width 370 height 32
click at [223, 649] on textarea "Change the header text on the page header to say "Maddies Page"" at bounding box center [209, 642] width 370 height 49
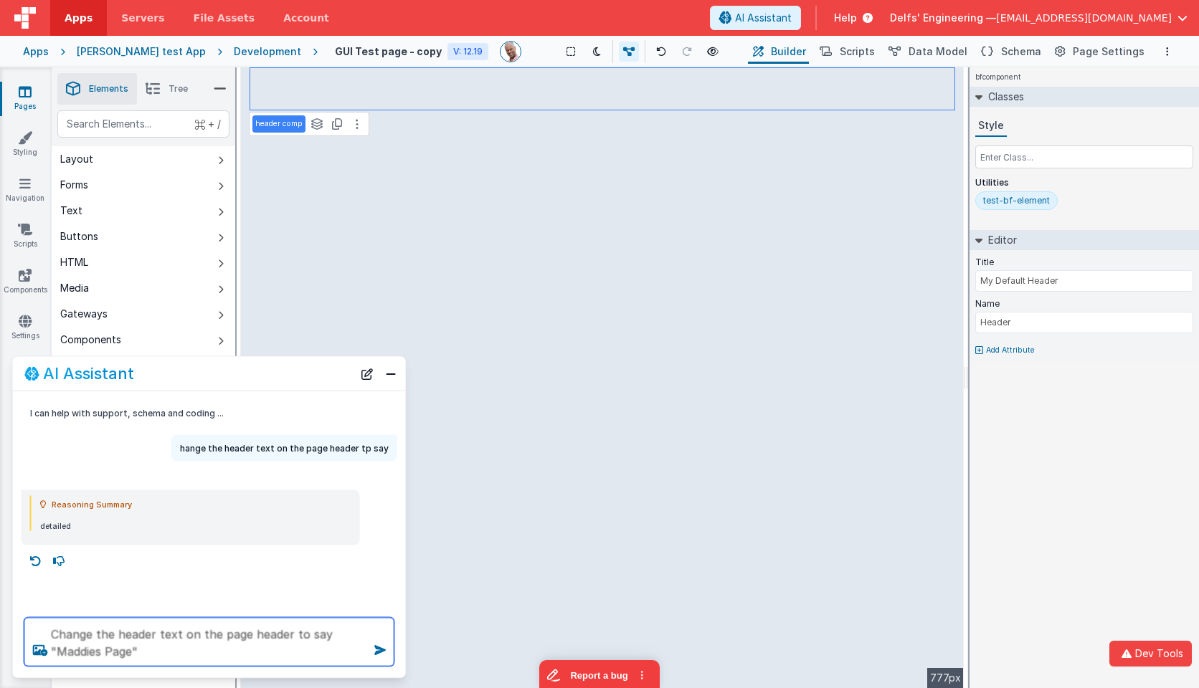
type textarea "Change the header text on the page header to say "Maddies Page""
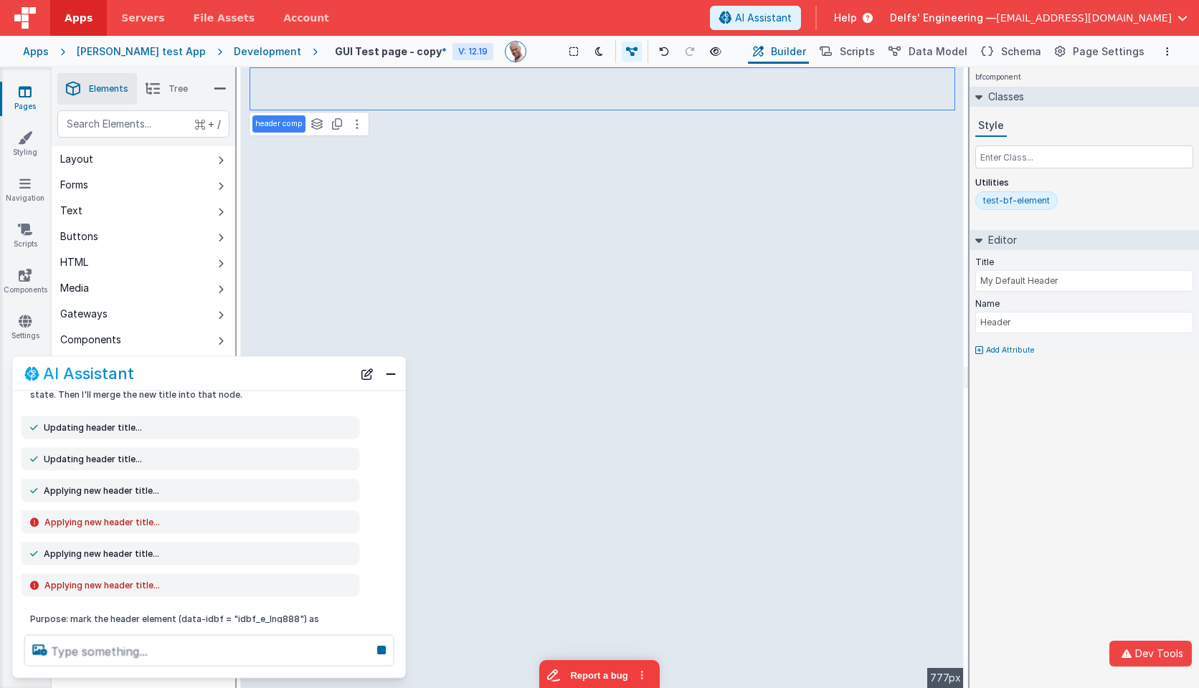
scroll to position [358, 0]
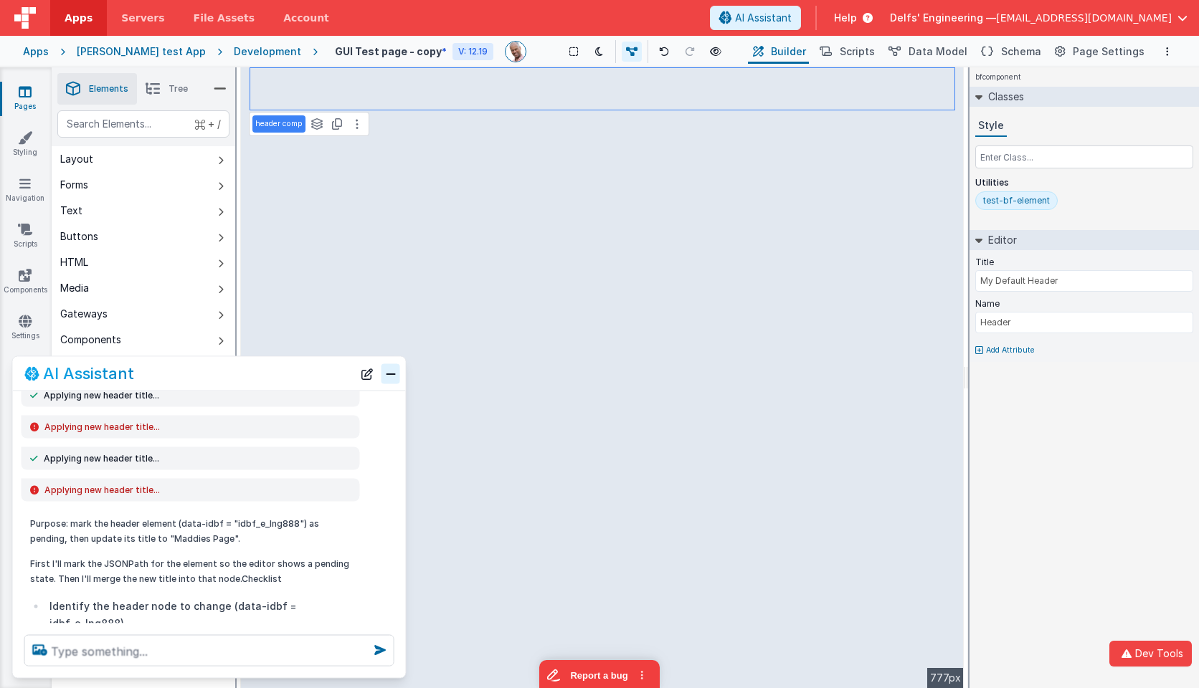
click at [388, 379] on button "Close" at bounding box center [390, 373] width 19 height 20
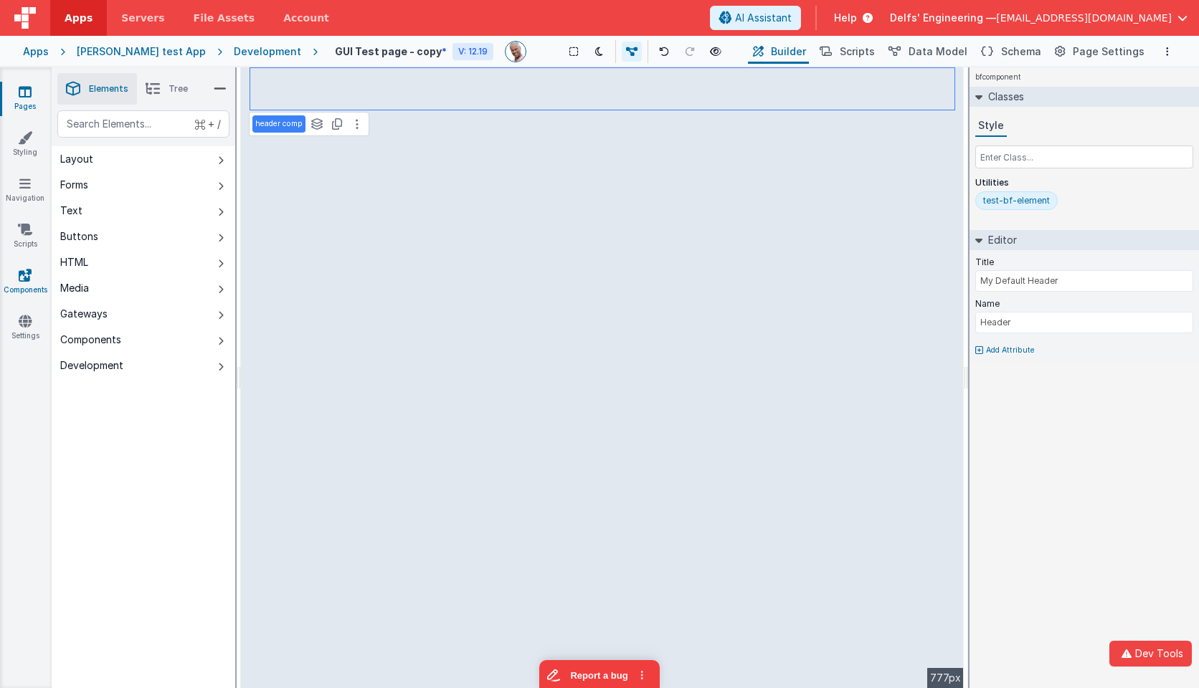
click at [34, 270] on link "Components" at bounding box center [25, 282] width 52 height 29
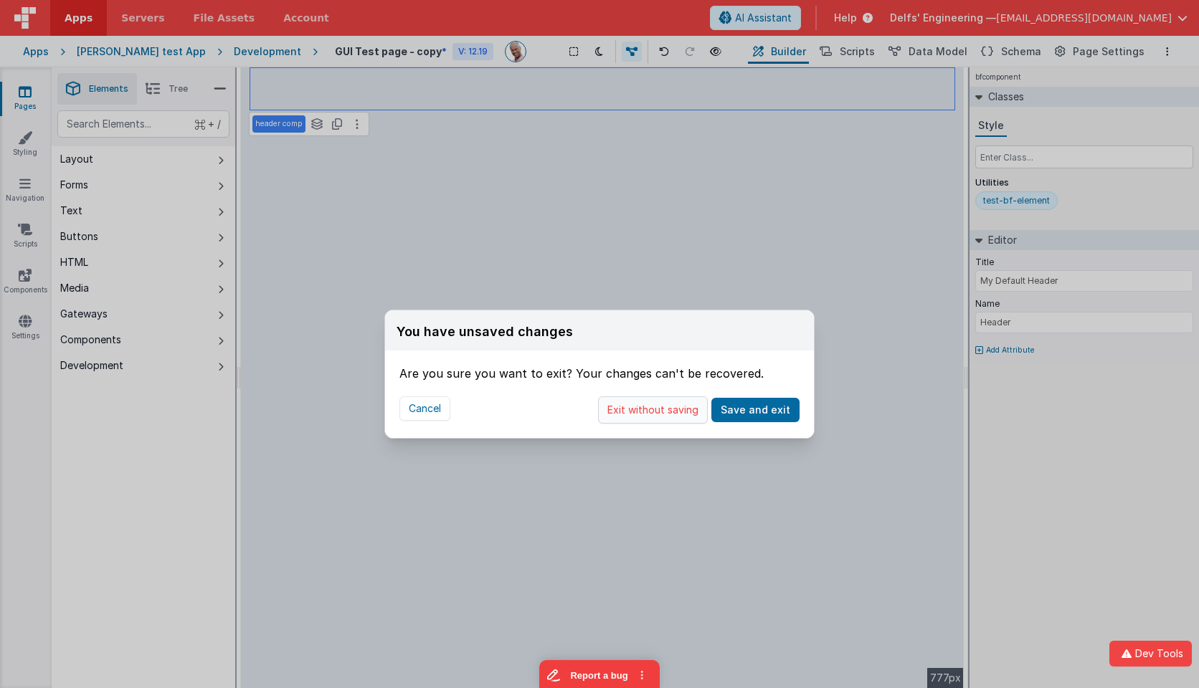
click at [656, 409] on button "Exit without saving" at bounding box center [653, 409] width 110 height 27
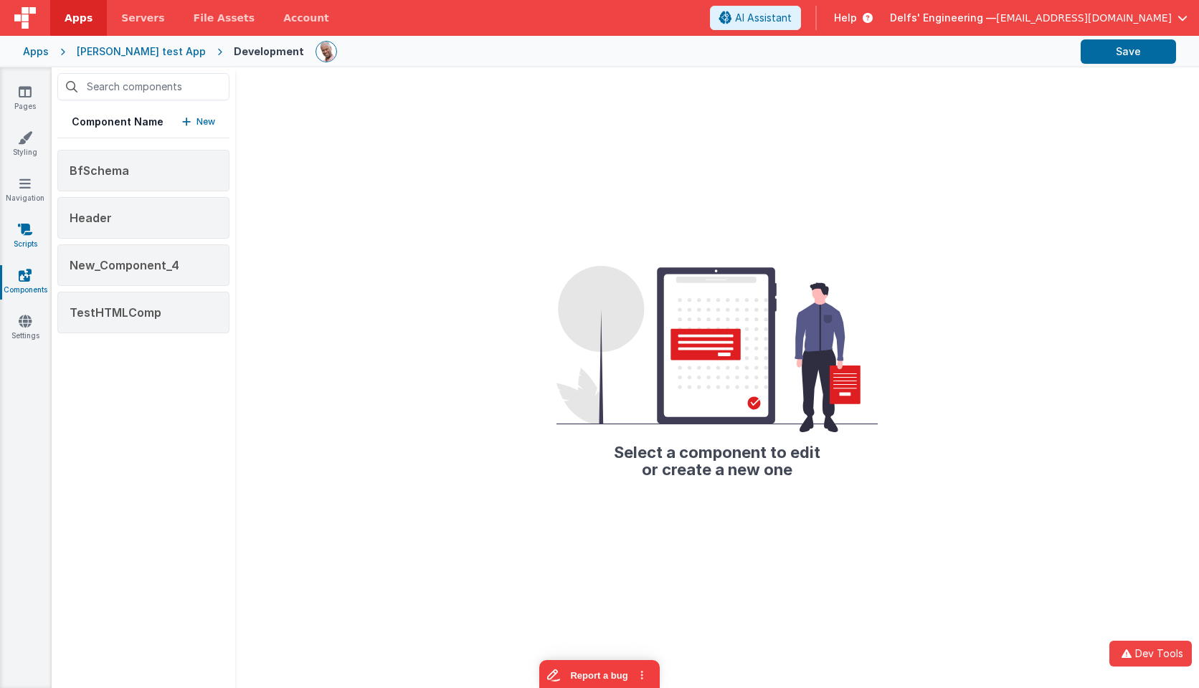
click at [28, 230] on icon at bounding box center [25, 229] width 14 height 14
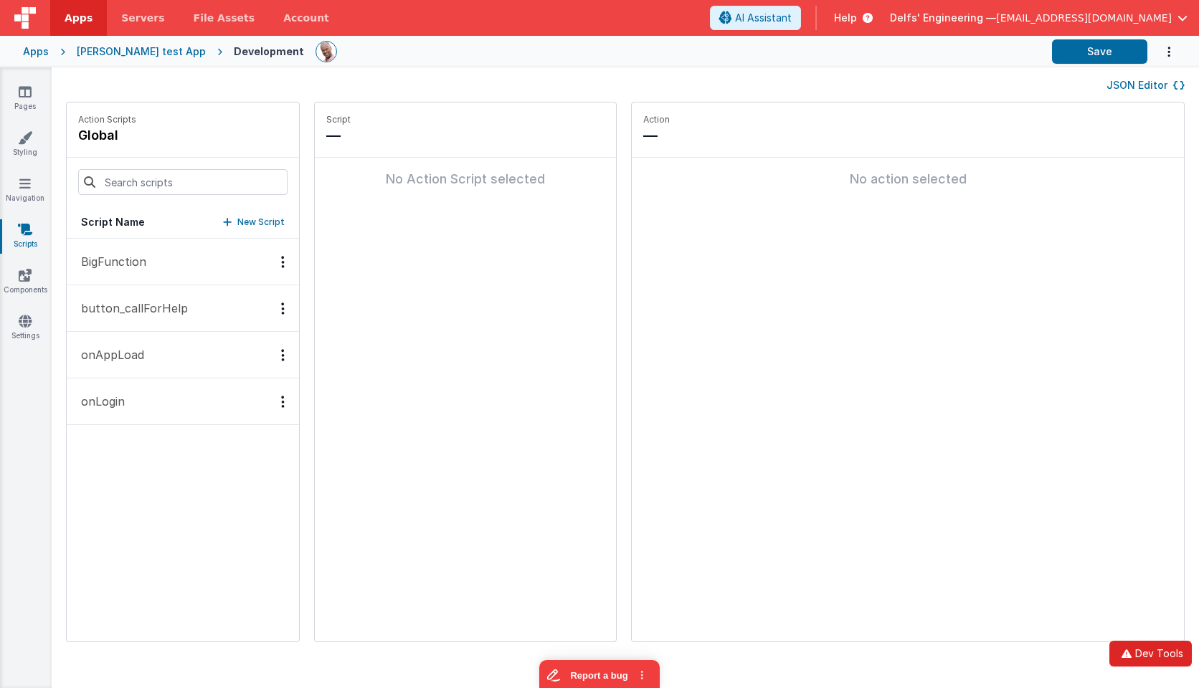
click at [1032, 658] on button "Dev Tools" at bounding box center [1150, 654] width 82 height 26
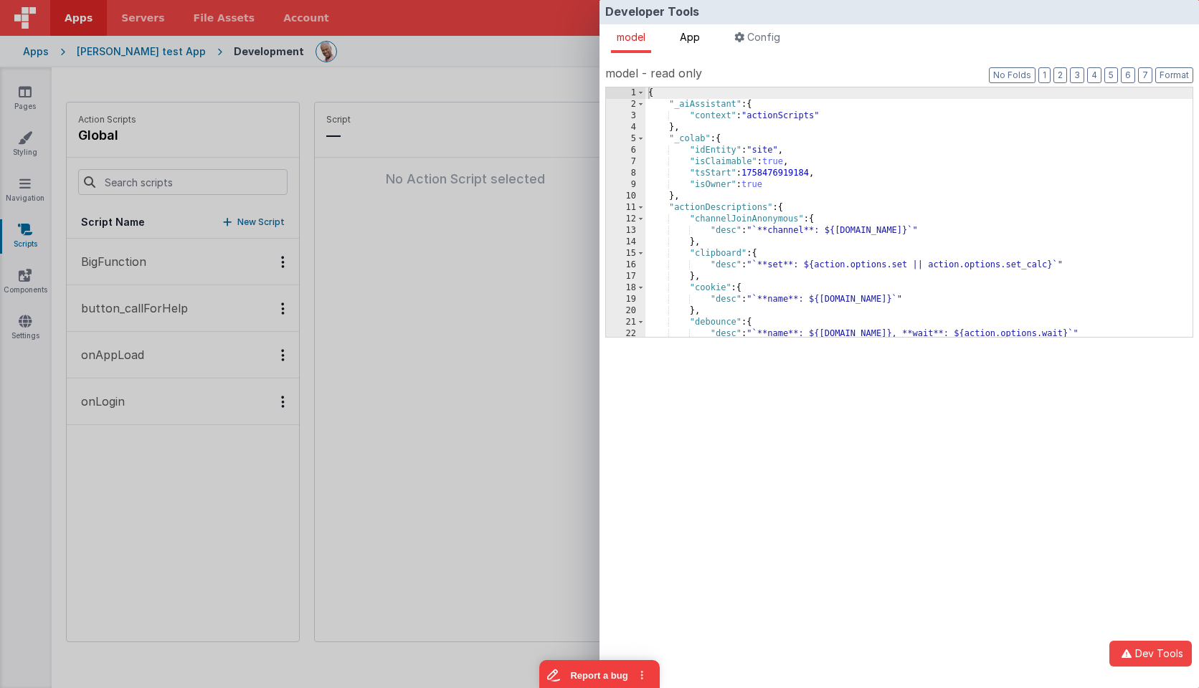
click at [689, 44] on li "App" at bounding box center [690, 38] width 32 height 29
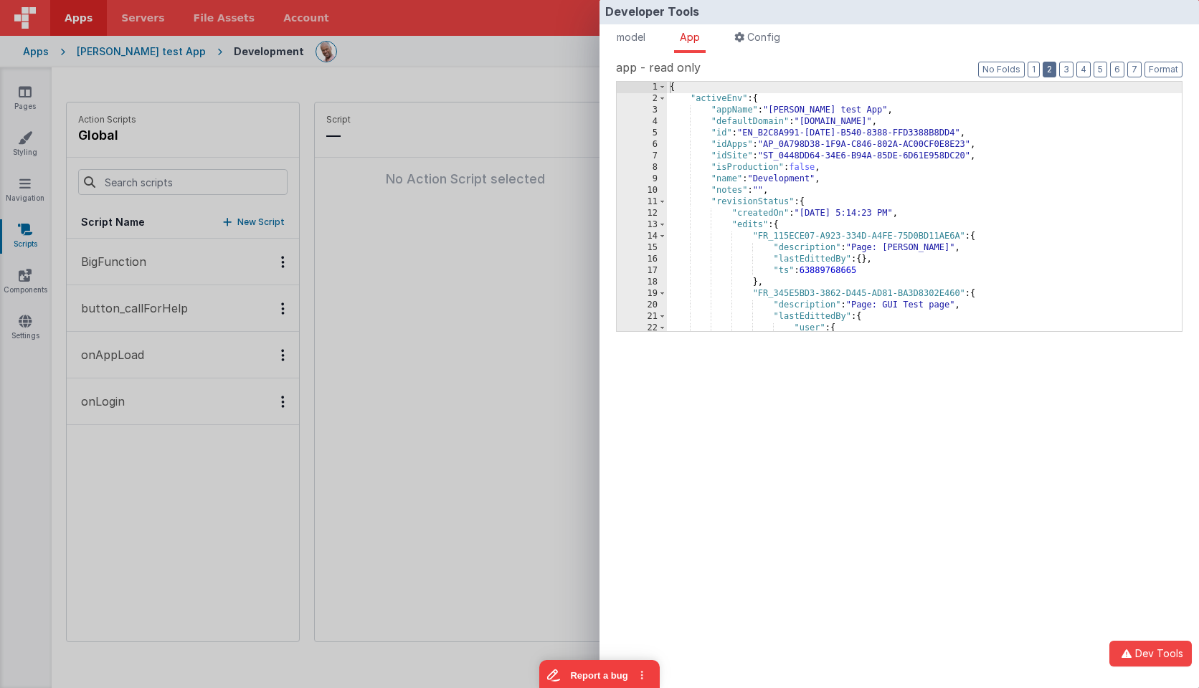
click at [1032, 65] on button "2" at bounding box center [1049, 70] width 14 height 16
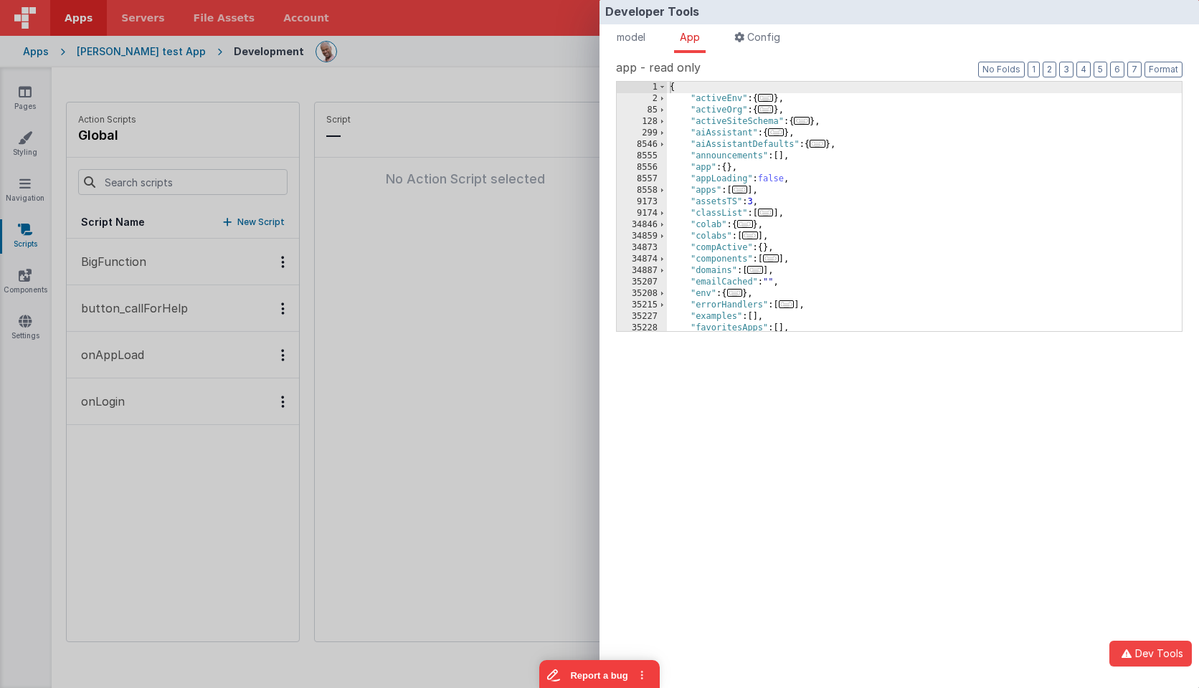
click at [784, 132] on span "..." at bounding box center [776, 132] width 16 height 8
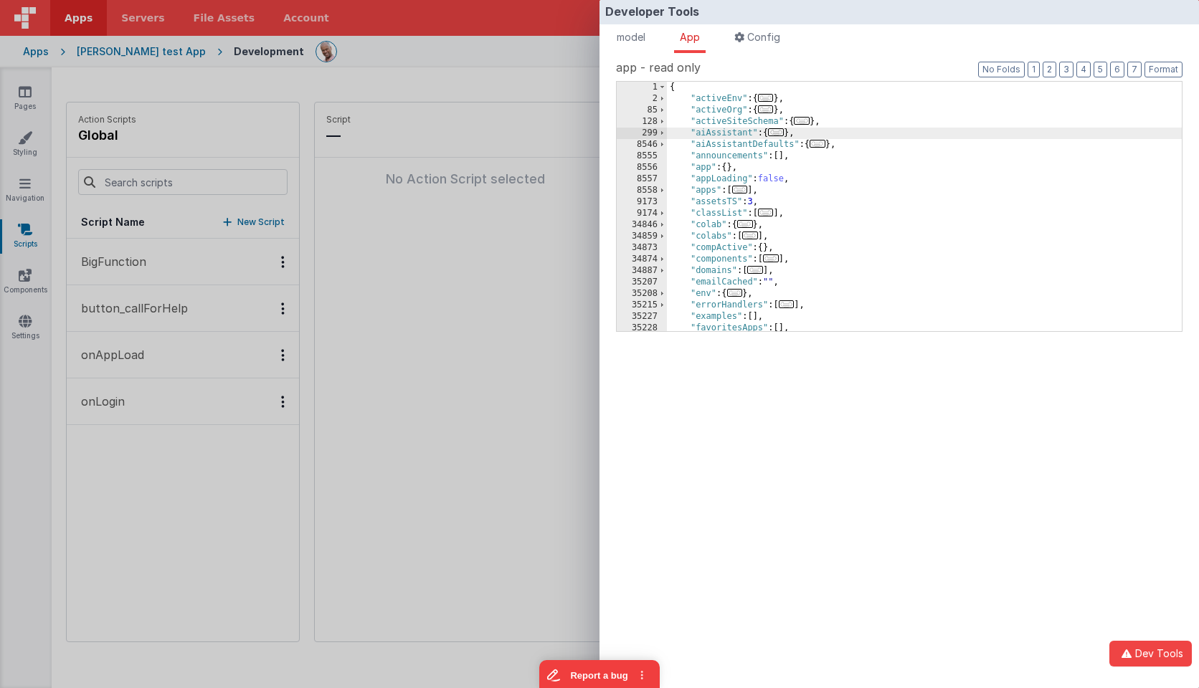
click at [783, 134] on span "..." at bounding box center [776, 132] width 16 height 8
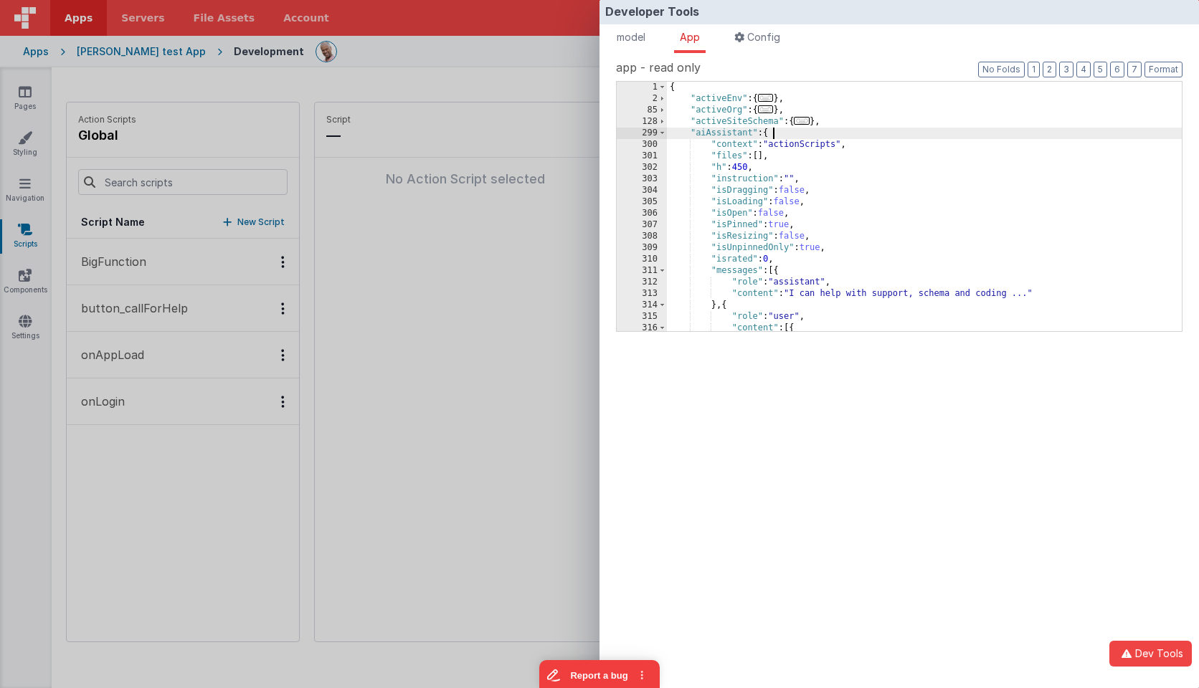
click at [817, 145] on div "{ "activeEnv" : { ... } , "activeOrg" : { ... } , "activeSiteSchema" : { ... } …" at bounding box center [924, 218] width 515 height 272
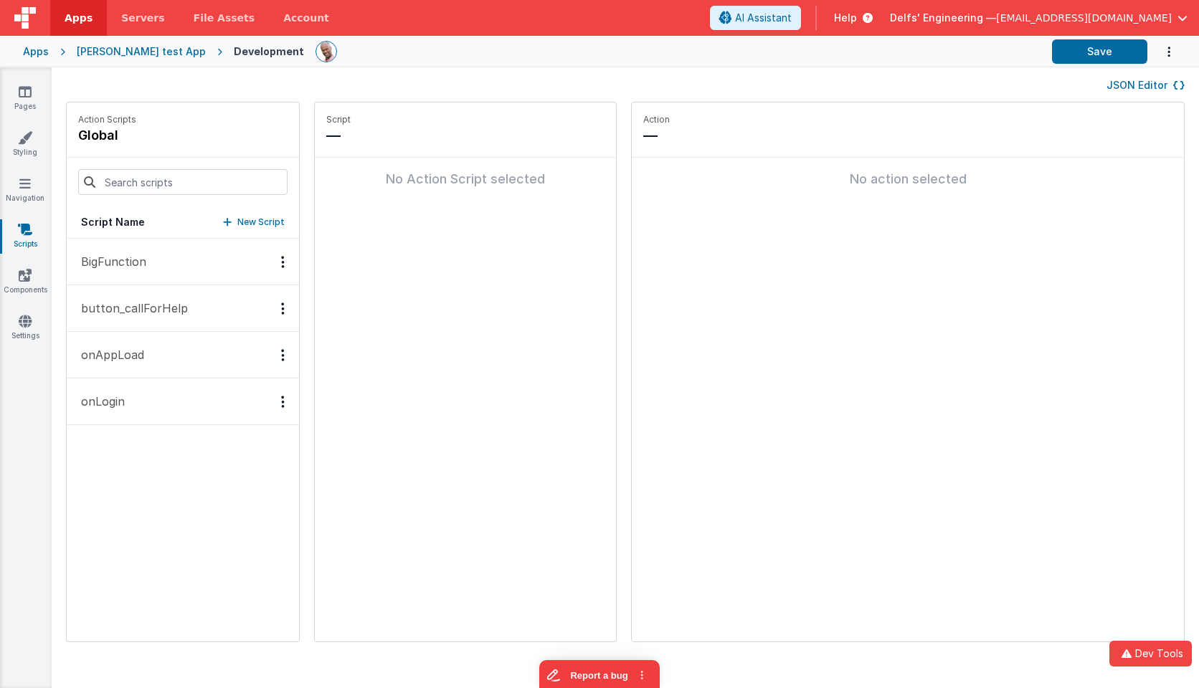
click at [494, 125] on div "Developer Tools model App Params Log (5) Misc Windows Config model - read only …" at bounding box center [599, 344] width 1199 height 688
click at [22, 184] on icon at bounding box center [24, 183] width 11 height 14
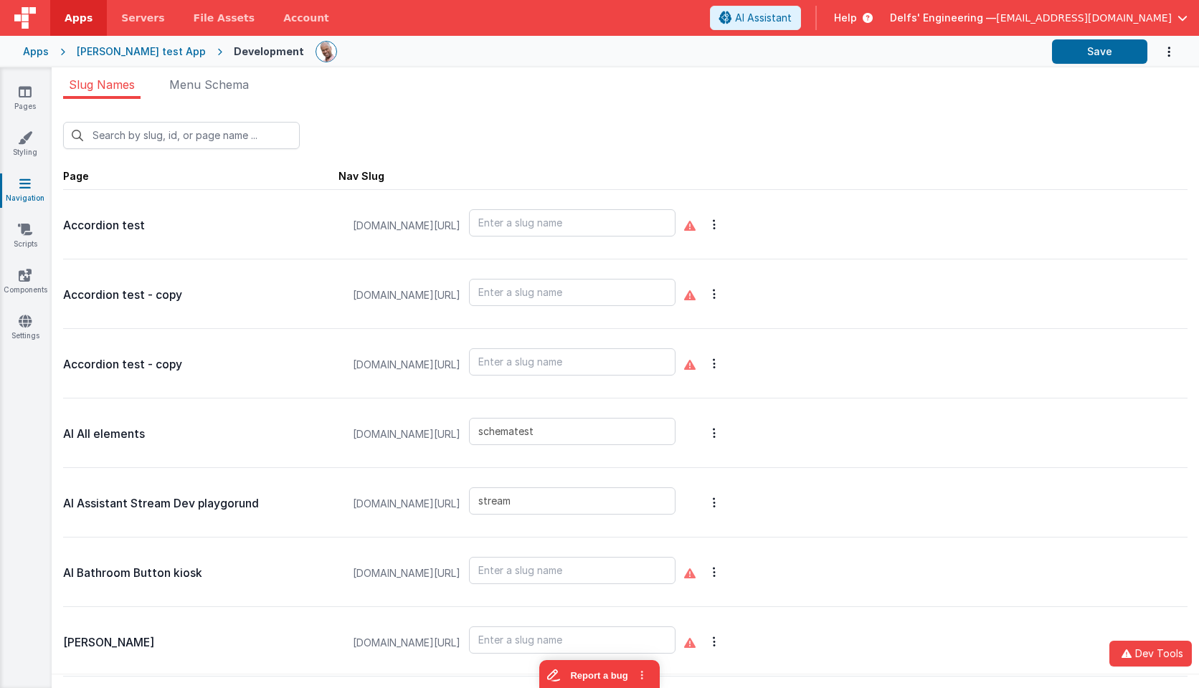
click at [1032, 148] on div "New Slug" at bounding box center [625, 135] width 1124 height 27
click at [1032, 649] on icon "button" at bounding box center [1126, 654] width 17 height 10
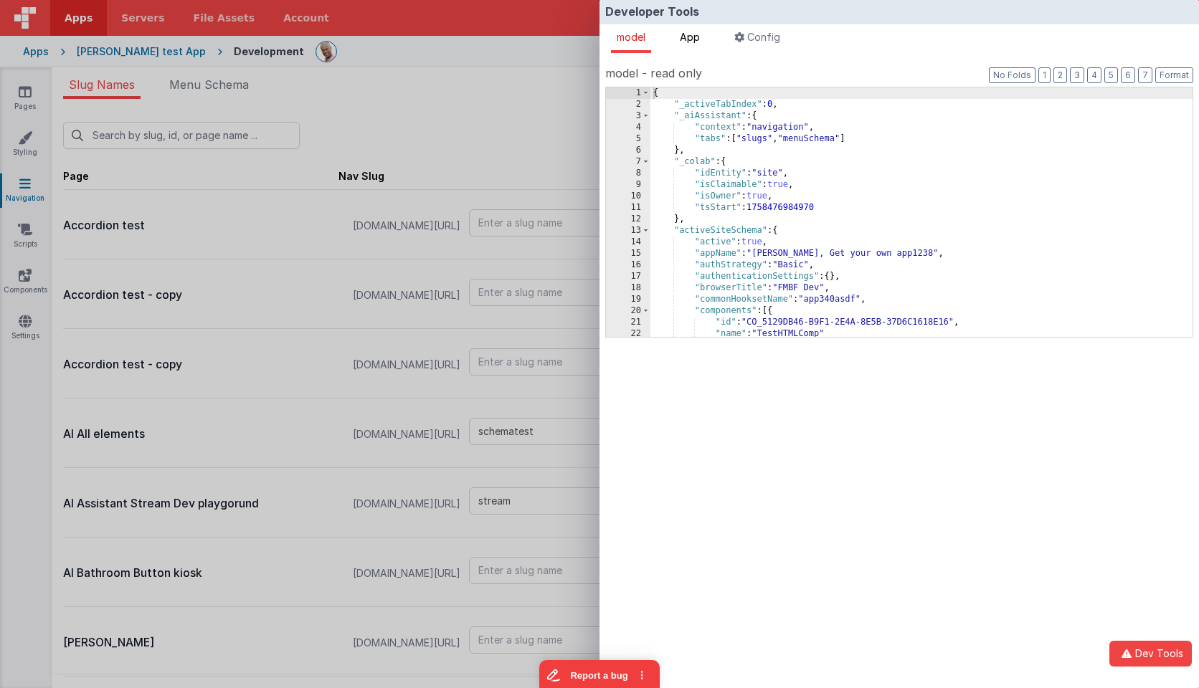
click at [700, 38] on span "App" at bounding box center [690, 37] width 20 height 12
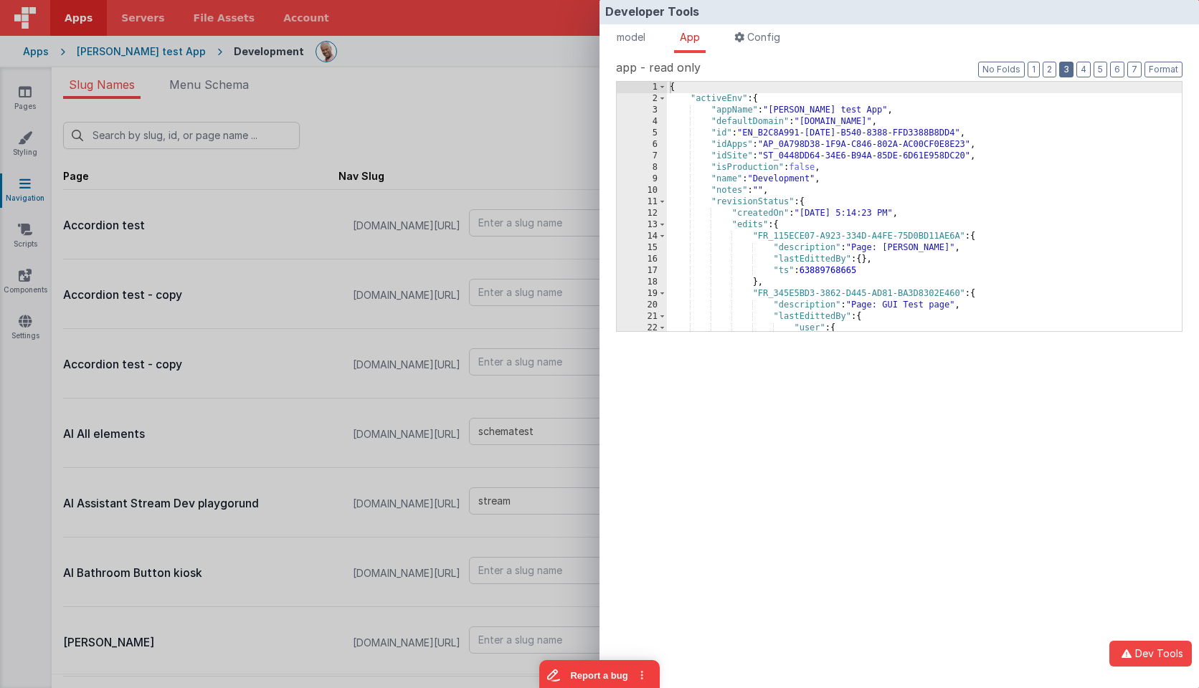
drag, startPoint x: 1072, startPoint y: 67, endPoint x: 1167, endPoint y: 135, distance: 116.2
click at [1032, 67] on button "3" at bounding box center [1066, 70] width 14 height 16
click at [1032, 67] on button "2" at bounding box center [1049, 70] width 14 height 16
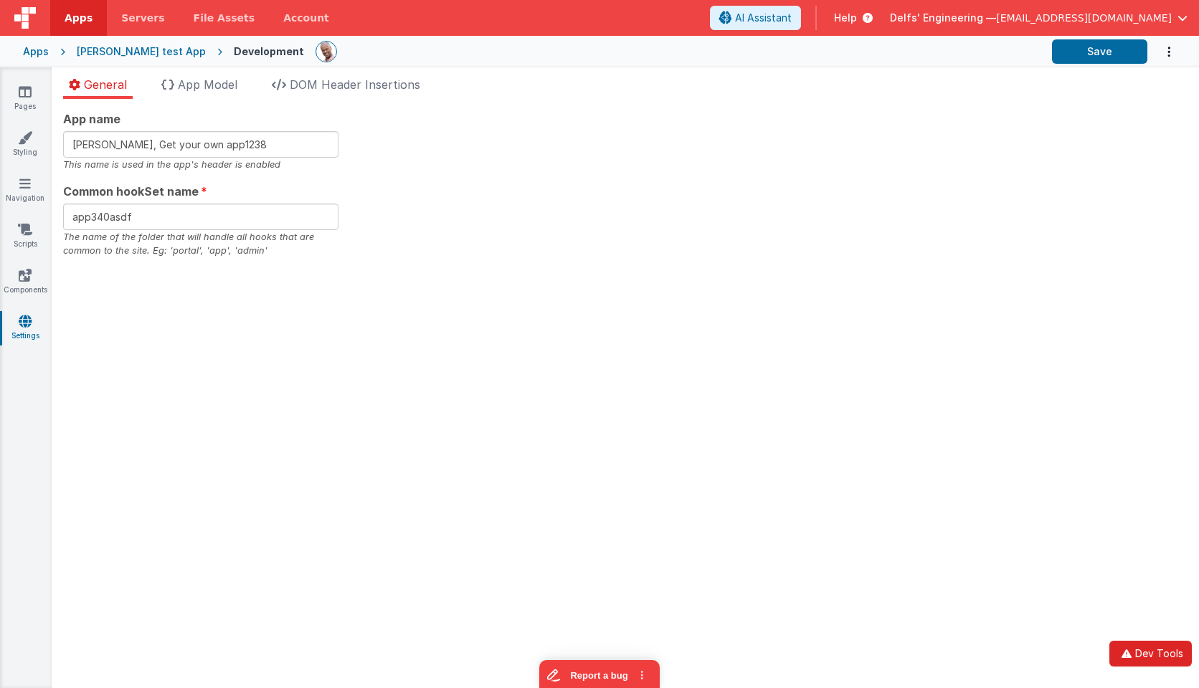
drag, startPoint x: 1156, startPoint y: 654, endPoint x: 1151, endPoint y: 641, distance: 13.6
click at [1155, 654] on button "Dev Tools" at bounding box center [1150, 654] width 82 height 26
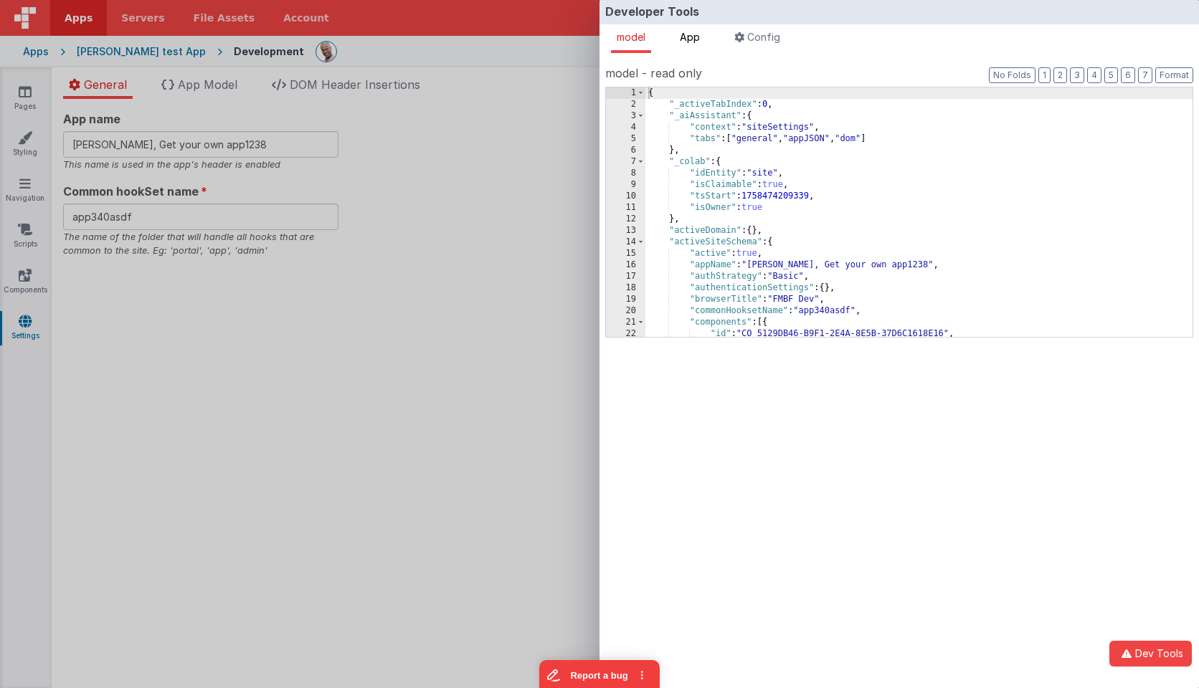
click at [700, 37] on span "App" at bounding box center [690, 37] width 20 height 12
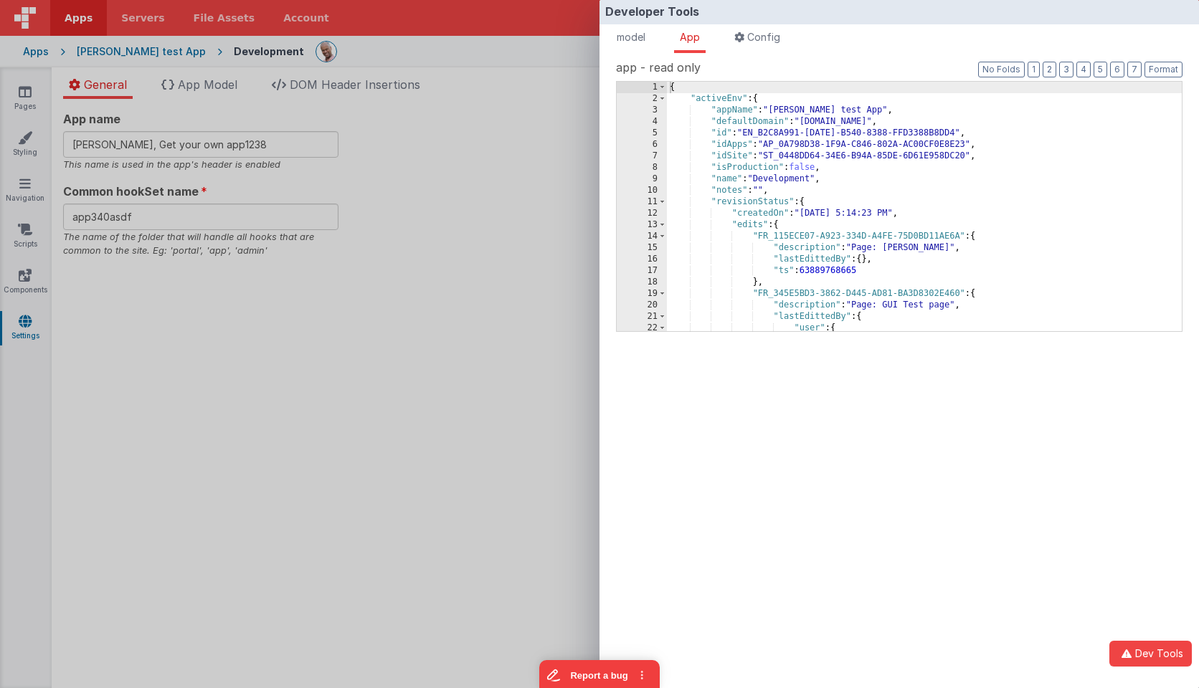
click at [855, 95] on div "{ "activeEnv" : { "appName" : "Charles GUI test App" , "defaultDomain" : "charl…" at bounding box center [924, 224] width 515 height 284
type input "context"
drag, startPoint x: 804, startPoint y: 137, endPoint x: 796, endPoint y: 137, distance: 7.9
click at [804, 137] on div "{ "activeEnv" : { "appName" : "Charles GUI test App" , "defaultDomain" : "charl…" at bounding box center [924, 224] width 515 height 284
